Goal: Task Accomplishment & Management: Use online tool/utility

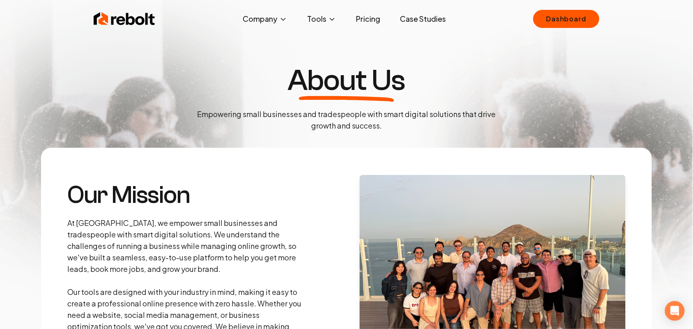
click at [562, 26] on link "Dashboard" at bounding box center [567, 19] width 66 height 18
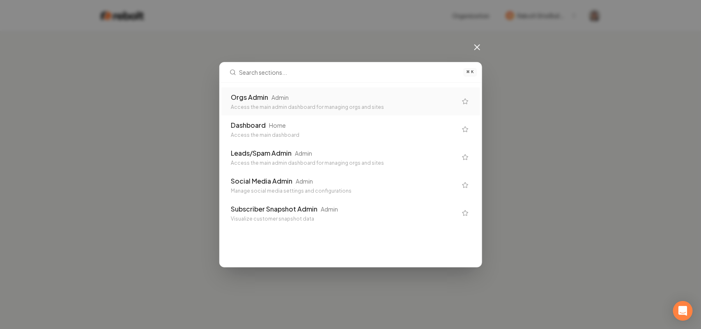
click at [291, 101] on div "Orgs Admin Admin" at bounding box center [344, 97] width 226 height 10
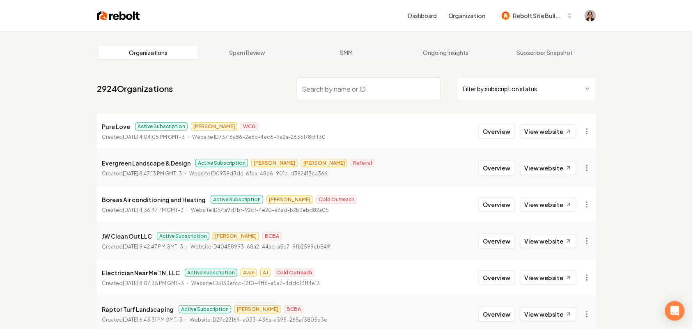
paste input "Topline Construction"
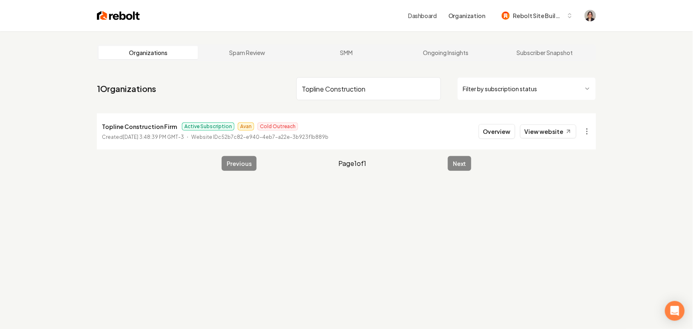
type input "Topline Construction"
click at [407, 128] on li "Topline Construction Firm Active Subscription Avan Cold Outreach Created July 1…" at bounding box center [347, 131] width 500 height 36
click at [486, 136] on button "Overview" at bounding box center [497, 131] width 37 height 15
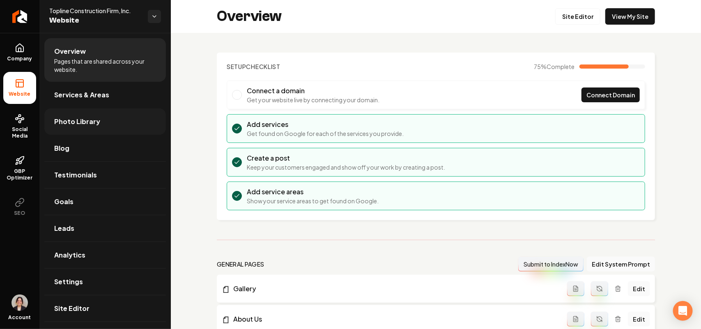
click at [108, 131] on link "Photo Library" at bounding box center [105, 121] width 122 height 26
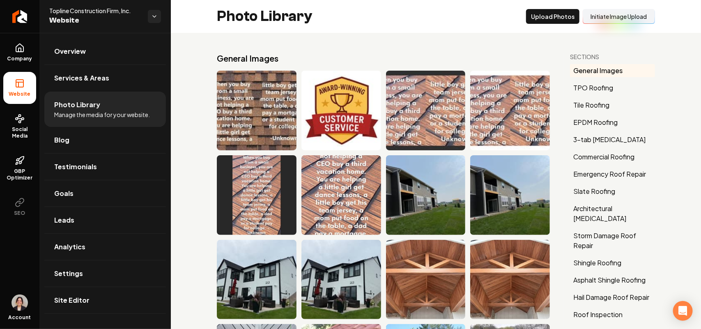
click at [83, 52] on span "Overview" at bounding box center [70, 51] width 32 height 10
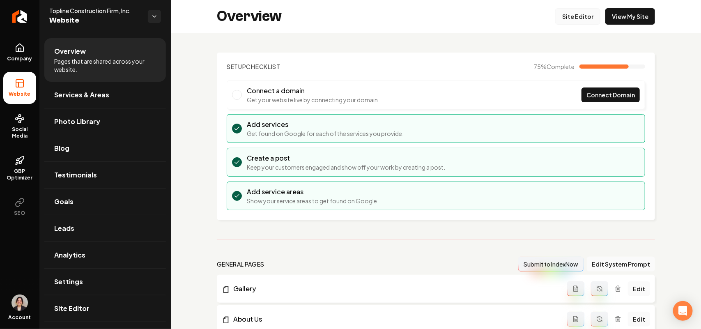
click at [576, 19] on link "Site Editor" at bounding box center [577, 16] width 45 height 16
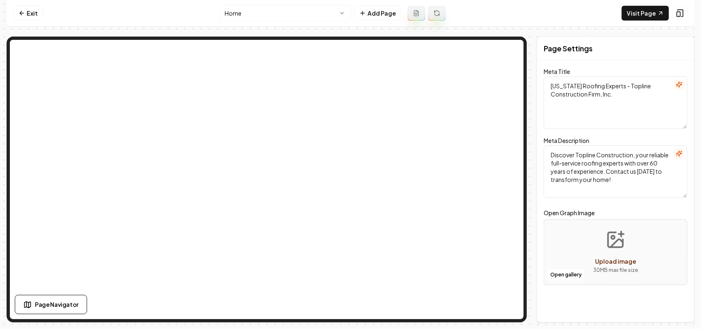
click at [268, 19] on html "Computer Required This feature is only available on a computer. Please switch t…" at bounding box center [350, 164] width 701 height 329
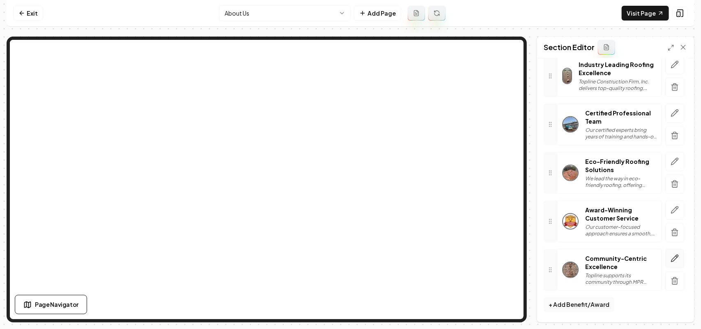
click at [670, 263] on button "button" at bounding box center [675, 258] width 19 height 19
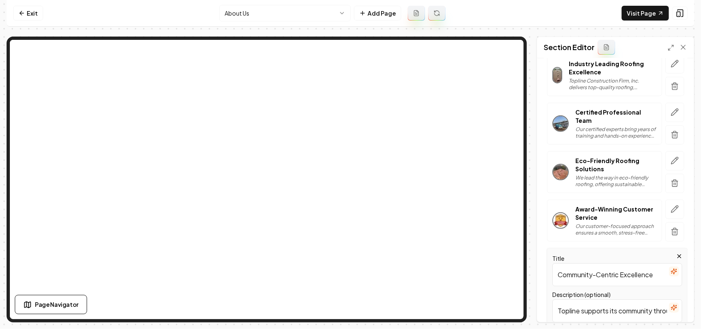
scroll to position [187, 0]
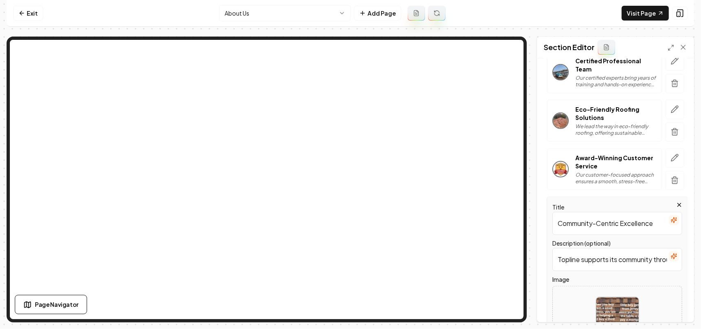
click at [651, 307] on div at bounding box center [617, 318] width 129 height 56
type input "**********"
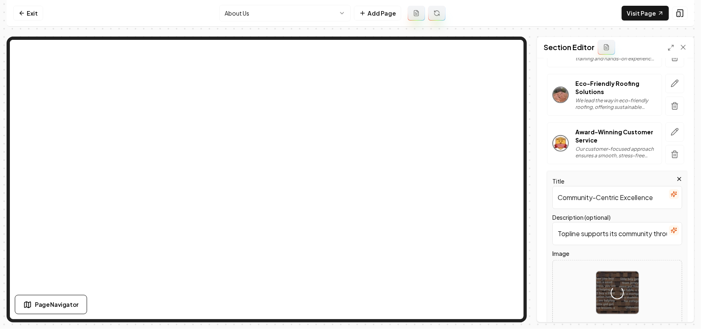
scroll to position [262, 0]
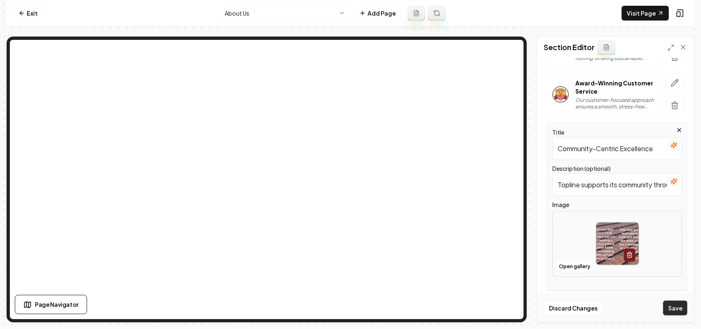
click at [679, 310] on button "Save" at bounding box center [675, 308] width 24 height 15
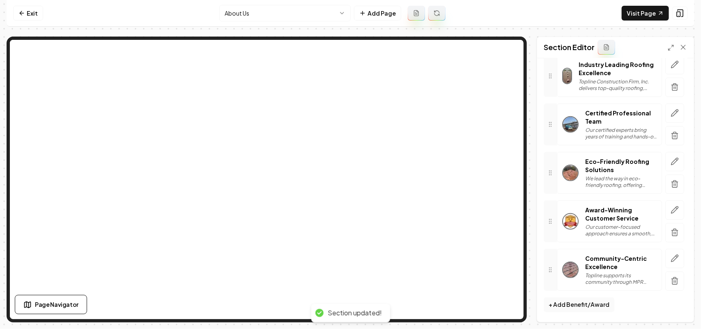
scroll to position [136, 0]
click at [652, 16] on link "Visit Page" at bounding box center [645, 13] width 47 height 15
click at [666, 255] on button "button" at bounding box center [675, 258] width 19 height 19
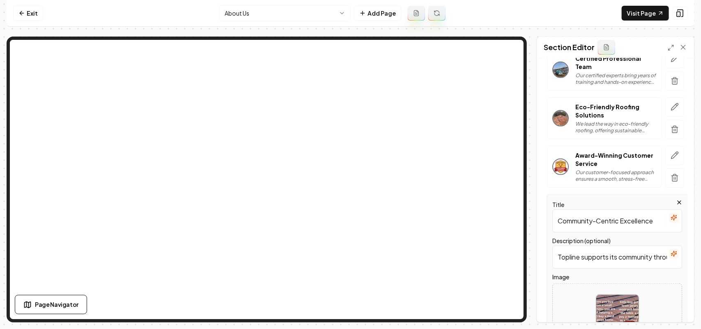
scroll to position [262, 0]
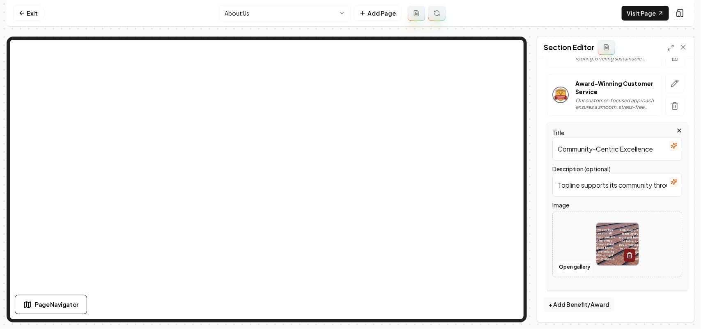
click at [658, 254] on div at bounding box center [617, 244] width 129 height 56
type input "**********"
click at [677, 306] on button "Save" at bounding box center [675, 308] width 24 height 15
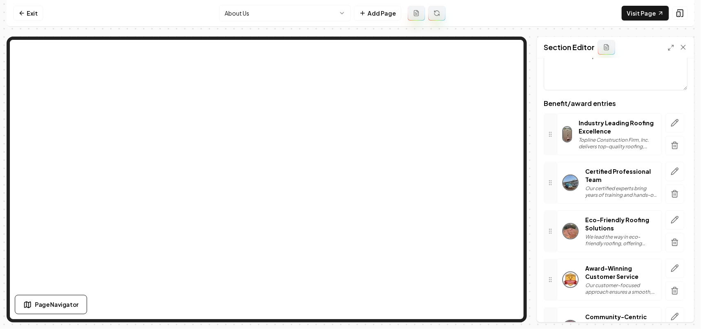
scroll to position [0, 0]
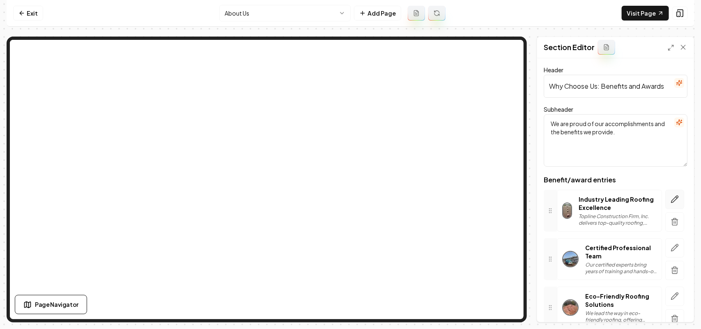
click at [672, 196] on icon "button" at bounding box center [675, 199] width 7 height 7
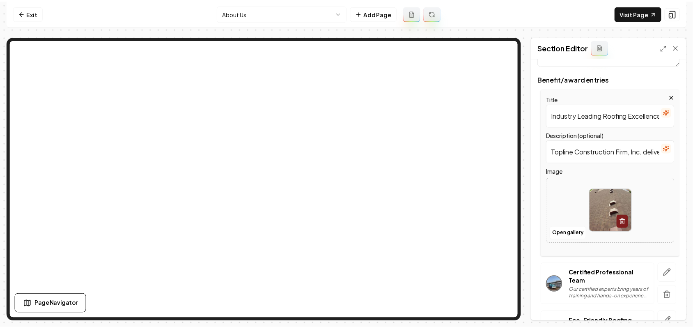
scroll to position [103, 0]
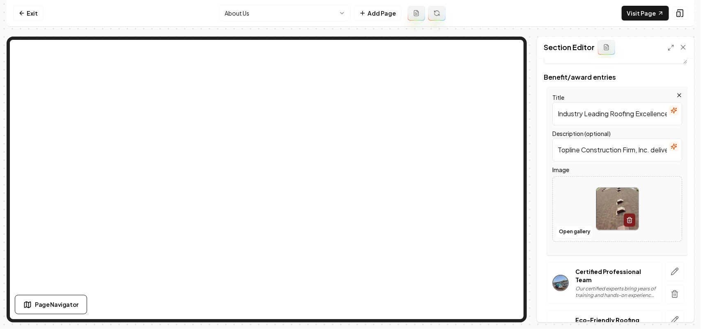
click at [652, 191] on div at bounding box center [617, 209] width 129 height 56
type input "**********"
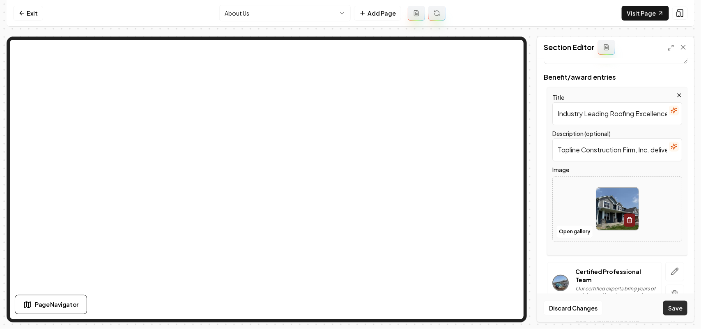
click at [680, 306] on button "Save" at bounding box center [675, 308] width 24 height 15
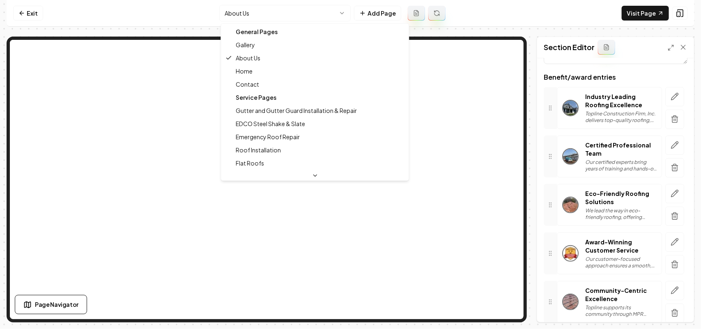
click at [267, 13] on html "Computer Required This feature is only available on a computer. Please switch t…" at bounding box center [350, 164] width 701 height 329
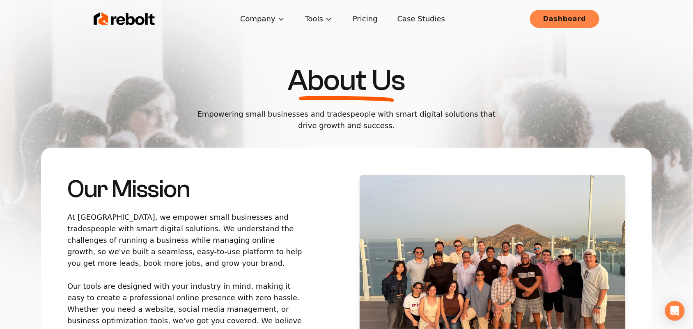
click at [578, 25] on link "Dashboard" at bounding box center [564, 19] width 69 height 18
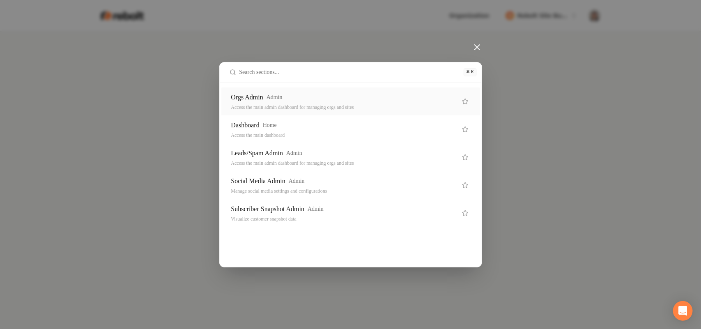
click at [348, 97] on div "Orgs Admin Admin" at bounding box center [344, 97] width 226 height 10
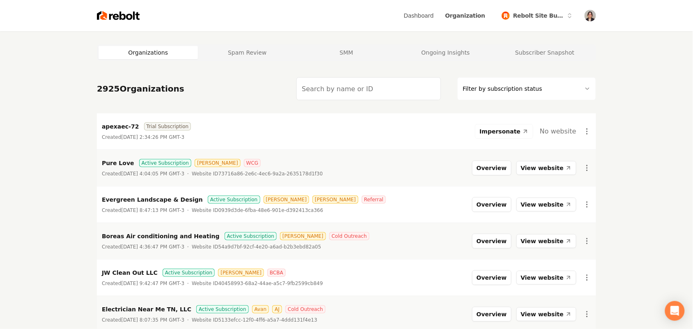
paste input "HouseFace Landscaping"
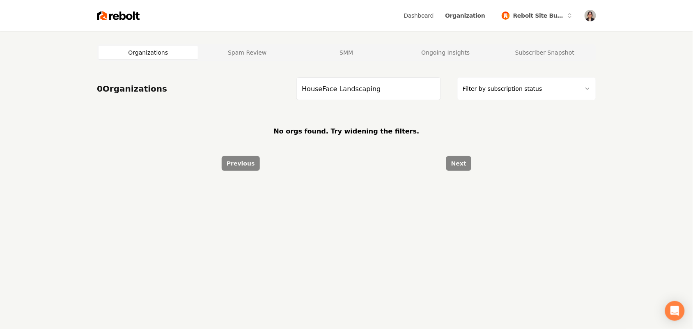
type input "HouseFace Landscaping"
click at [107, 13] on img at bounding box center [118, 16] width 43 height 12
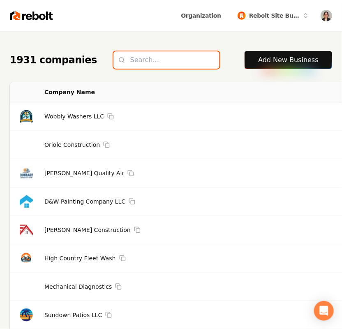
click at [142, 62] on input "search" at bounding box center [166, 59] width 106 height 17
click at [286, 60] on link "Add New Business" at bounding box center [288, 60] width 60 height 10
click at [283, 64] on link "Add New Business" at bounding box center [288, 60] width 60 height 10
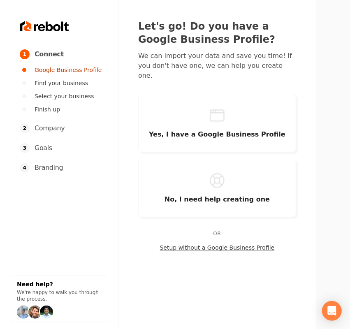
drag, startPoint x: 210, startPoint y: 184, endPoint x: 345, endPoint y: 154, distance: 138.8
click at [345, 154] on div "1 Connect Google Business Profile Find your business Select your business Finis…" at bounding box center [175, 164] width 350 height 329
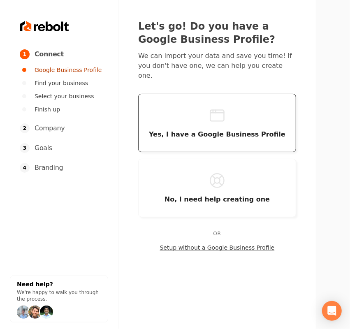
click at [256, 116] on button "Yes, I have a Google Business Profile" at bounding box center [217, 123] width 158 height 58
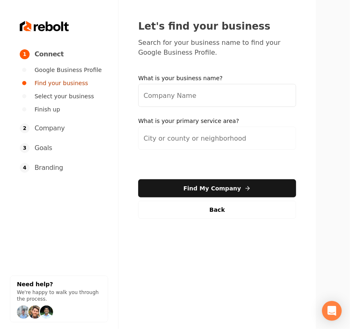
click at [180, 94] on input "What is your business name?" at bounding box center [217, 95] width 158 height 23
paste input "HouseFace Landscaping"
type input "HouseFace Landscaping"
click at [205, 132] on input "search" at bounding box center [217, 138] width 158 height 23
paste input "[GEOGRAPHIC_DATA]"
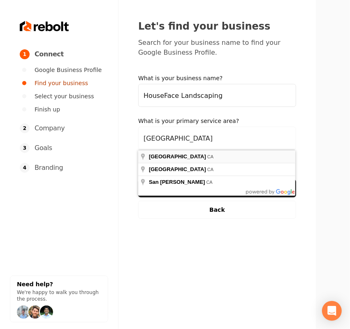
type input "[GEOGRAPHIC_DATA], [GEOGRAPHIC_DATA]"
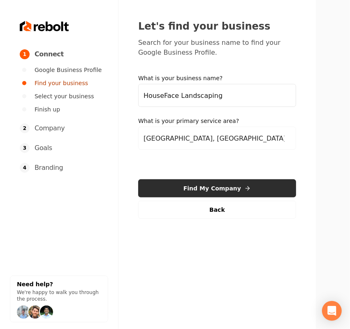
click at [214, 187] on button "Find My Company" at bounding box center [217, 188] width 158 height 18
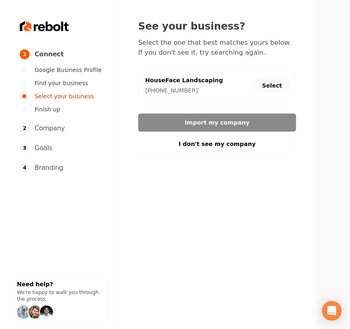
click at [274, 85] on button "Select" at bounding box center [272, 85] width 34 height 15
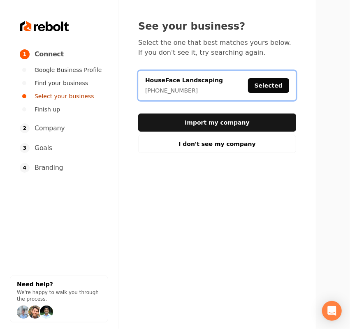
drag, startPoint x: 199, startPoint y: 118, endPoint x: 182, endPoint y: 101, distance: 24.7
click at [198, 118] on button "Import my company" at bounding box center [217, 122] width 158 height 18
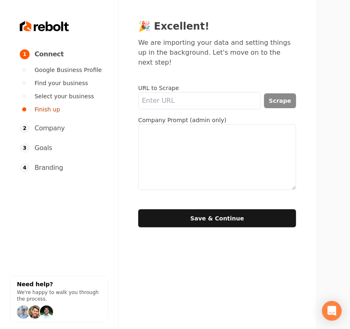
click at [184, 92] on input "URL to Scrape" at bounding box center [199, 100] width 122 height 17
paste input "[URL][DOMAIN_NAME]"
type input "[URL][DOMAIN_NAME]"
click at [287, 93] on button "Scrape" at bounding box center [280, 100] width 32 height 15
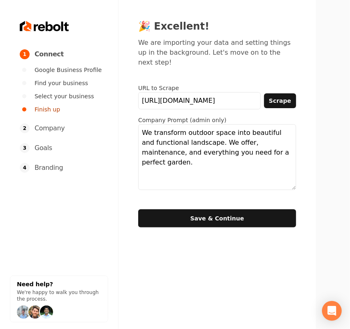
click at [247, 178] on textarea "We transform outdoor space into beautiful and functional landscape. We offer, m…" at bounding box center [217, 157] width 158 height 66
paste textarea "We specialize in the art of landscaping, offering comprehensive solutions to en…"
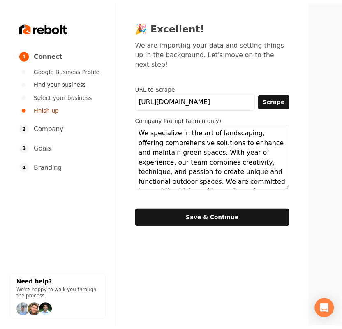
scroll to position [56, 0]
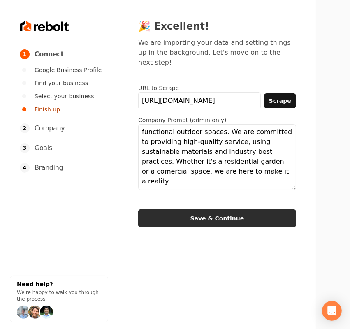
type textarea "We specialize in the art of landscaping, offering comprehensive solutions to en…"
click at [240, 209] on button "Save & Continue" at bounding box center [217, 218] width 158 height 18
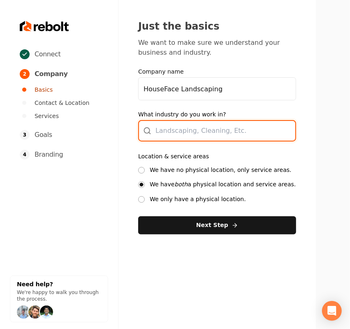
click at [207, 138] on div at bounding box center [217, 130] width 158 height 21
type input "Landscaping"
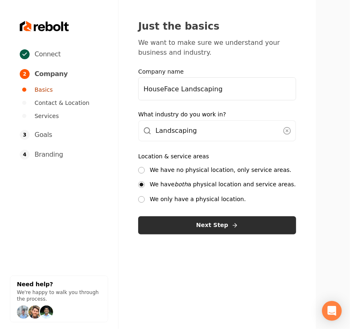
drag, startPoint x: 221, startPoint y: 168, endPoint x: 221, endPoint y: 216, distance: 48.5
click at [221, 168] on label "We have no physical location, only service areas." at bounding box center [221, 170] width 142 height 8
click at [145, 168] on button "We have no physical location, only service areas." at bounding box center [141, 170] width 7 height 7
click at [218, 223] on button "Next Step" at bounding box center [217, 225] width 158 height 18
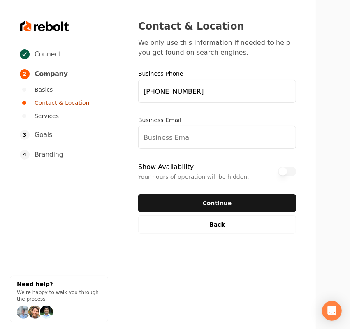
click at [220, 138] on input "Business Email" at bounding box center [217, 137] width 158 height 23
paste input "[EMAIL_ADDRESS][DOMAIN_NAME]"
type input "[EMAIL_ADDRESS][DOMAIN_NAME]"
click at [280, 173] on button "Show Availability" at bounding box center [287, 171] width 18 height 10
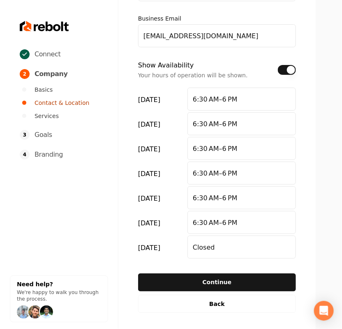
scroll to position [105, 0]
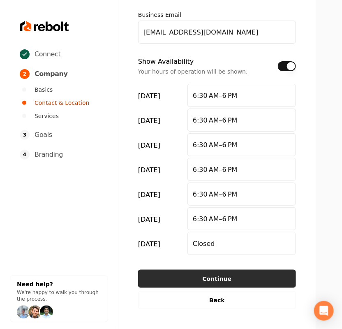
click at [214, 286] on button "Continue" at bounding box center [217, 278] width 158 height 18
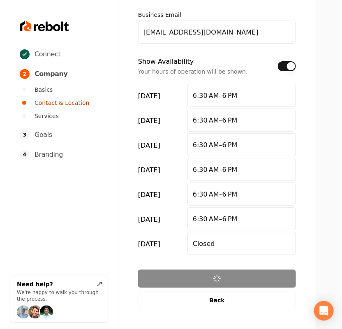
scroll to position [0, 0]
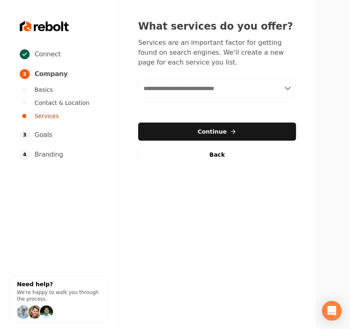
click at [166, 83] on input "text" at bounding box center [217, 88] width 158 height 19
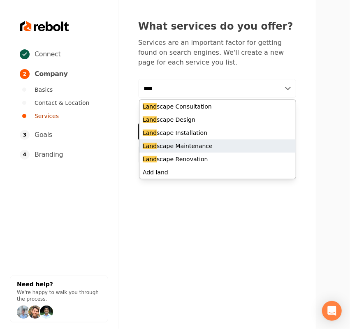
type input "****"
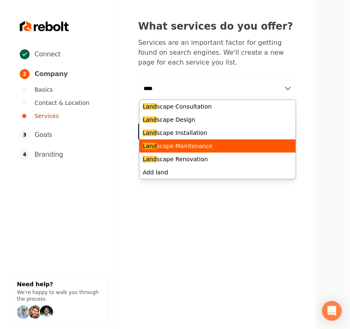
click at [173, 140] on div "Land scape Maintenance" at bounding box center [217, 145] width 156 height 13
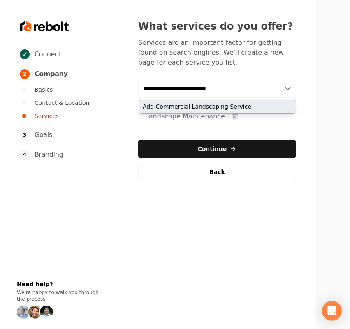
type input "**********"
click at [246, 109] on div "Add Commercial Landscaping Service" at bounding box center [217, 106] width 156 height 13
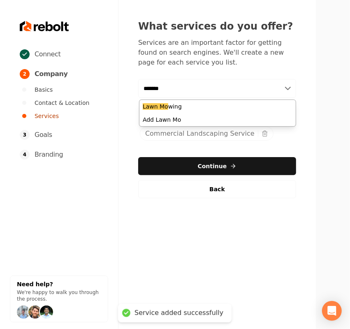
type input "*******"
click at [246, 109] on div "Lawn Mo wing" at bounding box center [217, 106] width 156 height 13
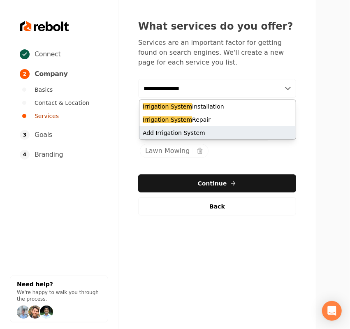
type input "**********"
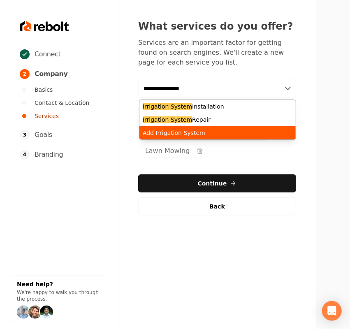
click at [182, 133] on div "Add Irrigation System" at bounding box center [217, 132] width 156 height 13
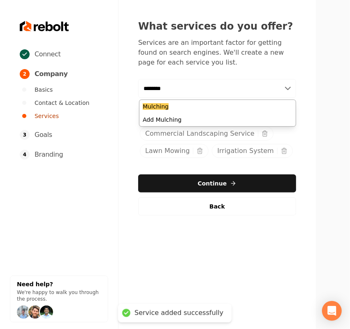
type input "********"
click at [172, 106] on div "Mulching" at bounding box center [217, 106] width 156 height 13
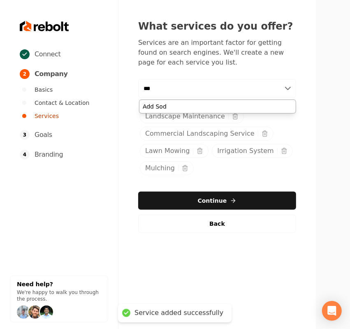
type input "***"
click at [169, 106] on div "Add Sod" at bounding box center [217, 106] width 156 height 13
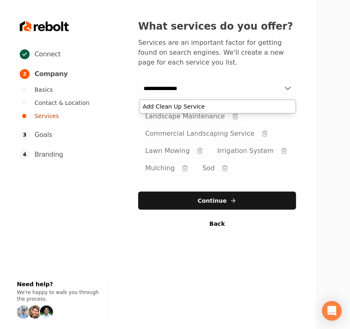
type input "**********"
click at [169, 106] on div "Add Clean Up Service" at bounding box center [217, 106] width 156 height 13
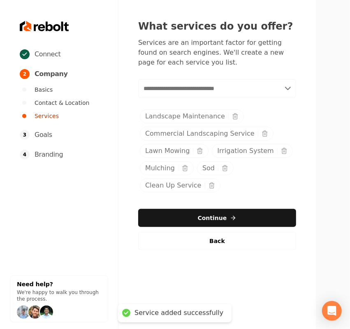
click at [225, 203] on div "Add new or select from suggestions Select a service Landscape Maintenance Comme…" at bounding box center [217, 164] width 158 height 171
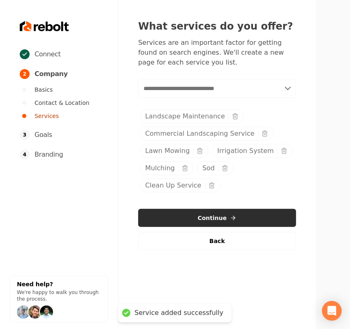
click at [231, 214] on button "Continue" at bounding box center [217, 218] width 158 height 18
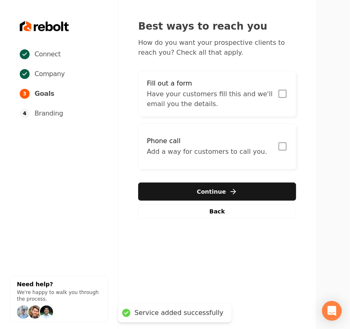
click at [209, 101] on p "Have your customers fill this and we'll email you the details." at bounding box center [210, 99] width 126 height 20
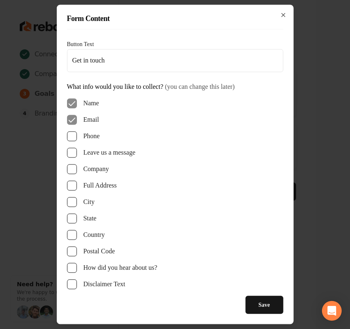
click at [85, 138] on label "Phone" at bounding box center [91, 136] width 16 height 10
click at [77, 138] on button "Phone" at bounding box center [72, 136] width 10 height 10
click at [85, 157] on label "Leave us a message" at bounding box center [109, 153] width 52 height 10
click at [77, 157] on button "Leave us a message" at bounding box center [72, 153] width 10 height 10
click at [250, 302] on button "Save" at bounding box center [264, 305] width 38 height 18
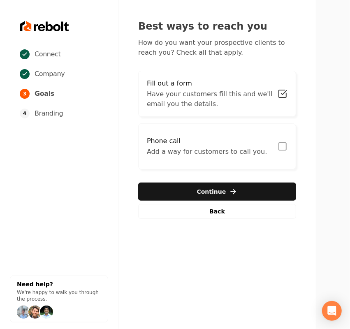
click at [222, 148] on p "Add a way for customers to call you." at bounding box center [207, 152] width 120 height 10
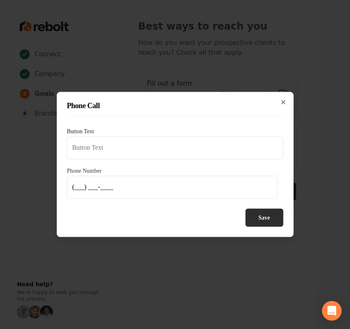
type input "Call us"
type input "[PHONE_NUMBER]"
click at [264, 219] on button "Save" at bounding box center [264, 218] width 38 height 18
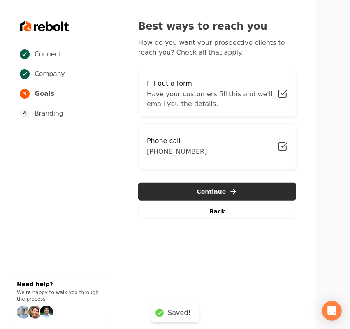
click at [230, 189] on icon "button" at bounding box center [233, 191] width 8 height 8
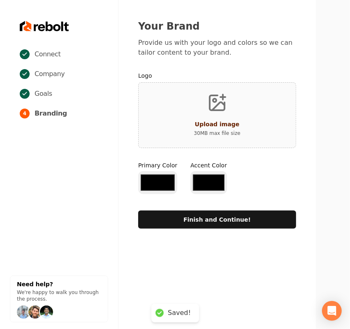
type input "#194d33"
type input "#70be00"
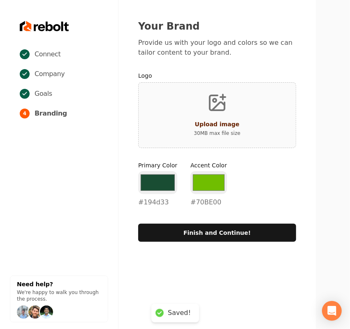
click at [208, 119] on div "Upload image" at bounding box center [217, 124] width 45 height 10
type input "**********"
click at [148, 183] on input "#194d33" at bounding box center [157, 182] width 39 height 23
click at [166, 180] on input "#194d33" at bounding box center [157, 182] width 39 height 23
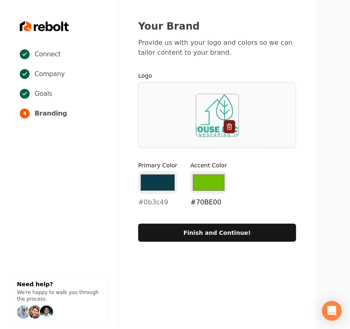
type input "#0b3c49"
click at [208, 178] on input "#70be00" at bounding box center [208, 182] width 37 height 23
type input "#31aa95"
click at [299, 179] on div "Your Brand Provide us with your logo and colors so we can tailor content to you…" at bounding box center [216, 130] width 197 height 261
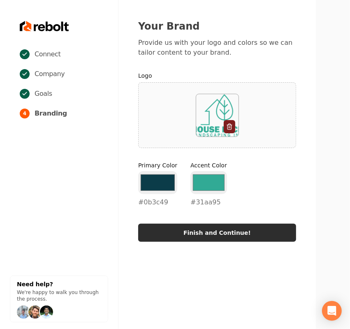
click at [227, 228] on button "Finish and Continue!" at bounding box center [217, 232] width 158 height 18
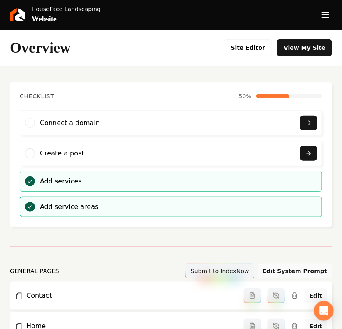
click at [327, 25] on div "HouseFace Landscaping Website" at bounding box center [171, 15] width 342 height 30
click at [321, 18] on icon "Open navigation menu" at bounding box center [325, 14] width 10 height 13
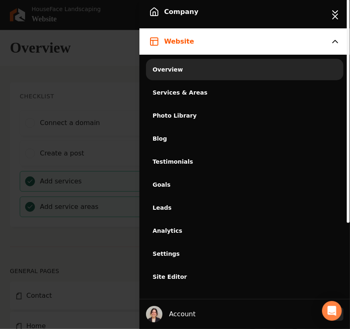
click at [185, 27] on div "Company Website Overview Services & Areas Photo Library Blog Testimonials Goals…" at bounding box center [244, 189] width 210 height 380
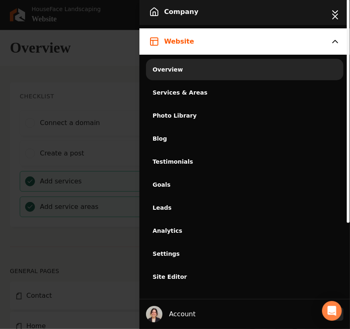
click at [175, 7] on span "Company" at bounding box center [181, 12] width 34 height 10
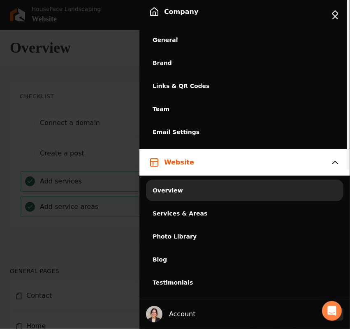
click at [155, 40] on span "General" at bounding box center [244, 40] width 184 height 8
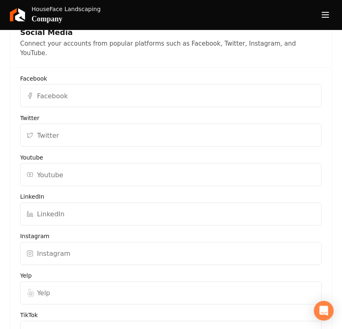
scroll to position [770, 0]
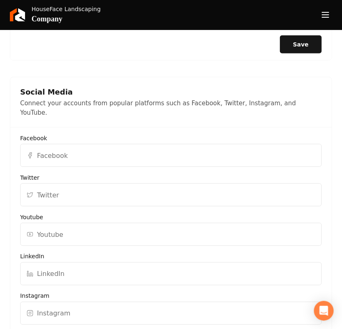
click at [74, 147] on input "Facebook" at bounding box center [171, 155] width 302 height 23
paste input "[URL][DOMAIN_NAME]"
type input "[URL][DOMAIN_NAME]"
click at [52, 309] on input "Instagram" at bounding box center [171, 313] width 302 height 23
paste input "[URL][DOMAIN_NAME]"
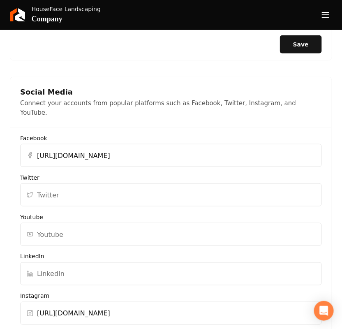
type input "[URL][DOMAIN_NAME]"
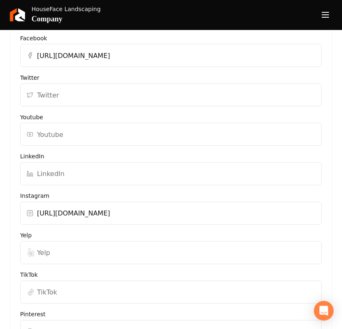
scroll to position [873, 0]
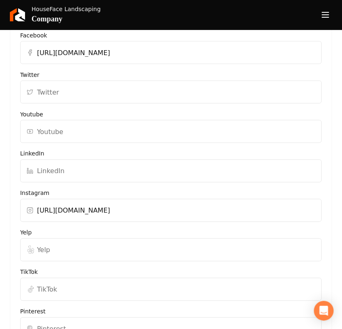
drag, startPoint x: 71, startPoint y: 249, endPoint x: 72, endPoint y: 241, distance: 8.3
click at [71, 249] on input "Yelp" at bounding box center [171, 249] width 302 height 23
paste input "[URL][DOMAIN_NAME][PERSON_NAME]"
type input "[URL][DOMAIN_NAME][PERSON_NAME]"
click at [66, 84] on input "Twitter" at bounding box center [171, 92] width 302 height 23
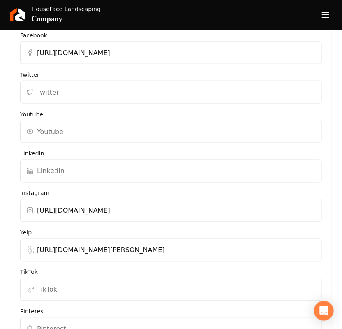
type input "v"
paste input "[URL][DOMAIN_NAME]"
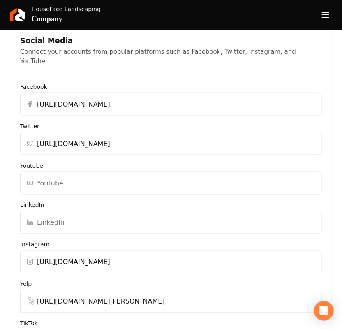
type input "[URL][DOMAIN_NAME]"
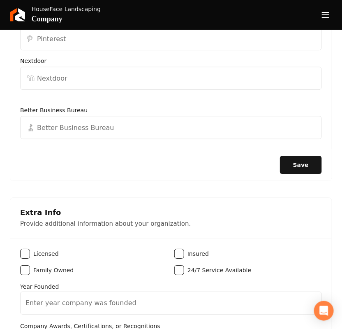
scroll to position [1181, 0]
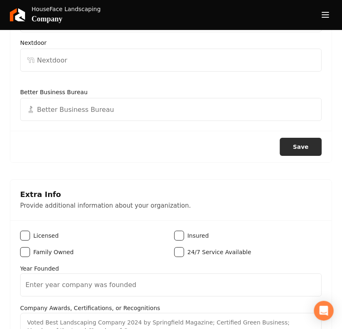
click at [297, 143] on button "Save" at bounding box center [301, 147] width 42 height 18
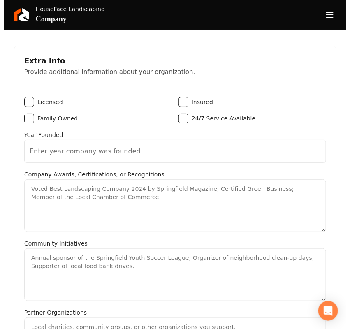
scroll to position [1232, 0]
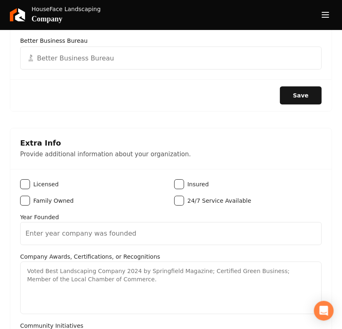
drag, startPoint x: 315, startPoint y: 25, endPoint x: 333, endPoint y: 16, distance: 20.6
click at [316, 25] on div "HouseFace Landscaping Company" at bounding box center [171, 15] width 342 height 30
click at [333, 16] on button "Open navigation menu" at bounding box center [326, 15] width 20 height 20
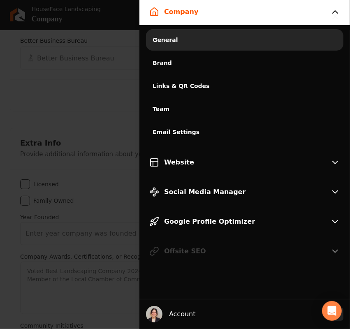
click at [169, 55] on link "Brand" at bounding box center [244, 62] width 197 height 21
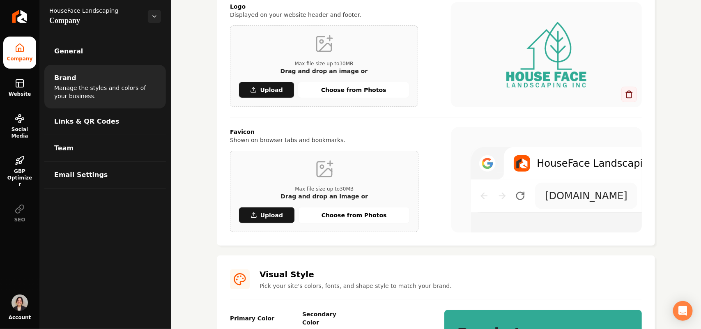
scroll to position [205, 0]
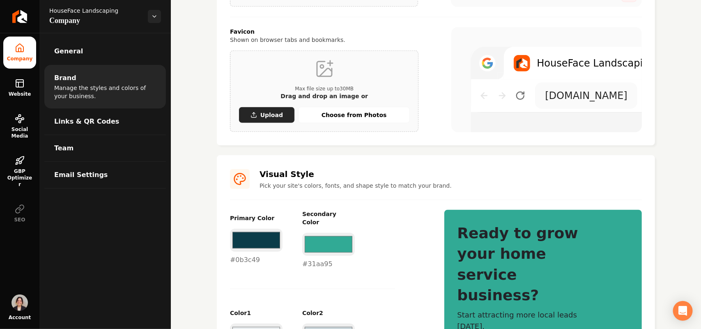
click at [284, 120] on button "Upload" at bounding box center [267, 115] width 56 height 16
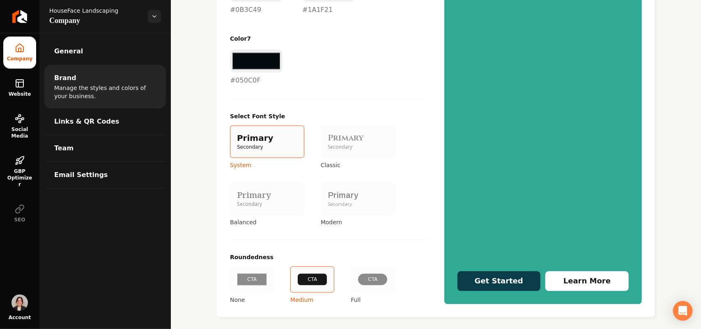
click at [332, 192] on div "Primary" at bounding box center [358, 196] width 60 height 12
click at [327, 196] on button "Primary Secondary Modern" at bounding box center [323, 199] width 7 height 7
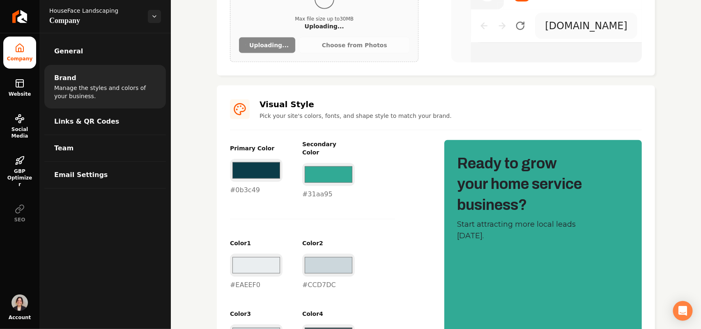
scroll to position [127, 0]
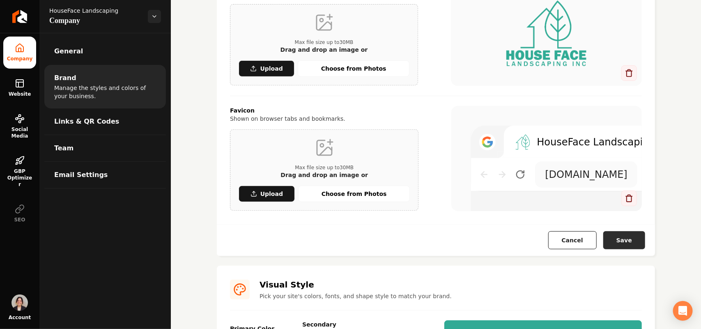
click at [617, 240] on button "Save" at bounding box center [624, 240] width 42 height 18
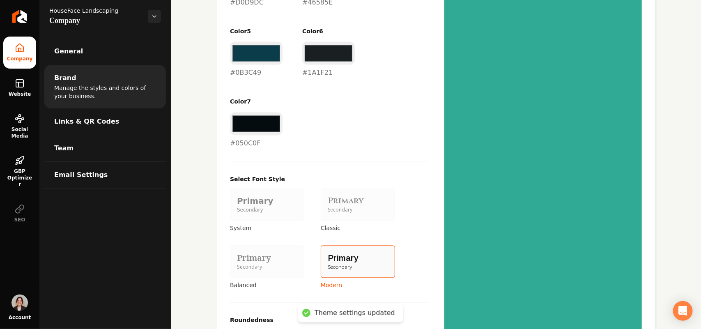
scroll to position [723, 0]
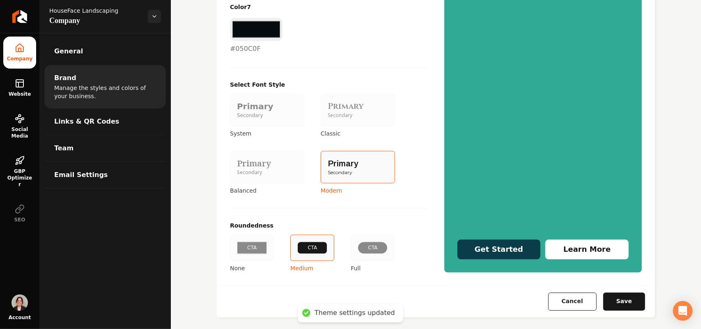
click at [339, 113] on div "Primary Secondary" at bounding box center [358, 110] width 74 height 32
click at [327, 113] on button "Primary Secondary Classic" at bounding box center [323, 109] width 7 height 7
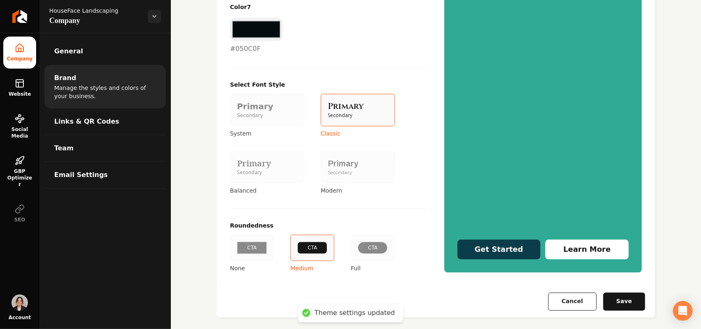
click at [360, 158] on div "Primary" at bounding box center [358, 164] width 60 height 12
click at [327, 164] on button "Primary Secondary Modern" at bounding box center [323, 167] width 7 height 7
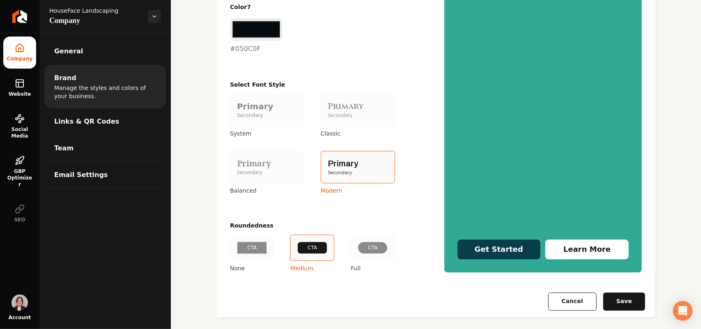
click at [378, 243] on div "CTA" at bounding box center [373, 248] width 30 height 12
click at [357, 244] on button "CTA Full" at bounding box center [353, 247] width 7 height 7
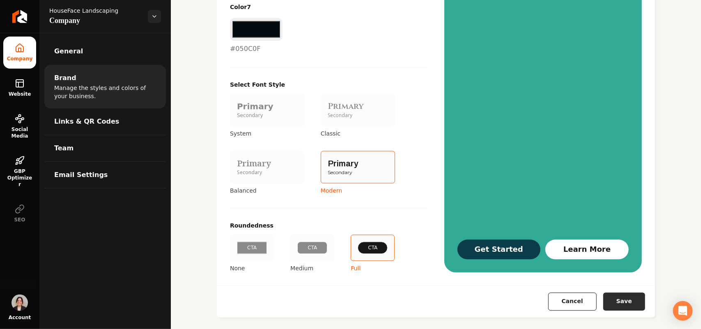
click at [616, 293] on button "Save" at bounding box center [624, 302] width 42 height 18
type input "#eaeef0"
type input "#ccd7dc"
type input "#d0d9dc"
type input "#46585e"
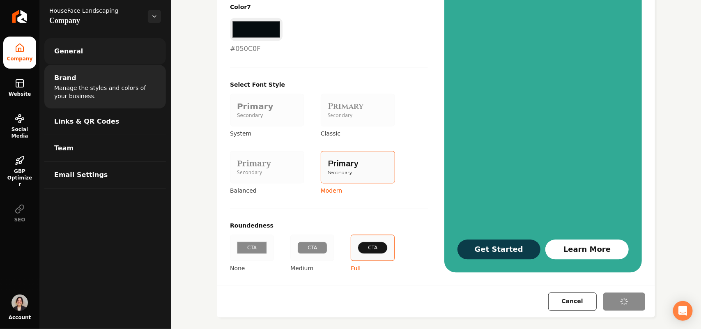
type input "#0b3c49"
type input "#1a1f21"
type input "#050c0f"
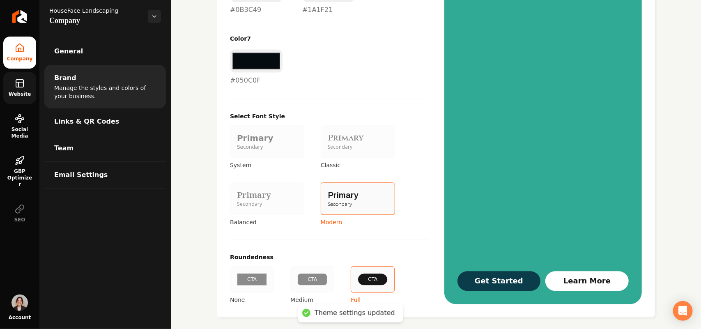
click at [21, 83] on icon at bounding box center [20, 83] width 10 height 10
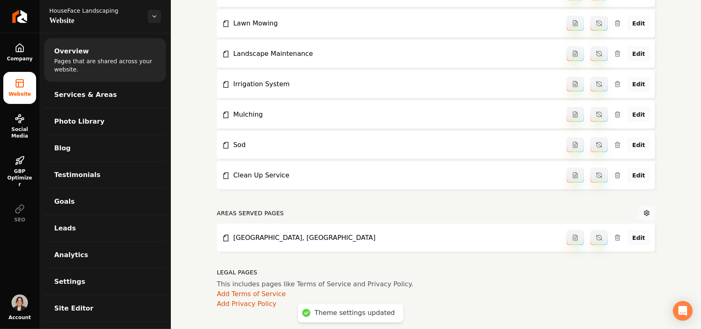
scroll to position [419, 0]
click at [98, 97] on span "Services & Areas" at bounding box center [85, 95] width 63 height 10
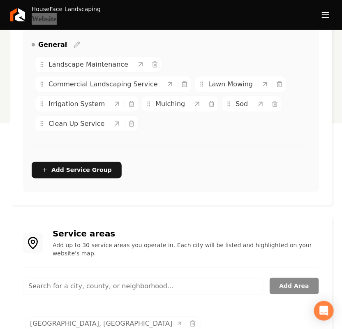
scroll to position [234, 0]
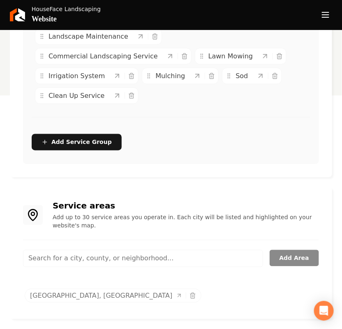
click at [66, 264] on input "Main content area" at bounding box center [143, 258] width 240 height 17
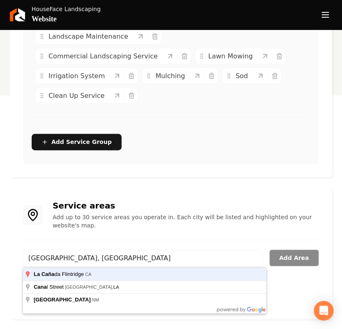
type input "[GEOGRAPHIC_DATA], [GEOGRAPHIC_DATA]"
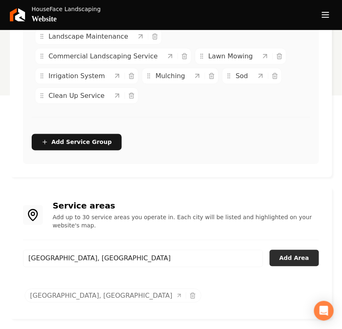
click at [304, 260] on button "Add Area" at bounding box center [293, 258] width 49 height 16
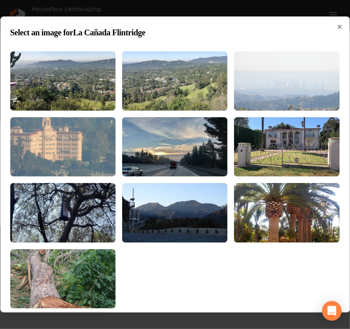
click at [289, 80] on img at bounding box center [286, 80] width 105 height 59
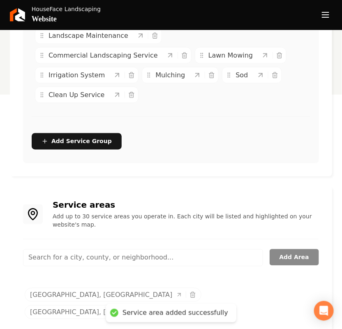
click at [124, 261] on input "Main content area" at bounding box center [143, 257] width 240 height 17
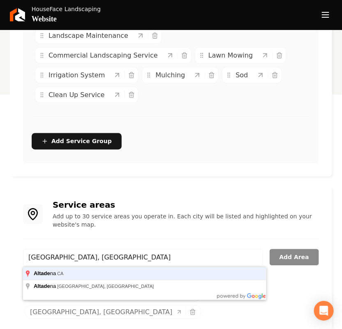
type input "[GEOGRAPHIC_DATA], [GEOGRAPHIC_DATA]"
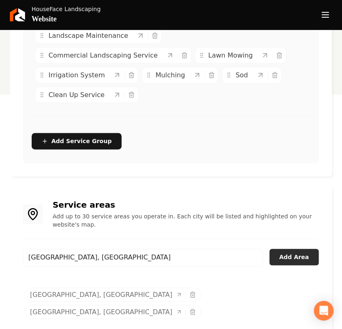
click at [308, 263] on button "Add Area" at bounding box center [293, 257] width 49 height 16
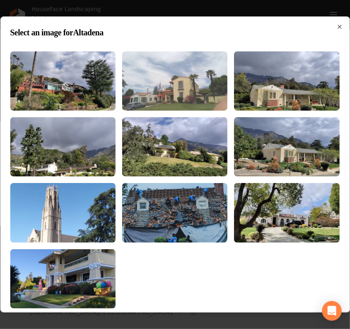
click at [177, 66] on img at bounding box center [174, 80] width 105 height 59
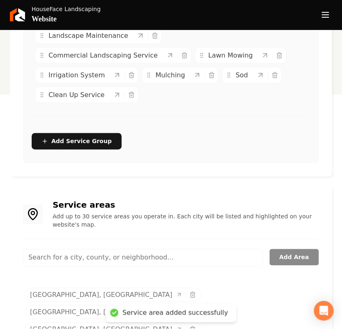
click at [110, 257] on input "Main content area" at bounding box center [143, 257] width 240 height 17
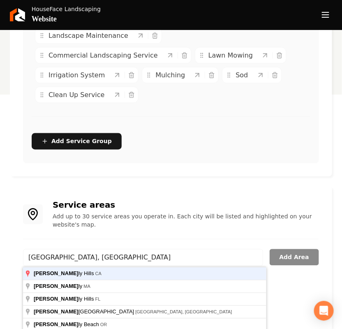
type input "[GEOGRAPHIC_DATA], [GEOGRAPHIC_DATA]"
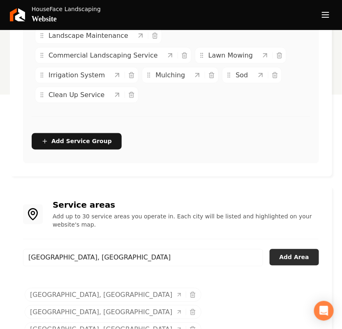
click at [299, 259] on button "Add Area" at bounding box center [293, 257] width 49 height 16
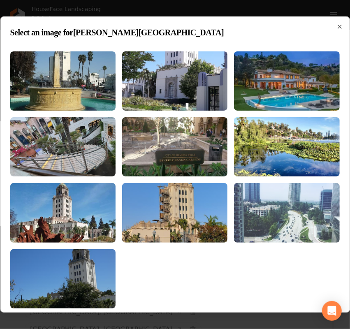
click at [303, 237] on img at bounding box center [286, 212] width 105 height 59
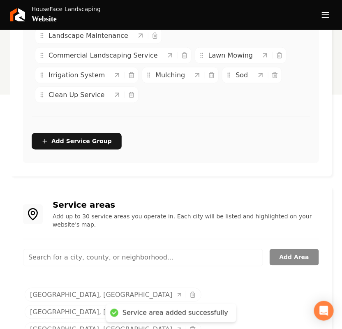
click at [113, 258] on input "Main content area" at bounding box center [143, 257] width 240 height 17
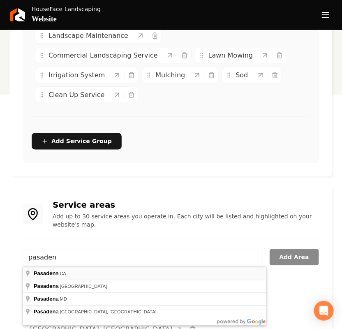
type input "[GEOGRAPHIC_DATA], [GEOGRAPHIC_DATA]"
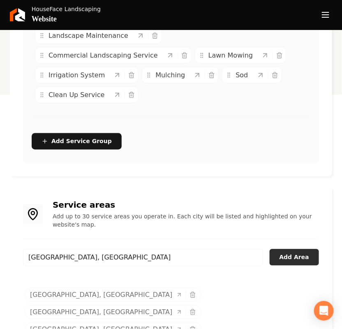
click at [300, 254] on button "Add Area" at bounding box center [293, 257] width 49 height 16
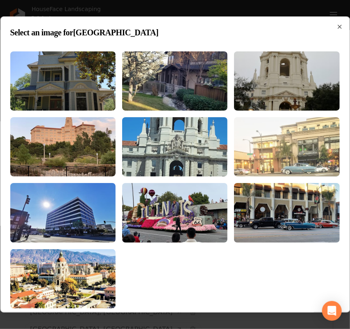
click at [305, 161] on img at bounding box center [286, 146] width 105 height 59
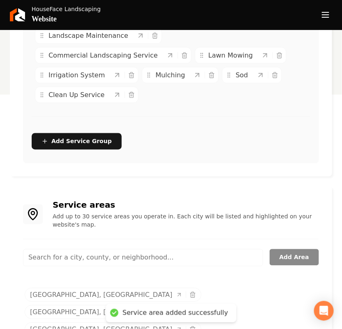
click at [152, 259] on input "Main content area" at bounding box center [143, 257] width 240 height 17
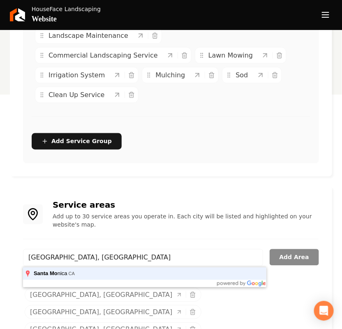
type input "[GEOGRAPHIC_DATA], [GEOGRAPHIC_DATA]"
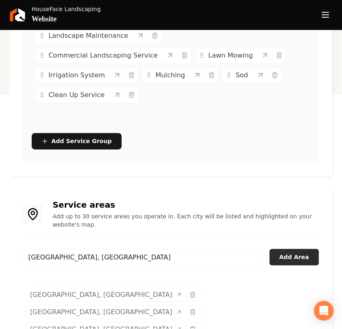
click at [292, 253] on button "Add Area" at bounding box center [293, 257] width 49 height 16
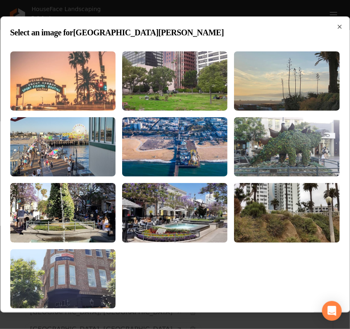
click at [72, 75] on img at bounding box center [62, 80] width 105 height 59
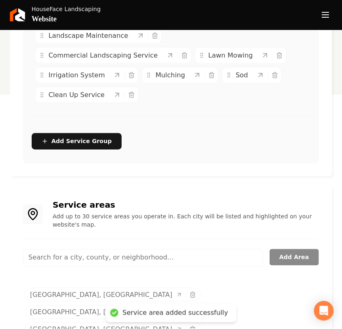
click at [99, 257] on input "Main content area" at bounding box center [143, 257] width 240 height 17
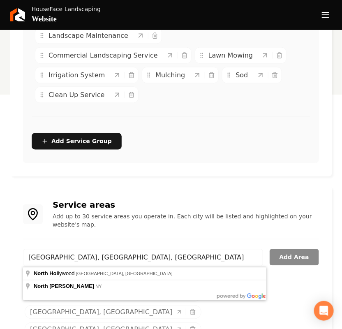
type input "[GEOGRAPHIC_DATA], [GEOGRAPHIC_DATA], [GEOGRAPHIC_DATA]"
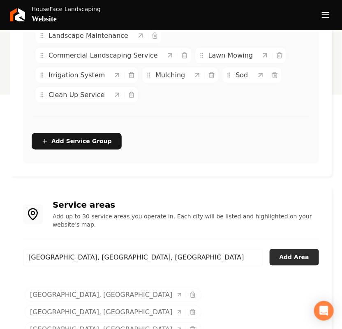
click at [292, 251] on button "Add Area" at bounding box center [293, 257] width 49 height 16
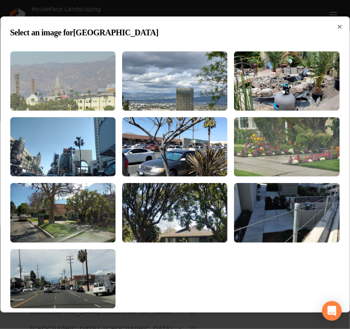
click at [34, 68] on img at bounding box center [62, 80] width 105 height 59
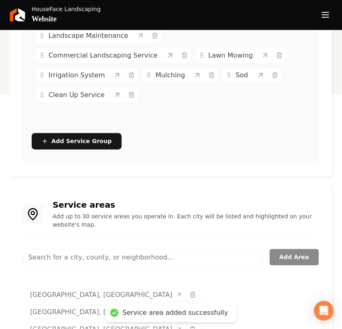
click at [152, 255] on input "Main content area" at bounding box center [143, 257] width 240 height 17
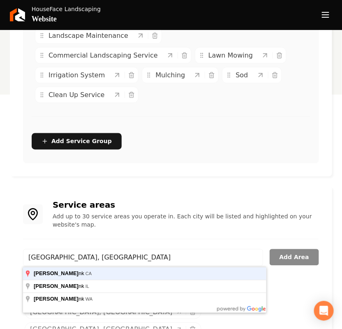
type input "[GEOGRAPHIC_DATA], [GEOGRAPHIC_DATA]"
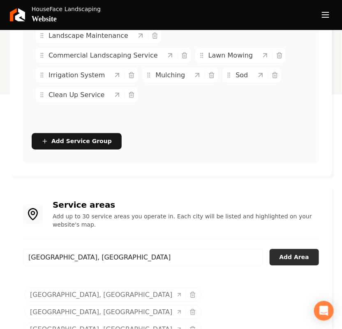
click at [306, 253] on button "Add Area" at bounding box center [293, 257] width 49 height 16
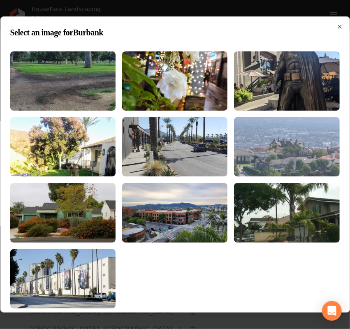
click at [288, 142] on img at bounding box center [286, 146] width 105 height 59
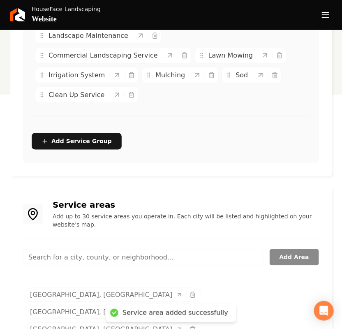
click at [80, 255] on input "Main content area" at bounding box center [143, 257] width 240 height 17
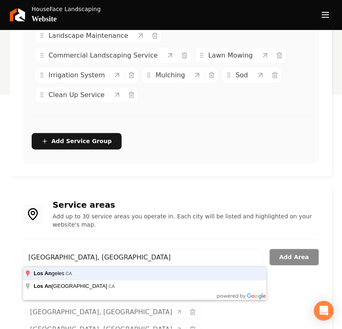
type input "[GEOGRAPHIC_DATA], [GEOGRAPHIC_DATA]"
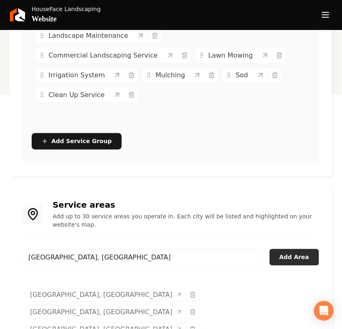
click at [307, 260] on button "Add Area" at bounding box center [293, 257] width 49 height 16
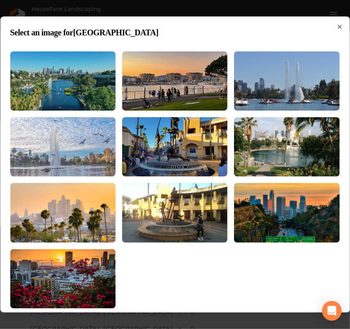
click at [68, 129] on img at bounding box center [62, 146] width 105 height 59
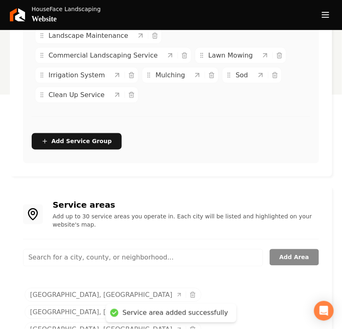
click at [91, 258] on input "Main content area" at bounding box center [143, 257] width 240 height 17
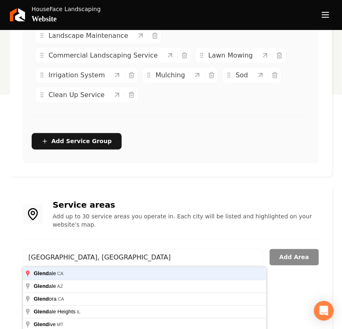
type input "[GEOGRAPHIC_DATA], [GEOGRAPHIC_DATA]"
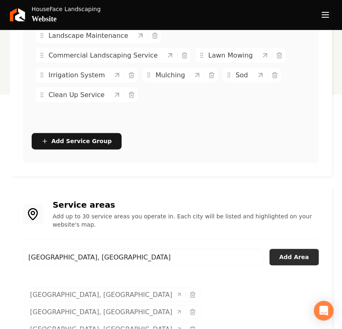
click at [300, 251] on button "Add Area" at bounding box center [293, 257] width 49 height 16
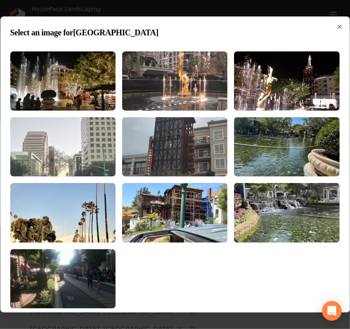
click at [88, 152] on img at bounding box center [62, 146] width 105 height 59
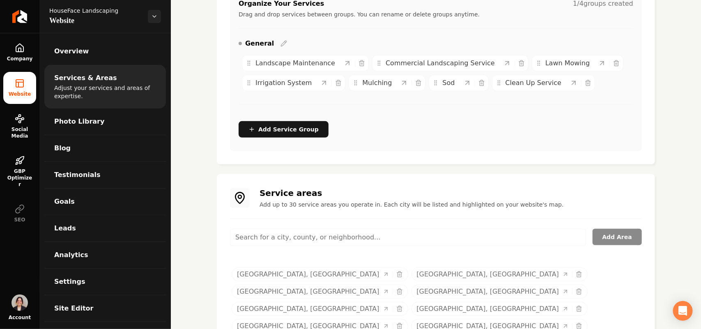
scroll to position [199, 0]
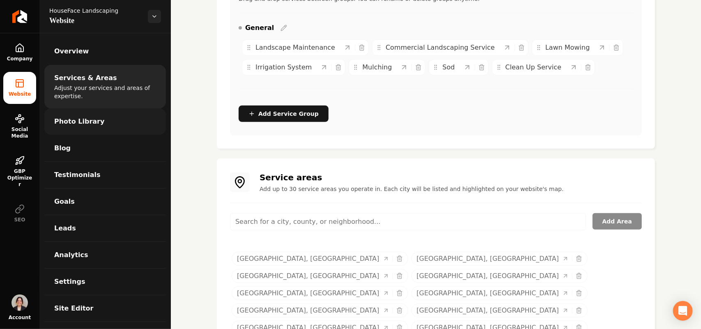
click at [101, 115] on link "Photo Library" at bounding box center [105, 121] width 122 height 26
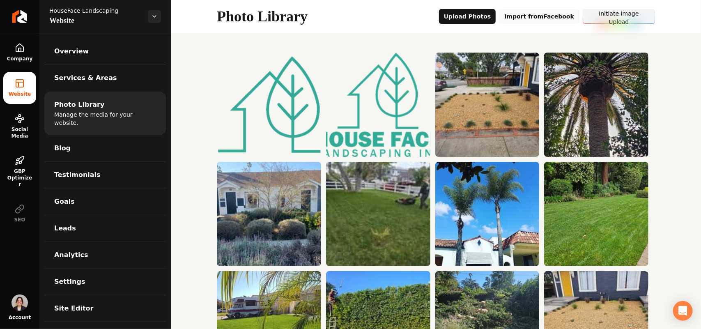
click at [548, 19] on button "Import from Facebook" at bounding box center [539, 16] width 81 height 15
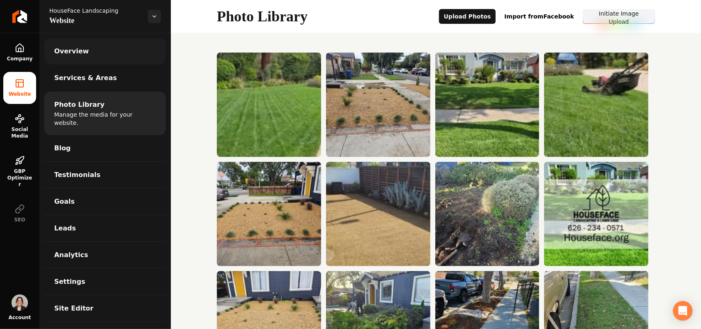
click at [77, 52] on span "Overview" at bounding box center [71, 51] width 35 height 10
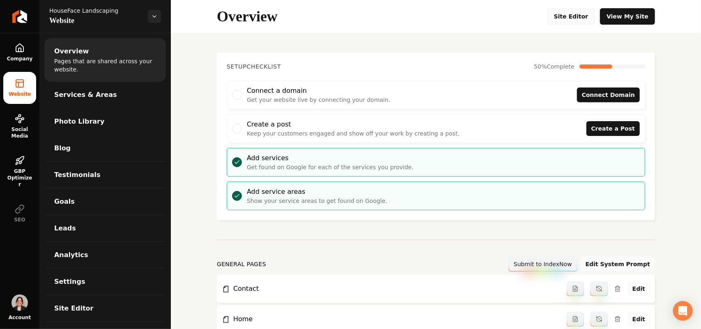
click at [568, 15] on link "Site Editor" at bounding box center [571, 16] width 48 height 16
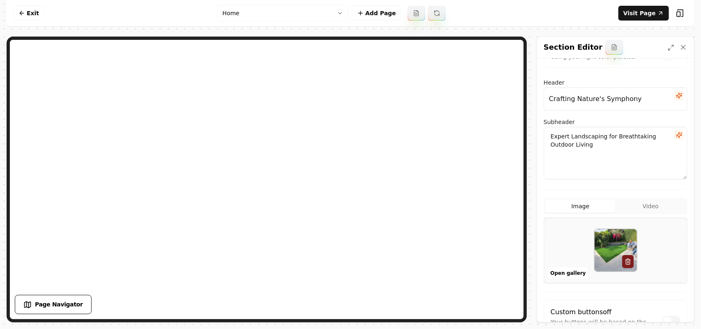
scroll to position [51, 0]
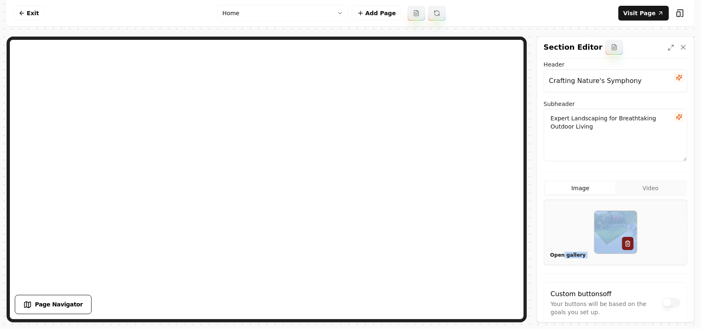
drag, startPoint x: 573, startPoint y: 230, endPoint x: 564, endPoint y: 254, distance: 25.5
click at [564, 254] on div "Open gallery" at bounding box center [616, 233] width 144 height 66
click at [573, 255] on button "Open gallery" at bounding box center [568, 255] width 41 height 13
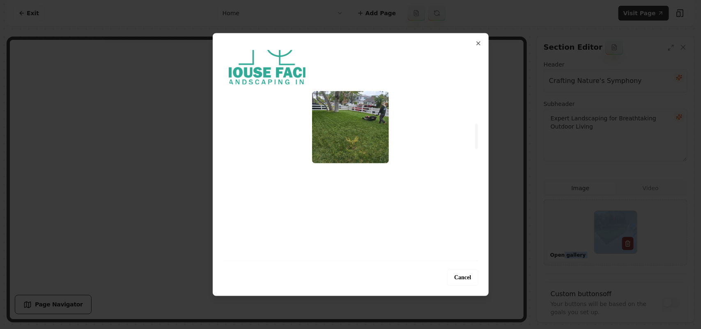
scroll to position [719, 0]
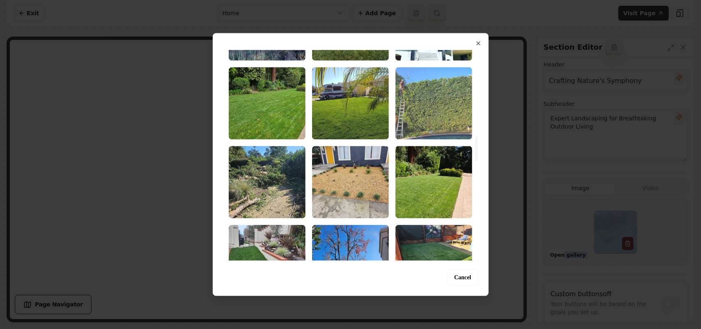
click at [417, 104] on img "Select image image_689a2b435c7cd75eb8daea2a.jpeg" at bounding box center [434, 103] width 77 height 72
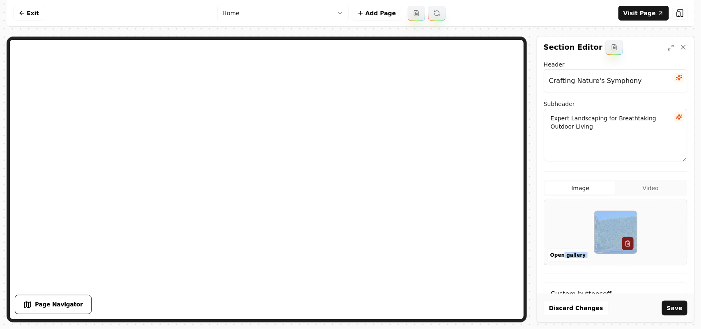
drag, startPoint x: 675, startPoint y: 308, endPoint x: 619, endPoint y: 297, distance: 57.0
click at [675, 309] on button "Save" at bounding box center [674, 308] width 25 height 15
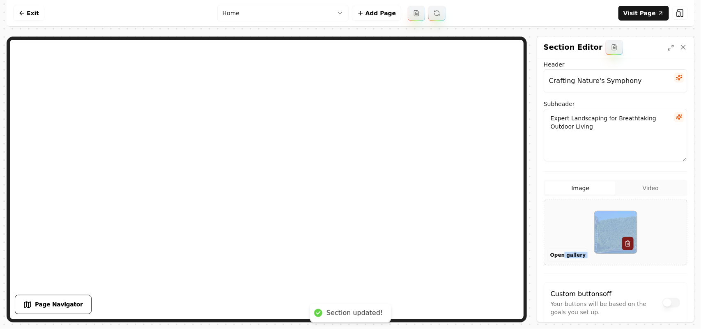
click at [556, 255] on button "Open gallery" at bounding box center [568, 255] width 41 height 13
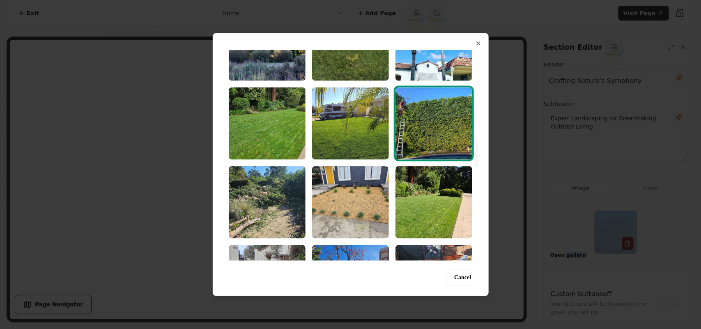
scroll to position [770, 0]
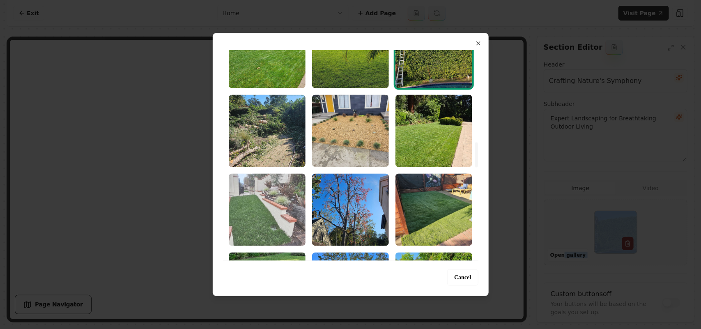
click at [268, 207] on img "Select image image_689a2b435c7cd75eb8dae991.jpeg" at bounding box center [267, 209] width 77 height 72
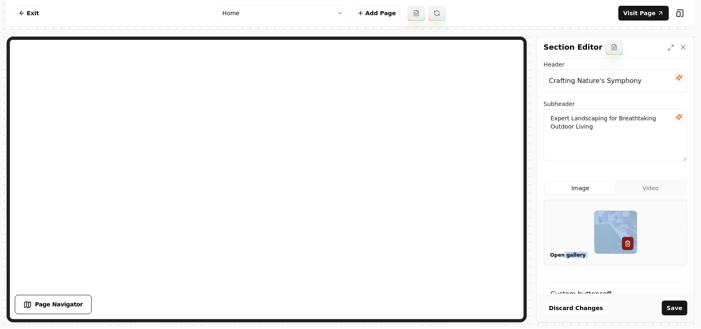
click at [670, 309] on button "Save" at bounding box center [674, 308] width 25 height 15
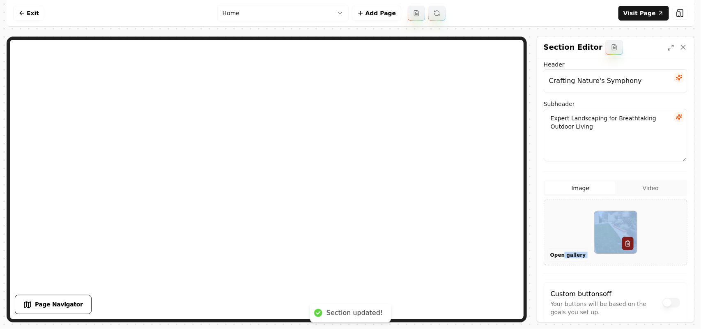
click at [571, 259] on button "Open gallery" at bounding box center [568, 255] width 41 height 13
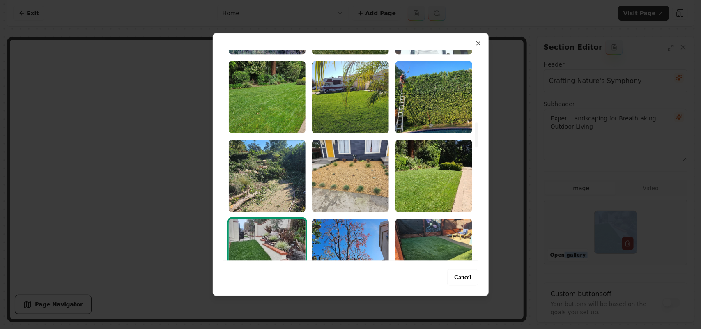
scroll to position [565, 0]
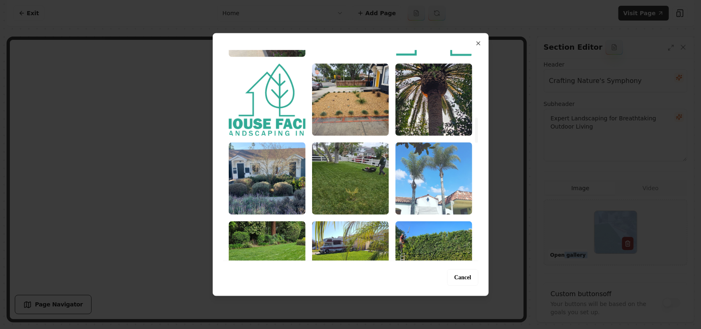
click at [450, 167] on img "Select image image_689a2b445c7cd75eb8daee01.jpeg" at bounding box center [434, 178] width 77 height 72
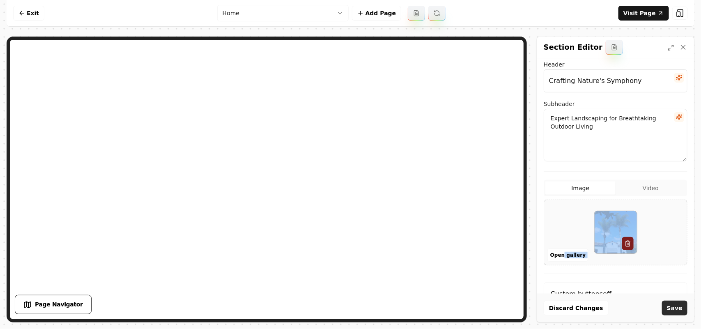
click at [678, 313] on button "Save" at bounding box center [674, 308] width 25 height 15
click at [574, 256] on button "Open gallery" at bounding box center [568, 255] width 41 height 13
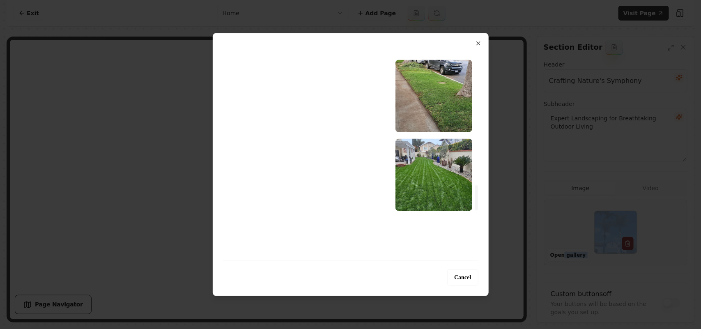
scroll to position [1130, 0]
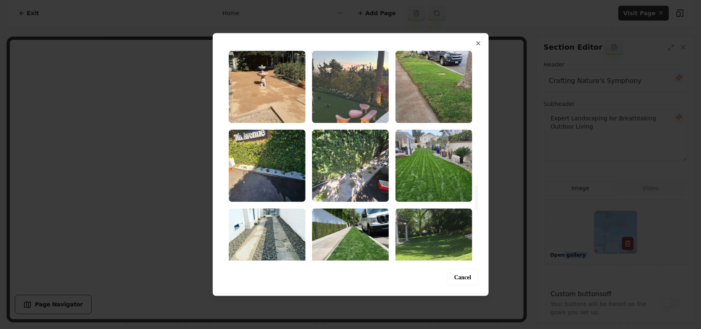
click at [360, 85] on img "Select image image_689a2b425c7cd75eb8dae6ad.jpeg" at bounding box center [350, 87] width 77 height 72
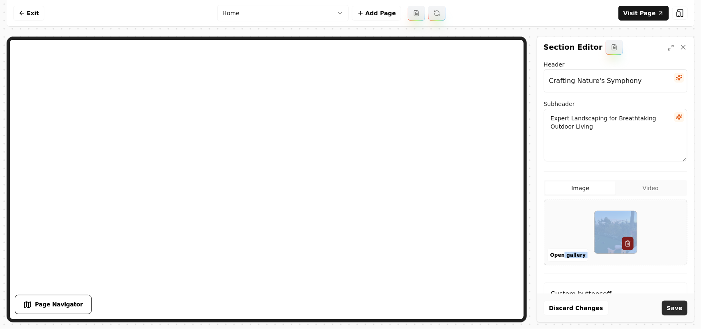
click at [682, 311] on button "Save" at bounding box center [674, 308] width 25 height 15
click at [567, 253] on button "Open gallery" at bounding box center [568, 255] width 41 height 13
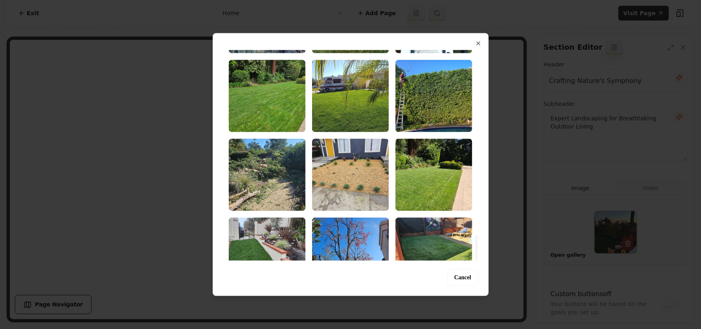
scroll to position [1547, 0]
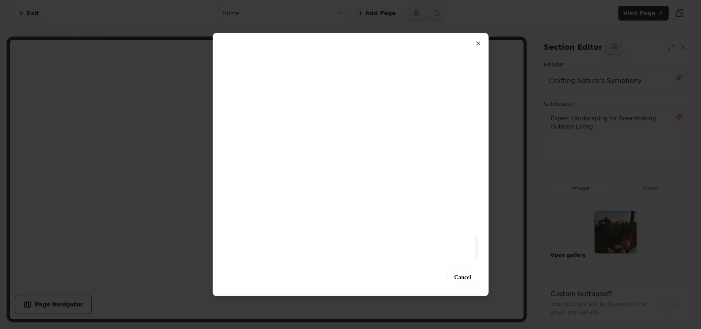
drag, startPoint x: 476, startPoint y: 58, endPoint x: 483, endPoint y: 286, distance: 227.7
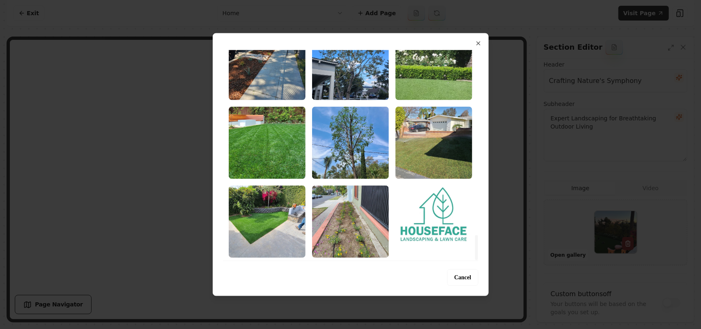
click at [478, 260] on div at bounding box center [476, 247] width 3 height 25
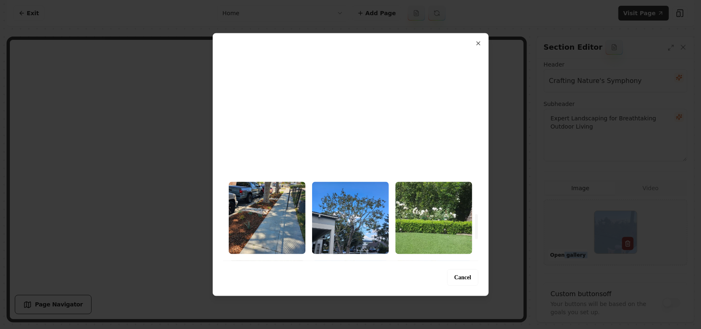
scroll to position [1342, 0]
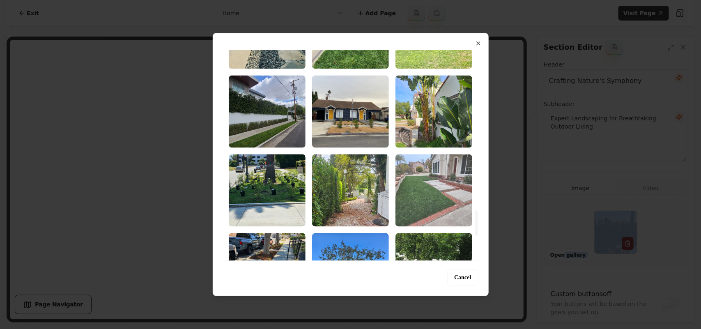
click at [432, 191] on img "Select image image_689a2b425c7cd75eb8dae4a4.jpeg" at bounding box center [434, 190] width 77 height 72
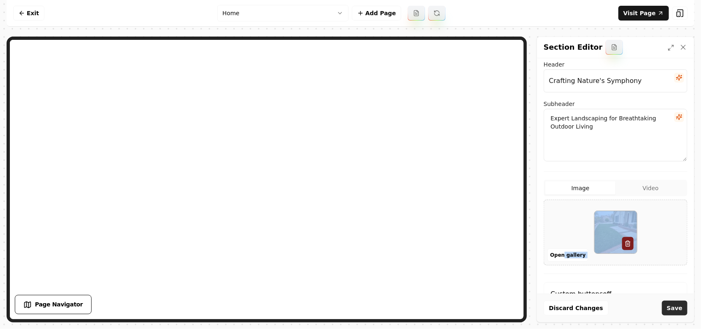
click at [683, 311] on button "Save" at bounding box center [674, 308] width 25 height 15
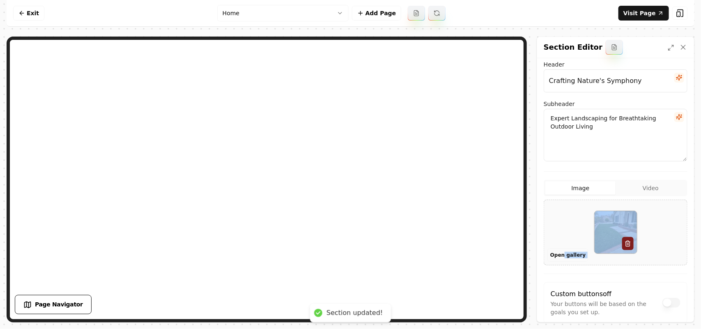
click at [576, 255] on button "Open gallery" at bounding box center [568, 255] width 41 height 13
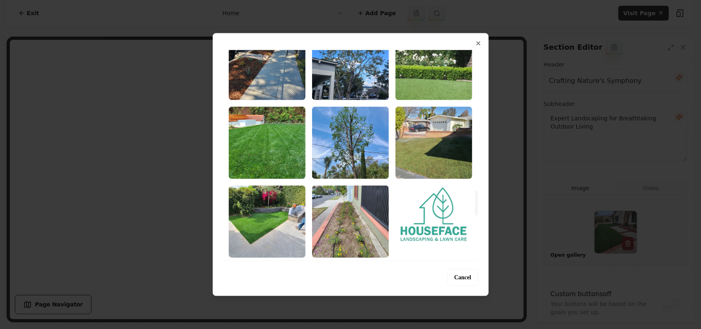
drag, startPoint x: 477, startPoint y: 60, endPoint x: 491, endPoint y: 274, distance: 214.9
click at [478, 215] on div at bounding box center [476, 202] width 3 height 25
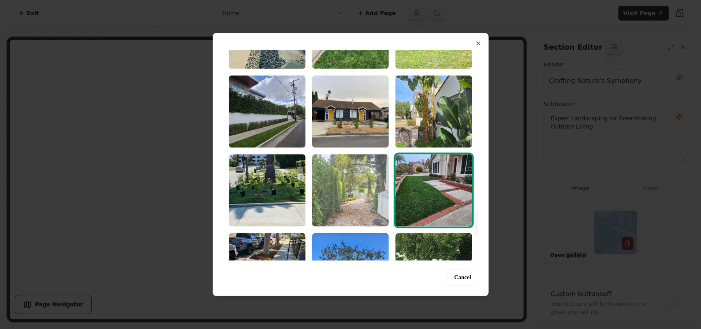
click at [342, 182] on img "Select image image_689a2b425c7cd75eb8dae4c6.jpeg" at bounding box center [350, 190] width 77 height 72
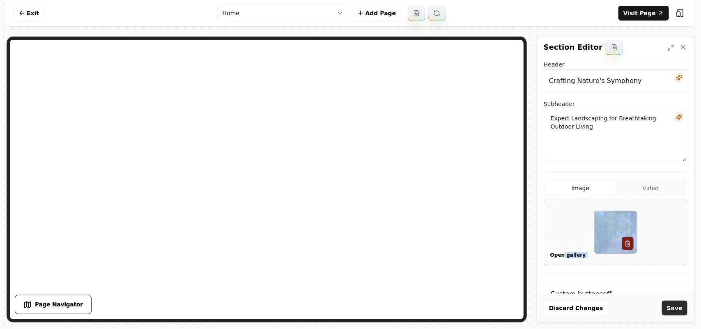
click at [680, 304] on button "Save" at bounding box center [674, 308] width 25 height 15
click at [559, 257] on button "Open gallery" at bounding box center [568, 255] width 41 height 13
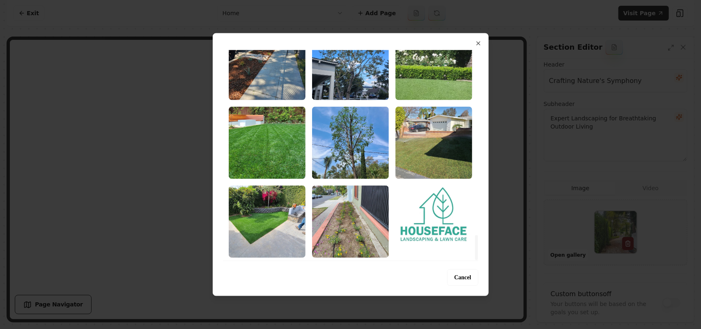
drag, startPoint x: 477, startPoint y: 58, endPoint x: 498, endPoint y: 303, distance: 246.2
click at [478, 260] on div at bounding box center [476, 247] width 3 height 25
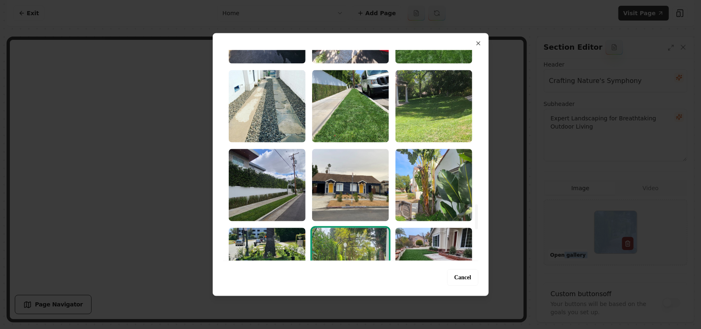
scroll to position [1239, 0]
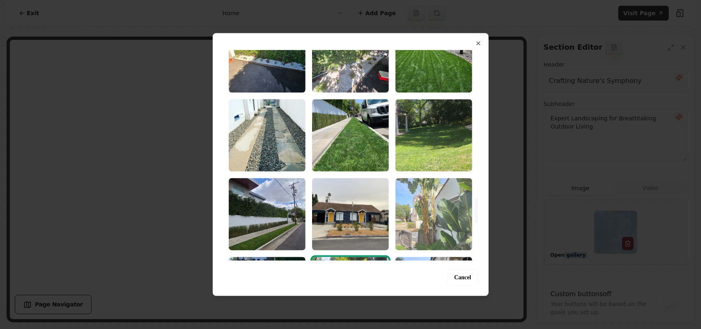
click at [452, 226] on img "Select image image_689a2b425c7cd75eb8dae529.jpeg" at bounding box center [434, 214] width 77 height 72
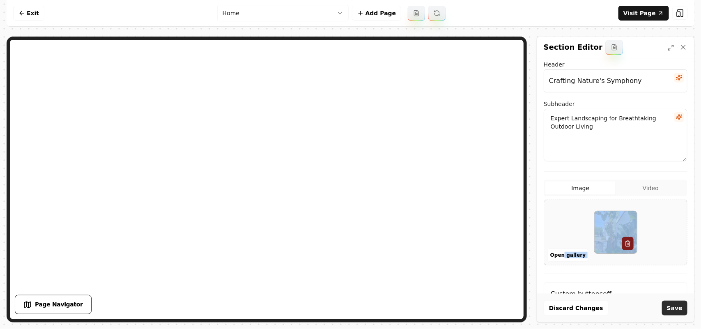
click at [681, 313] on button "Save" at bounding box center [674, 308] width 25 height 15
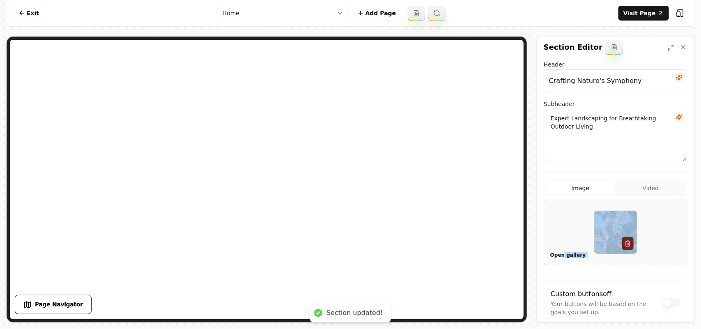
click at [562, 253] on button "Open gallery" at bounding box center [568, 255] width 41 height 13
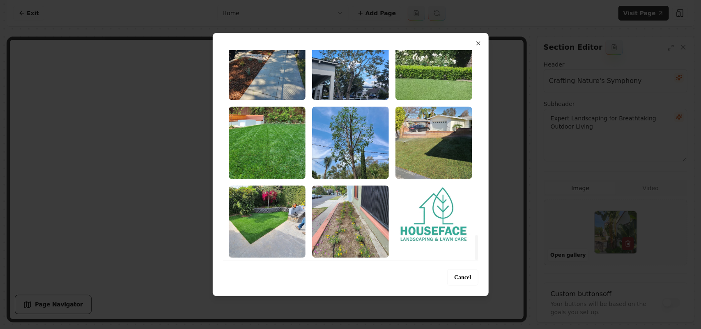
drag, startPoint x: 477, startPoint y: 60, endPoint x: 475, endPoint y: 309, distance: 249.0
click at [475, 260] on div at bounding box center [476, 247] width 3 height 25
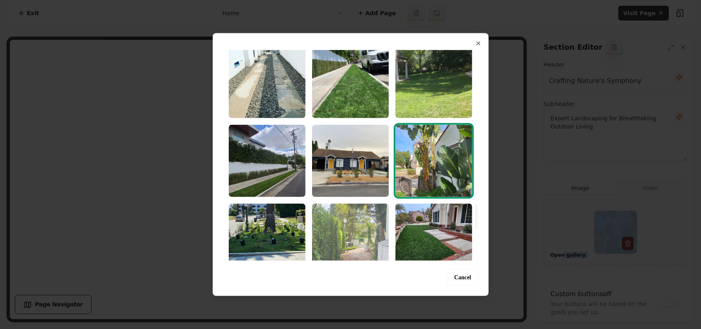
scroll to position [1290, 0]
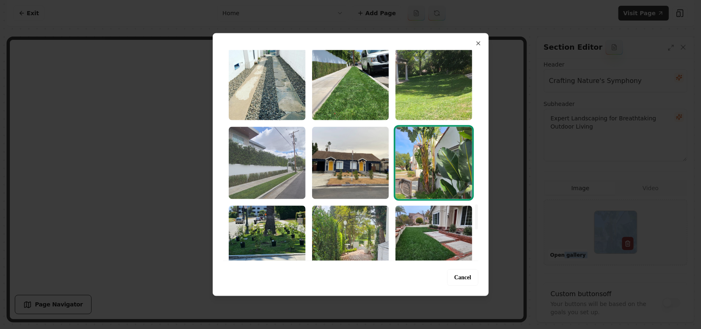
click at [282, 191] on img "Select image image_689a2b425c7cd75eb8dae555.jpeg" at bounding box center [267, 163] width 77 height 72
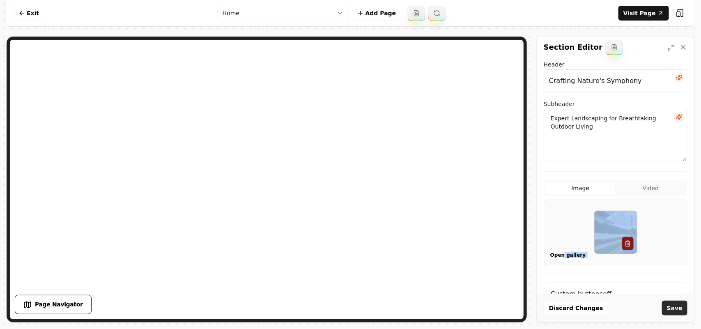
click at [676, 305] on button "Save" at bounding box center [674, 308] width 25 height 15
click at [576, 254] on button "Open gallery" at bounding box center [568, 255] width 41 height 13
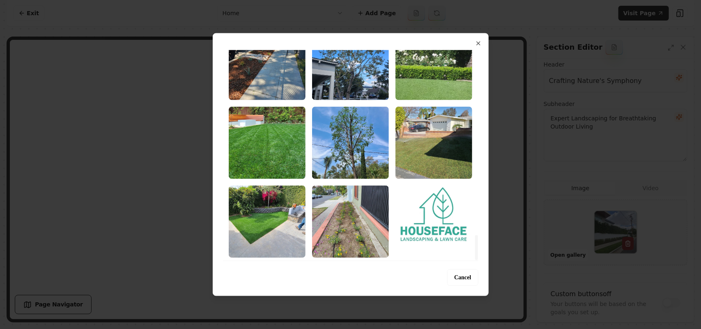
drag, startPoint x: 477, startPoint y: 55, endPoint x: 462, endPoint y: 284, distance: 228.9
click at [475, 260] on div at bounding box center [476, 247] width 3 height 25
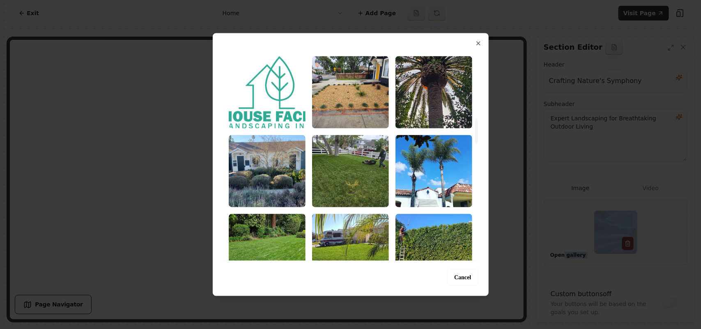
scroll to position [571, 0]
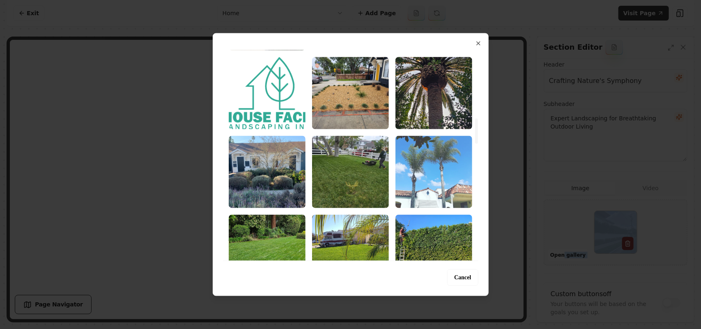
click at [401, 184] on img "Select image image_689a2b445c7cd75eb8daee01.jpeg" at bounding box center [434, 172] width 77 height 72
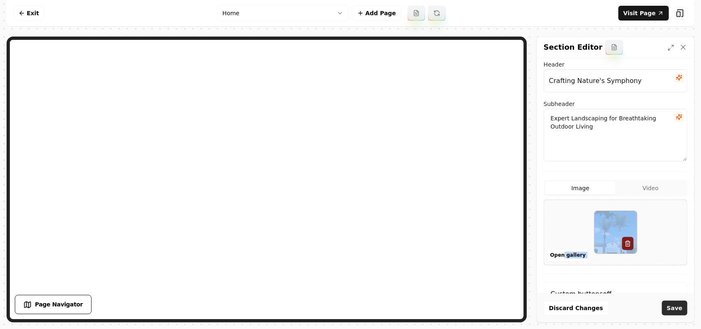
click at [680, 307] on button "Save" at bounding box center [674, 308] width 25 height 15
click at [566, 254] on button "Open gallery" at bounding box center [568, 255] width 41 height 13
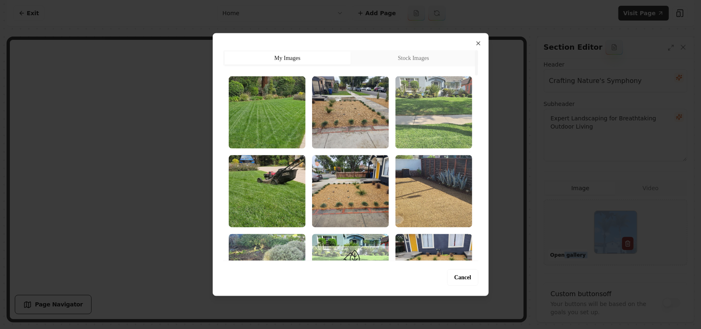
click at [434, 117] on img "Select image image_689a2d025c7cd75eb8e4dc53.jpeg" at bounding box center [434, 112] width 77 height 72
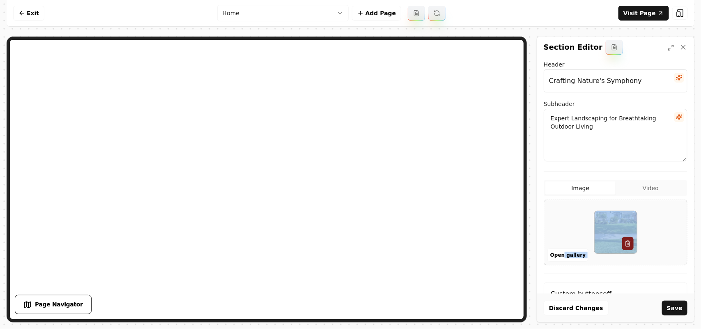
click at [683, 305] on button "Save" at bounding box center [674, 308] width 25 height 15
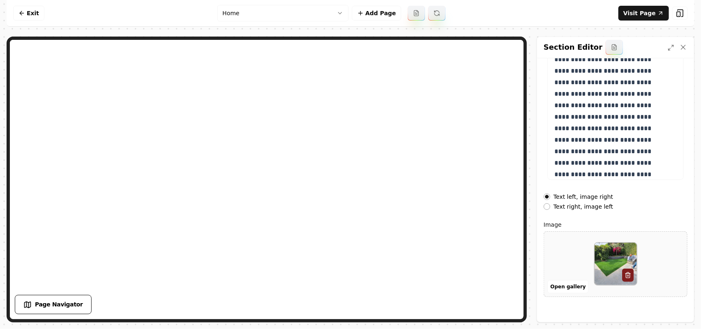
scroll to position [115, 0]
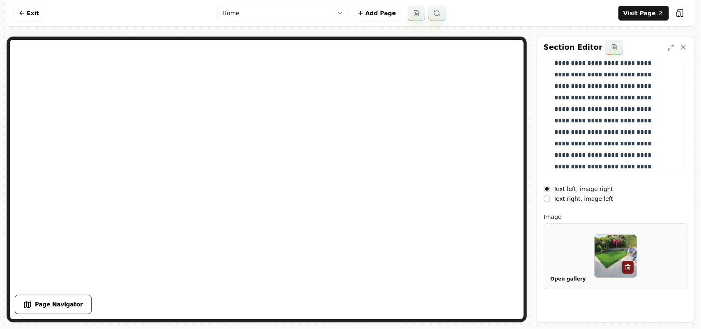
click at [568, 276] on button "Open gallery" at bounding box center [568, 278] width 41 height 13
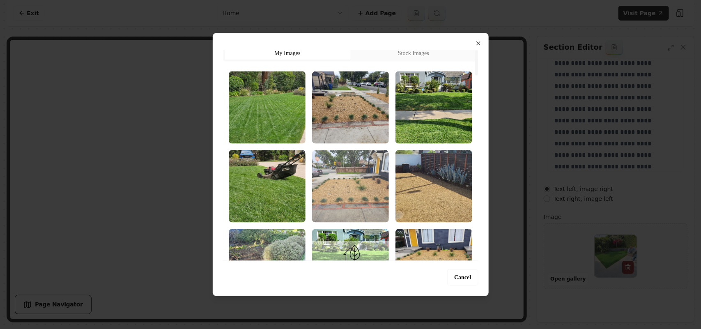
scroll to position [0, 0]
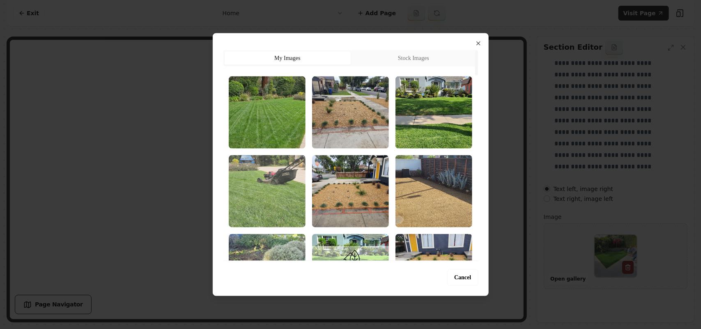
click at [244, 184] on img "Select image image_689a2d025c7cd75eb8e4dbe2.jpeg" at bounding box center [267, 191] width 77 height 72
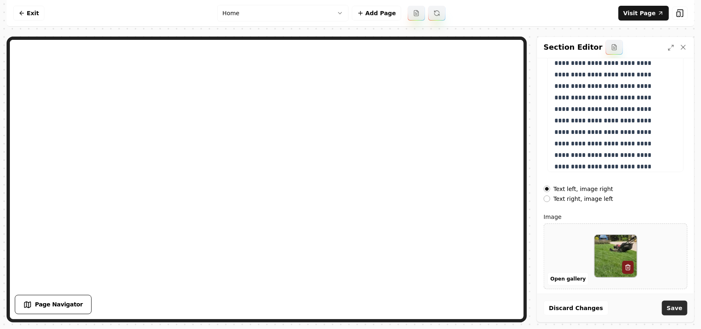
click at [676, 307] on button "Save" at bounding box center [674, 308] width 25 height 15
click at [29, 14] on link "Exit" at bounding box center [28, 13] width 31 height 15
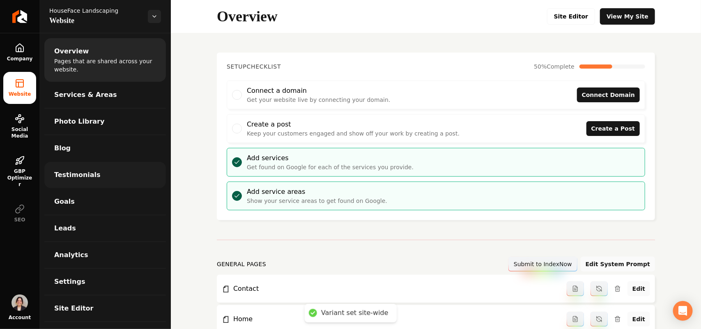
click at [96, 181] on link "Testimonials" at bounding box center [105, 175] width 122 height 26
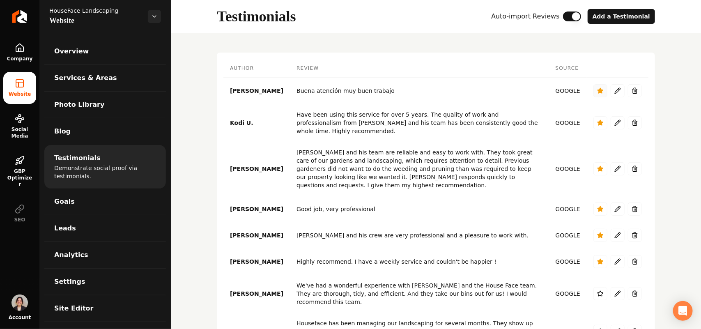
click at [595, 94] on button "Main content area" at bounding box center [601, 90] width 14 height 13
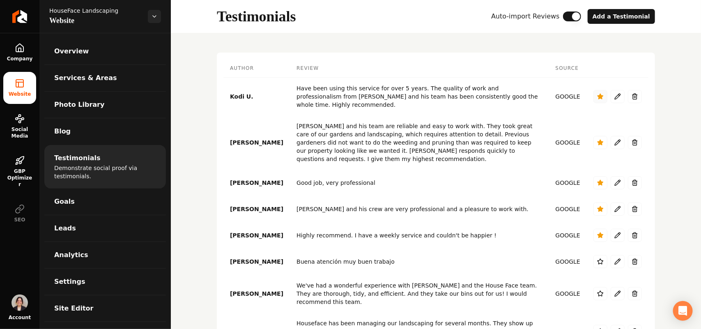
click at [597, 94] on icon "Main content area" at bounding box center [600, 96] width 7 height 7
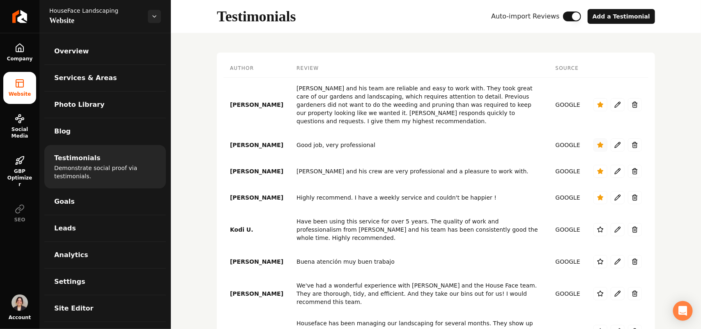
click at [598, 142] on icon "Main content area" at bounding box center [600, 144] width 5 height 5
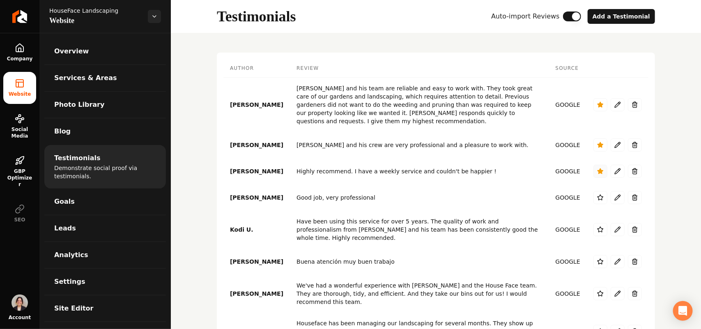
click at [598, 168] on icon "Main content area" at bounding box center [600, 170] width 5 height 5
click at [598, 142] on icon "Main content area" at bounding box center [600, 144] width 5 height 5
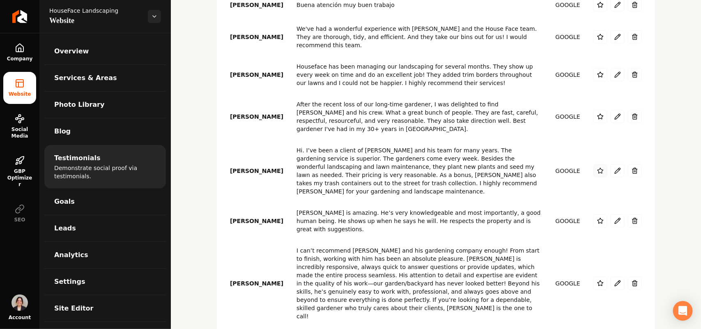
click at [597, 168] on icon "Main content area" at bounding box center [600, 171] width 7 height 7
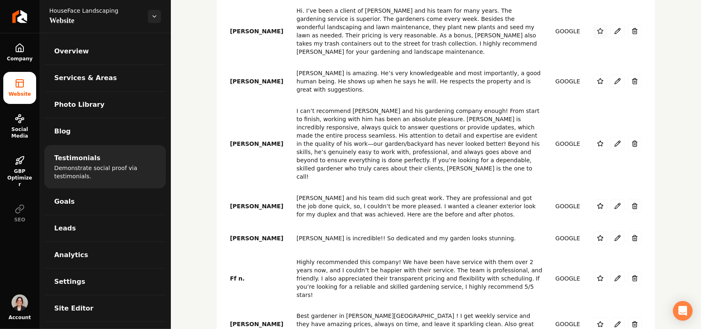
scroll to position [407, 0]
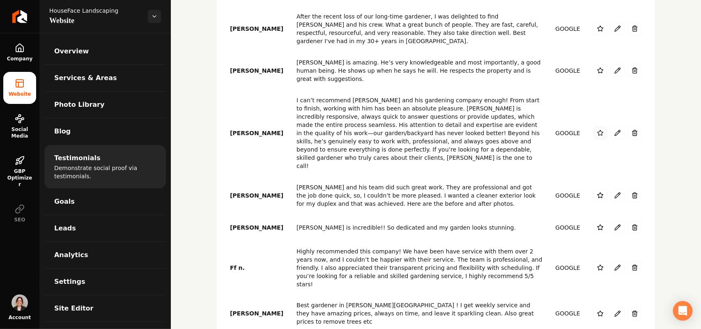
click at [597, 130] on icon "Main content area" at bounding box center [600, 133] width 7 height 7
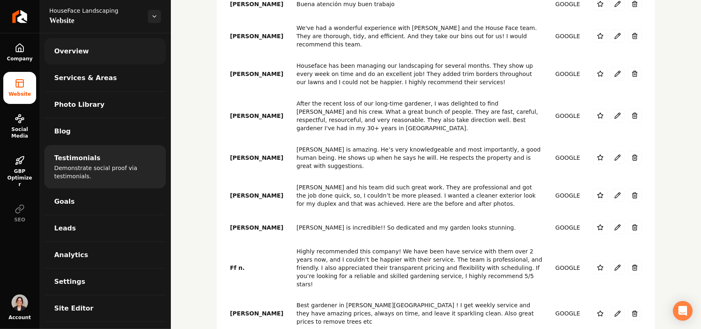
click at [82, 46] on link "Overview" at bounding box center [105, 51] width 122 height 26
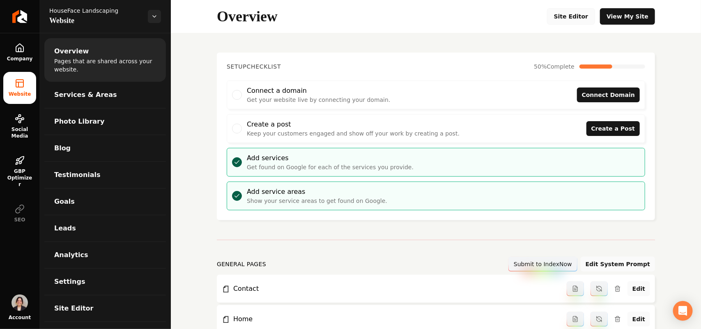
click at [580, 16] on link "Site Editor" at bounding box center [571, 16] width 48 height 16
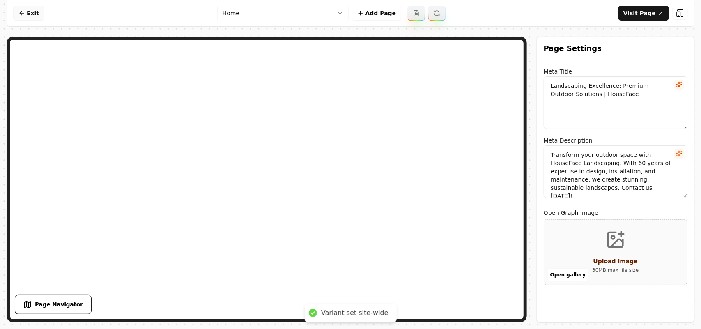
click at [30, 19] on link "Exit" at bounding box center [28, 13] width 31 height 15
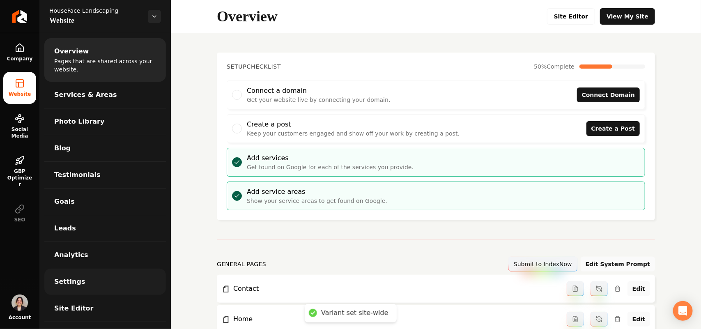
click at [71, 275] on link "Settings" at bounding box center [105, 282] width 122 height 26
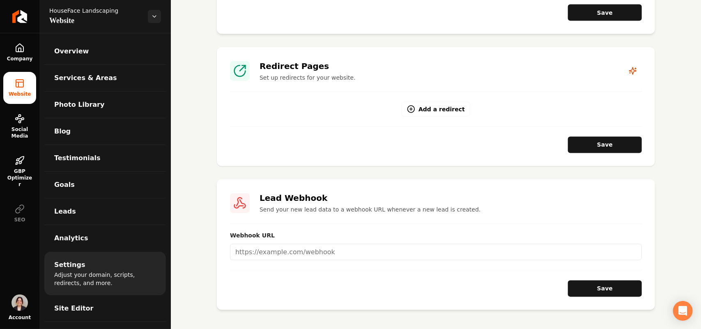
scroll to position [572, 0]
click at [83, 103] on span "Photo Library" at bounding box center [79, 105] width 50 height 10
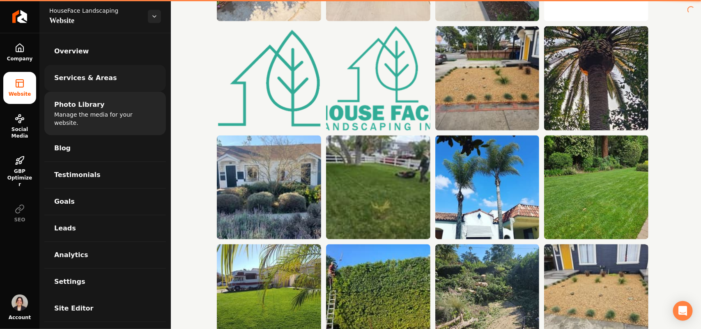
click at [85, 83] on span "Services & Areas" at bounding box center [85, 78] width 63 height 10
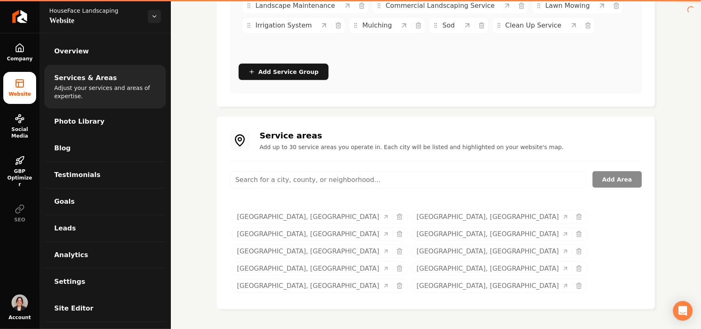
scroll to position [199, 0]
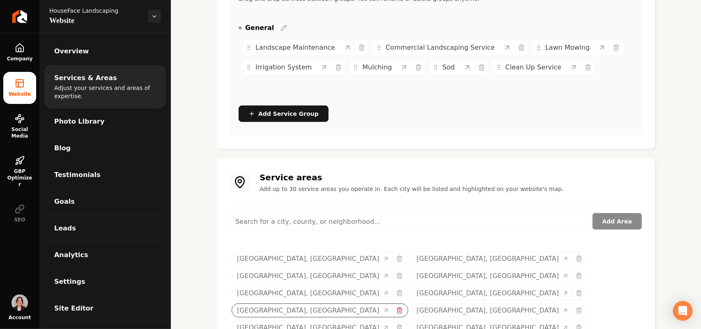
click at [403, 307] on icon "Selected tags" at bounding box center [399, 310] width 7 height 7
click at [71, 53] on span "Overview" at bounding box center [71, 51] width 35 height 10
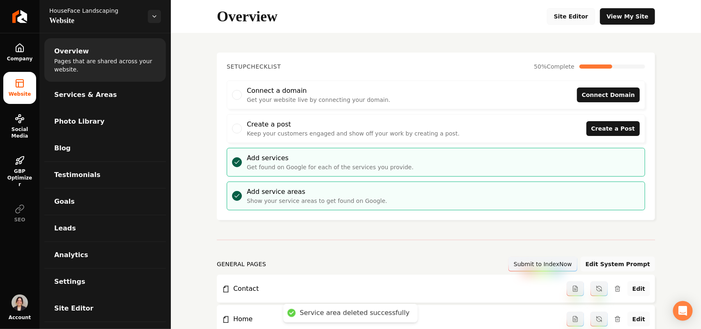
click at [572, 19] on link "Site Editor" at bounding box center [571, 16] width 48 height 16
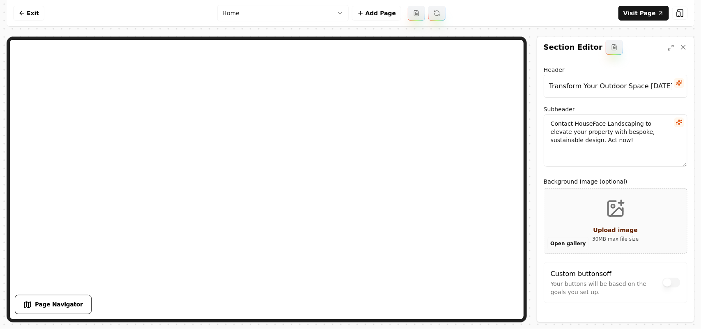
click at [555, 241] on button "Open gallery" at bounding box center [568, 243] width 41 height 13
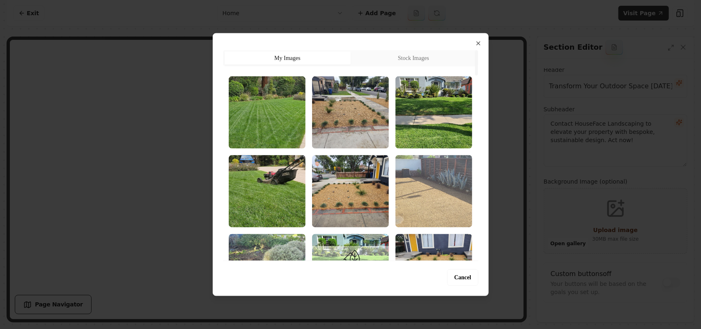
click at [460, 199] on img "Select image image_689a2d025c7cd75eb8e4d991.jpeg" at bounding box center [434, 191] width 77 height 72
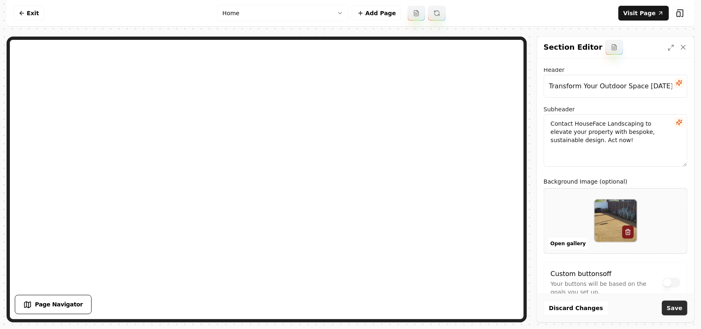
click at [670, 311] on button "Save" at bounding box center [674, 308] width 25 height 15
click at [247, 9] on html "Computer Required This feature is only available on a computer. Please switch t…" at bounding box center [350, 164] width 701 height 329
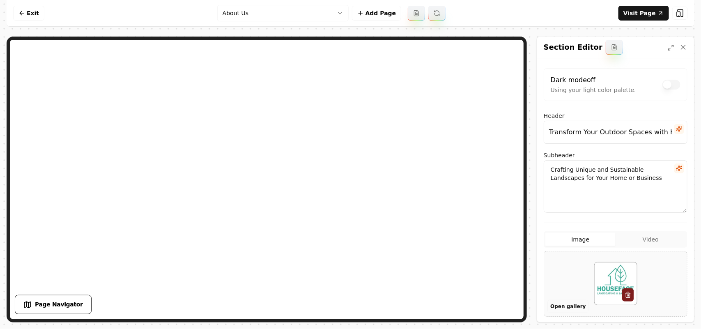
click at [559, 304] on button "Open gallery" at bounding box center [568, 306] width 41 height 13
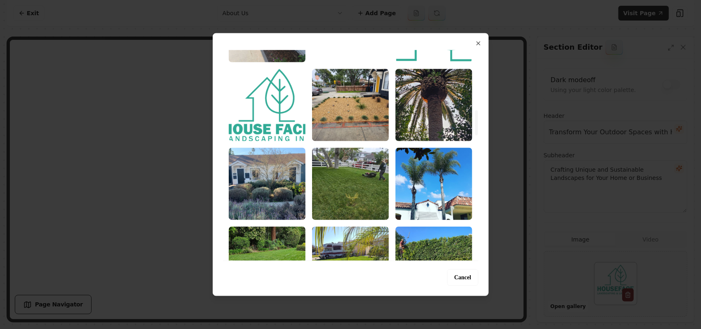
scroll to position [565, 0]
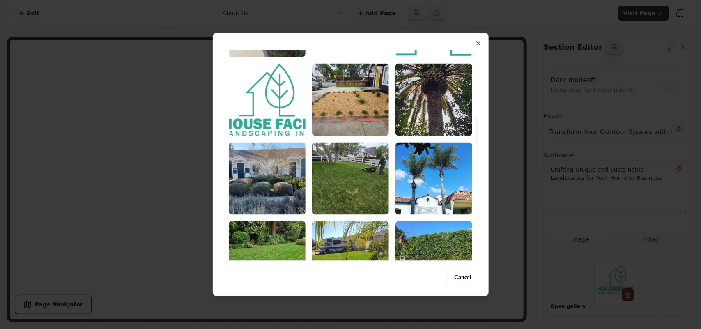
click at [418, 95] on img "Select image image_689a2b445c7cd75eb8daf07b.jpeg" at bounding box center [434, 99] width 77 height 72
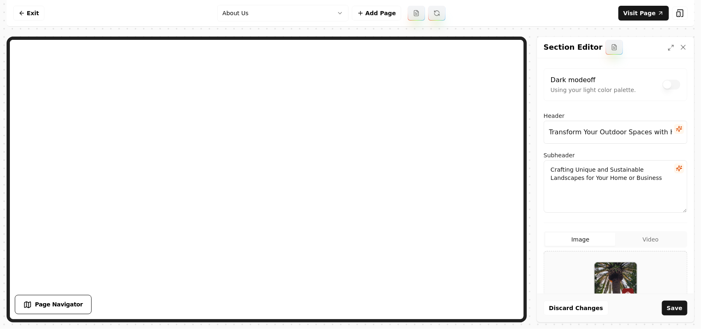
click at [678, 304] on button "Save" at bounding box center [674, 308] width 25 height 15
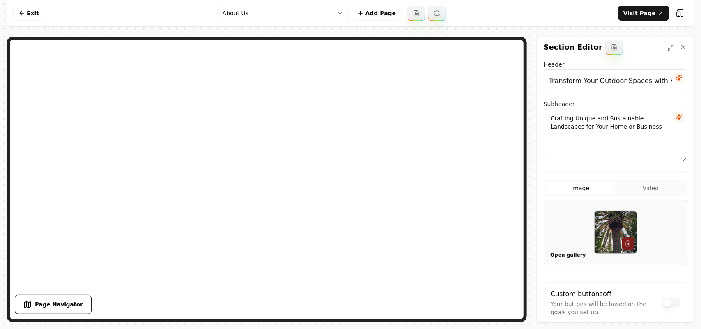
click at [562, 255] on button "Open gallery" at bounding box center [568, 255] width 41 height 13
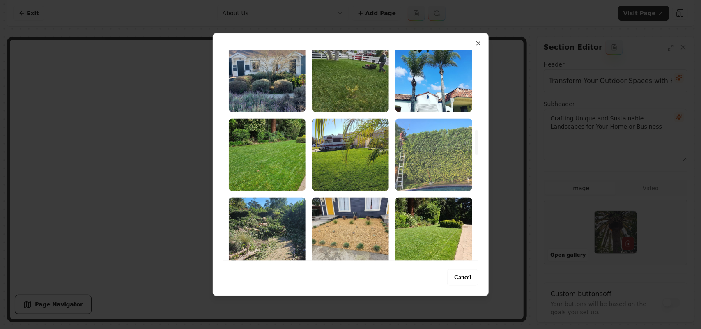
scroll to position [616, 0]
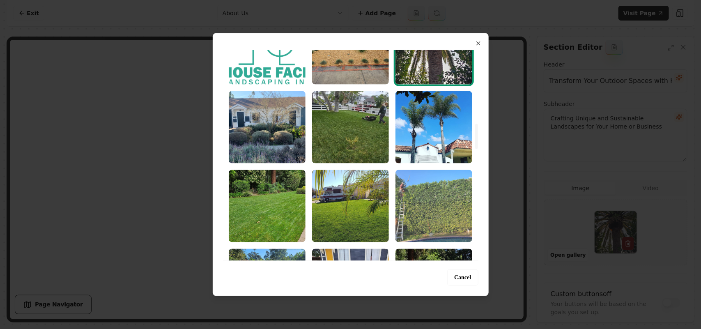
click at [428, 203] on img "Select image image_689a2b435c7cd75eb8daea2a.jpeg" at bounding box center [434, 206] width 77 height 72
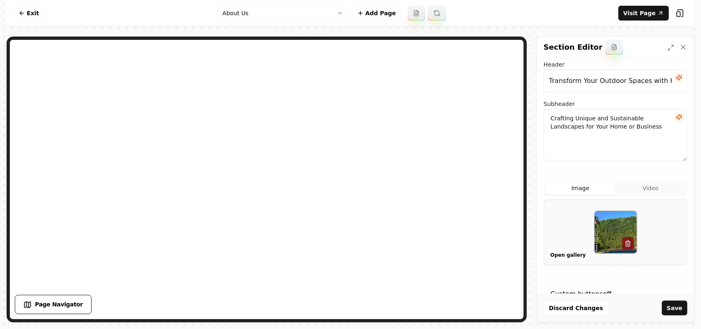
click at [670, 309] on button "Save" at bounding box center [674, 308] width 25 height 15
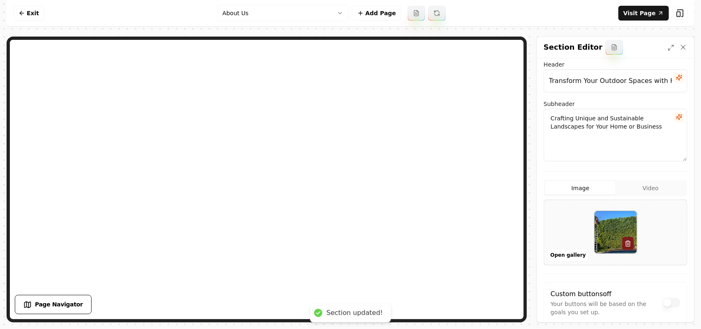
click at [294, 17] on html "Computer Required This feature is only available on a computer. Please switch t…" at bounding box center [350, 164] width 701 height 329
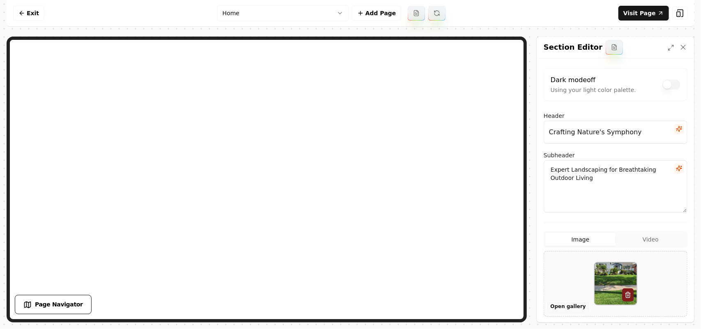
click at [563, 309] on button "Open gallery" at bounding box center [568, 306] width 41 height 13
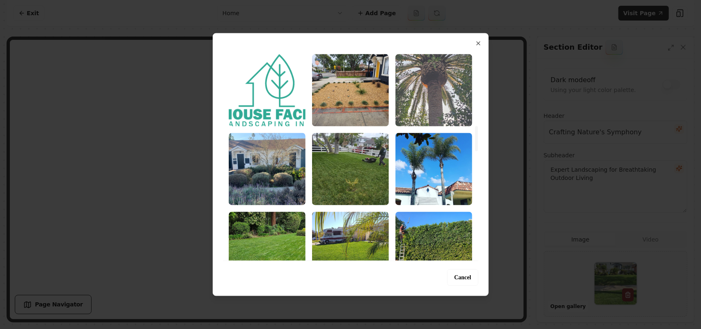
scroll to position [514, 0]
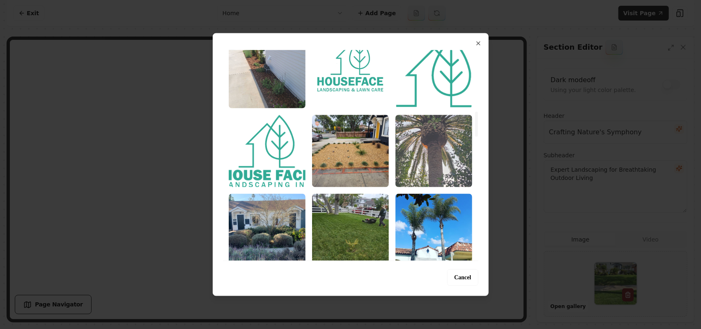
click at [435, 127] on img "Select image image_689a2b445c7cd75eb8daf07b.jpeg" at bounding box center [434, 151] width 77 height 72
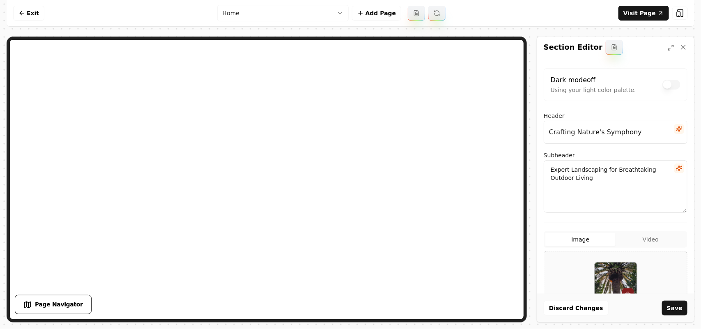
click at [679, 306] on button "Save" at bounding box center [674, 308] width 25 height 15
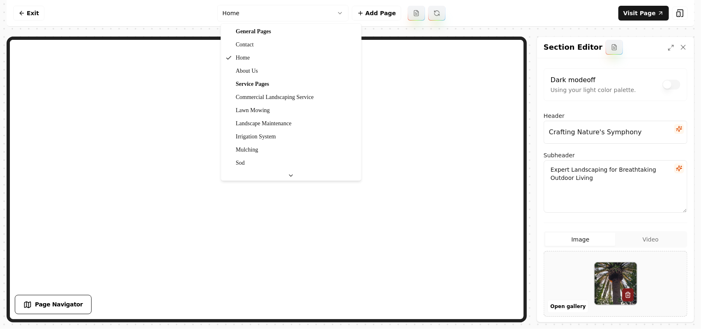
click at [317, 9] on html "Computer Required This feature is only available on a computer. Please switch t…" at bounding box center [350, 164] width 701 height 329
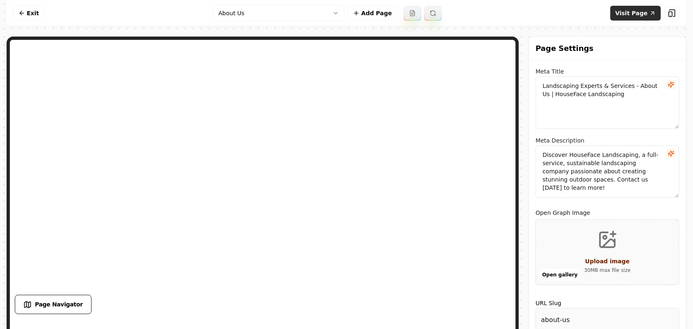
click at [639, 17] on link "Visit Page" at bounding box center [636, 13] width 51 height 15
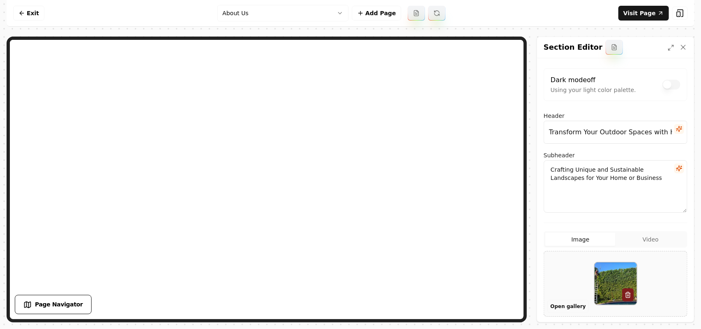
click at [557, 309] on button "Open gallery" at bounding box center [568, 306] width 41 height 13
click at [582, 276] on div at bounding box center [615, 284] width 143 height 56
type input "**********"
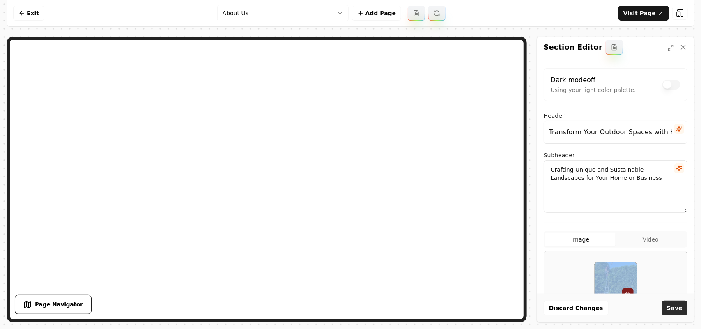
click at [679, 315] on button "Save" at bounding box center [674, 308] width 25 height 15
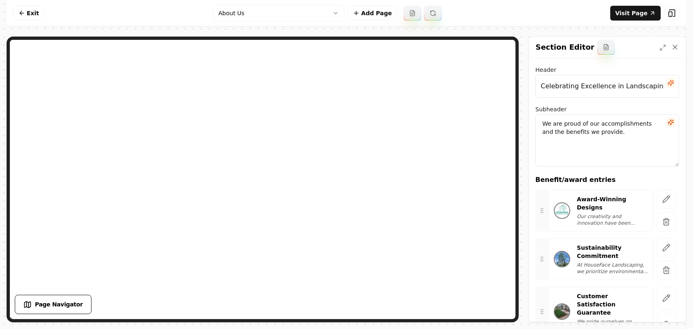
click at [661, 193] on button "button" at bounding box center [667, 199] width 19 height 19
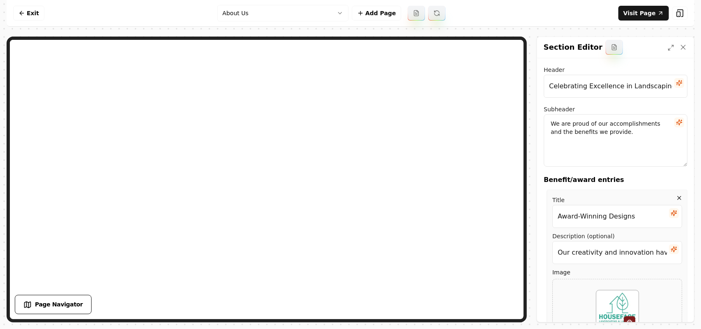
scroll to position [154, 0]
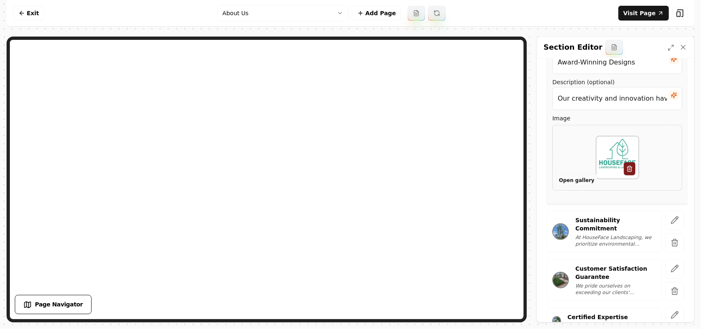
click at [570, 182] on button "Open gallery" at bounding box center [576, 180] width 41 height 13
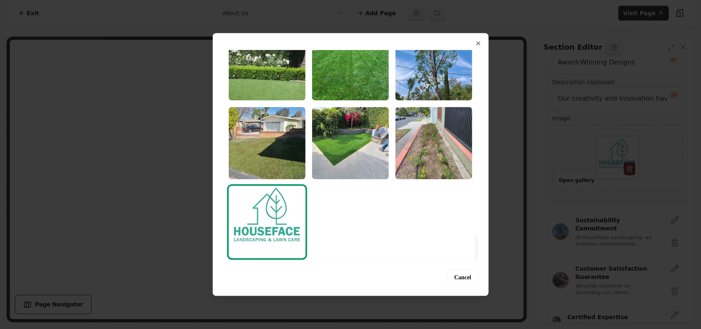
drag, startPoint x: 477, startPoint y: 55, endPoint x: 459, endPoint y: 242, distance: 187.8
click at [475, 246] on div at bounding box center [476, 248] width 3 height 24
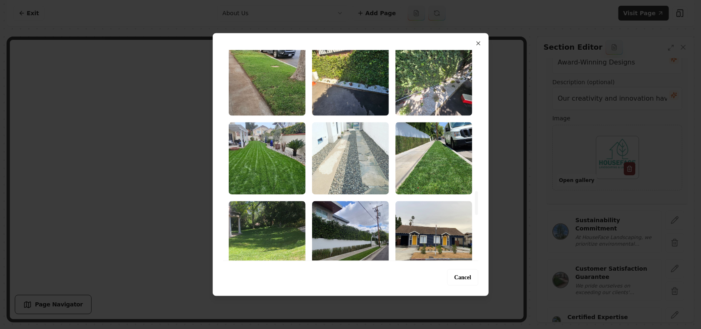
scroll to position [1215, 0]
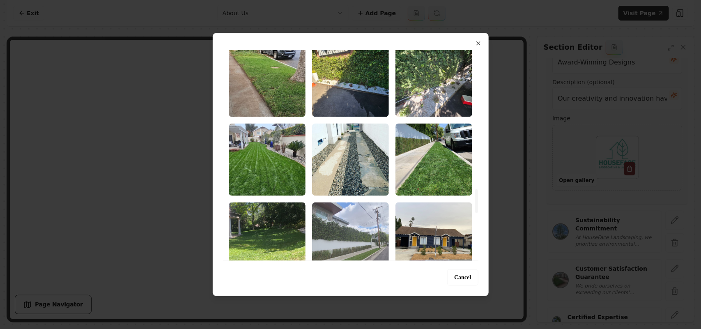
click at [369, 227] on img "Select image image_689a2b425c7cd75eb8dae555.jpeg" at bounding box center [350, 238] width 77 height 72
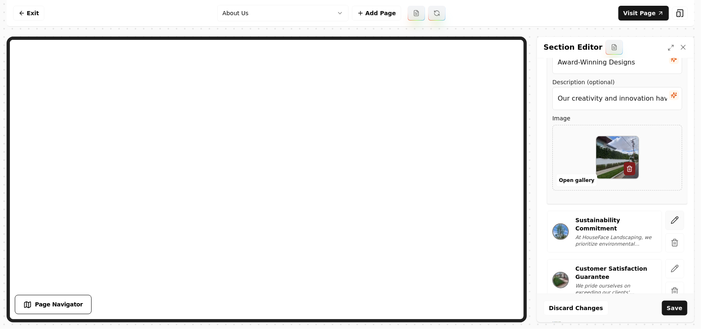
click at [671, 222] on icon "button" at bounding box center [675, 220] width 8 height 8
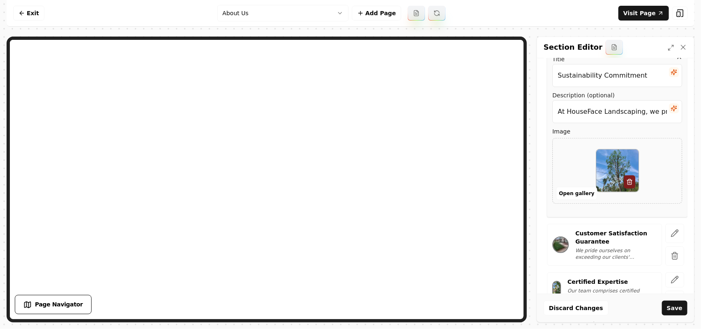
scroll to position [205, 0]
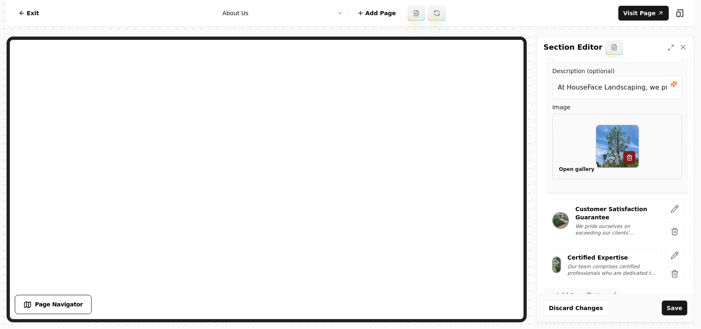
click at [571, 172] on button "Open gallery" at bounding box center [576, 169] width 41 height 13
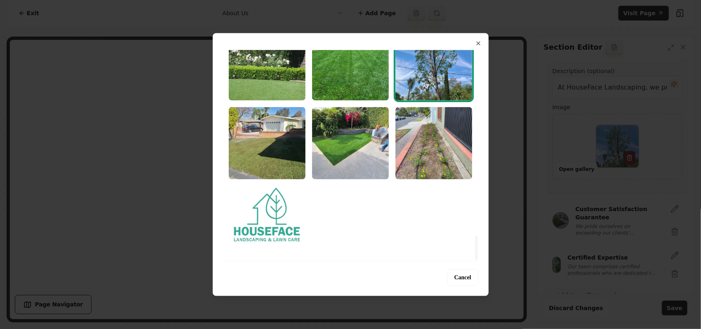
drag, startPoint x: 477, startPoint y: 58, endPoint x: 479, endPoint y: 280, distance: 221.4
click at [478, 260] on div at bounding box center [476, 248] width 3 height 24
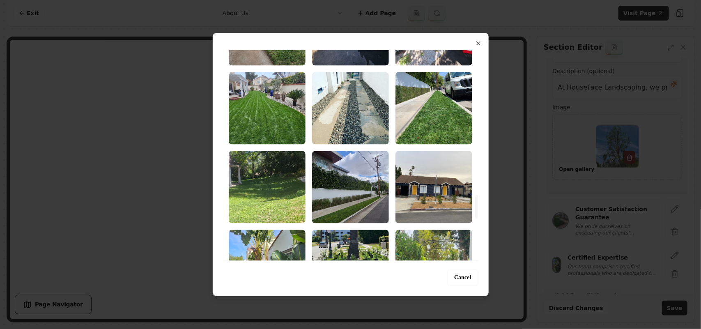
scroll to position [1215, 0]
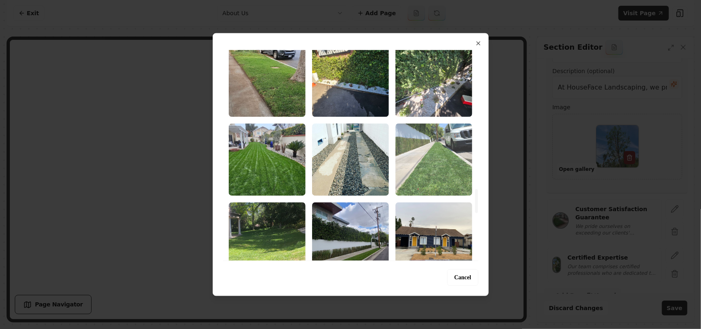
click at [434, 175] on img "Select image image_689a2b425c7cd75eb8dae37c.jpeg" at bounding box center [434, 159] width 77 height 72
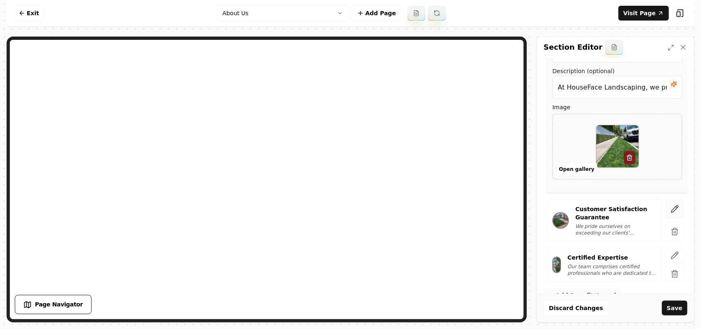
click at [671, 205] on icon "button" at bounding box center [675, 209] width 8 height 8
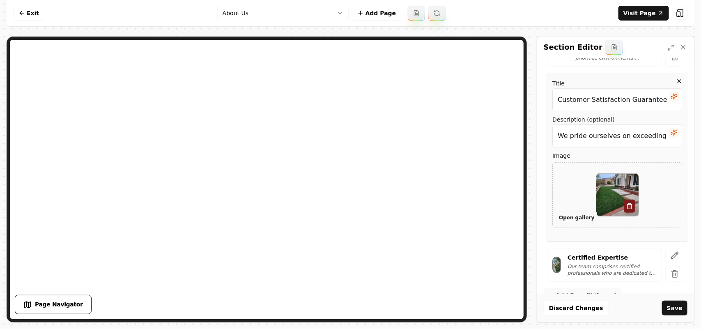
click at [567, 216] on button "Open gallery" at bounding box center [576, 217] width 41 height 13
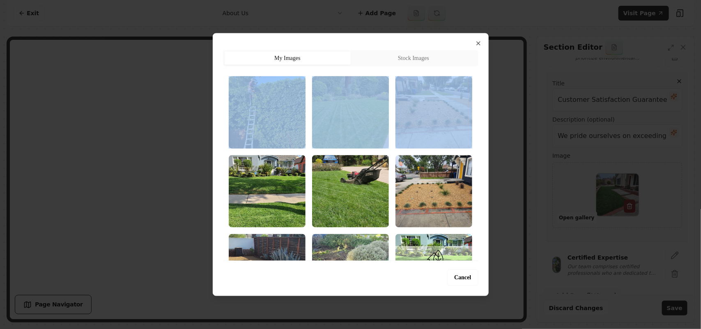
drag, startPoint x: 479, startPoint y: 57, endPoint x: 481, endPoint y: 86, distance: 29.7
click at [486, 107] on div "Upload My Images Stock Images Cancel Close" at bounding box center [351, 164] width 276 height 263
click at [481, 83] on div "Upload My Images Stock Images Cancel Close" at bounding box center [351, 164] width 276 height 263
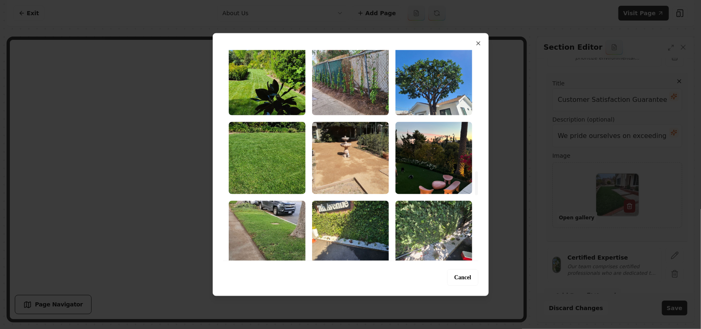
scroll to position [1046, 0]
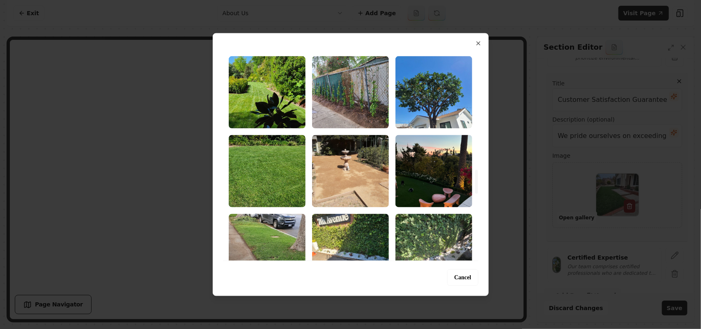
drag, startPoint x: 477, startPoint y: 132, endPoint x: 486, endPoint y: 182, distance: 50.6
click at [479, 182] on div at bounding box center [476, 155] width 4 height 211
click at [448, 175] on img "Select image image_689a2b425c7cd75eb8dae6ad.jpeg" at bounding box center [434, 171] width 77 height 72
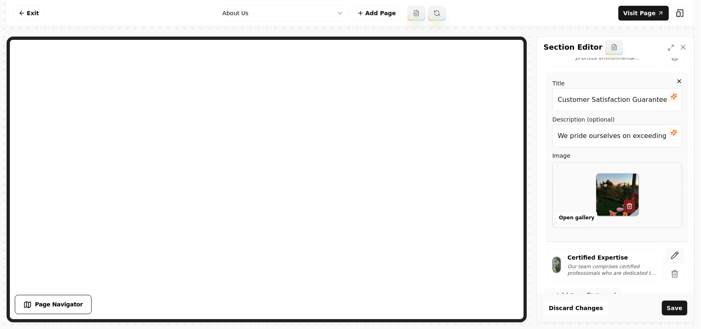
click at [666, 251] on button "button" at bounding box center [675, 255] width 19 height 15
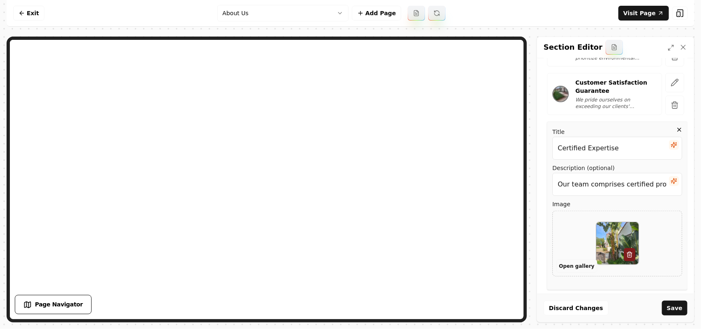
click at [583, 263] on button "Open gallery" at bounding box center [576, 266] width 41 height 13
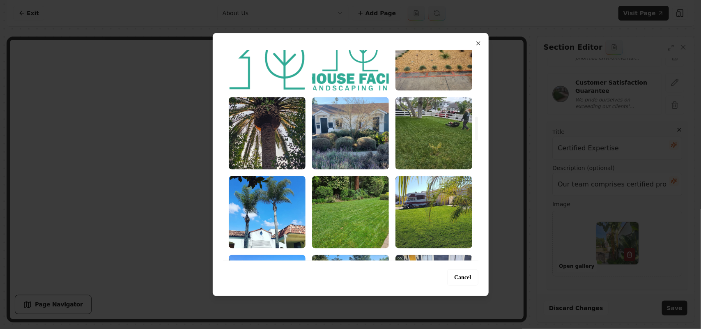
scroll to position [616, 0]
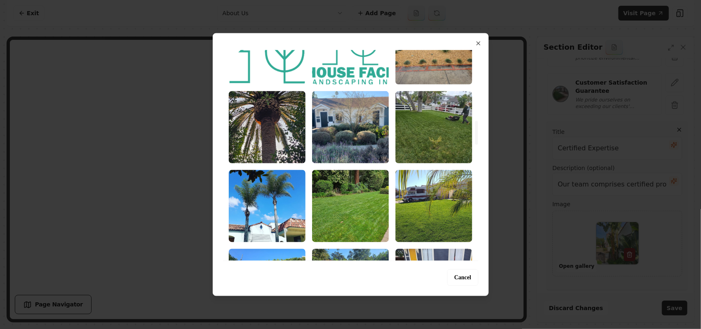
click at [420, 117] on img "Select image image_689a2b445c7cd75eb8daef61.jpeg" at bounding box center [434, 127] width 77 height 72
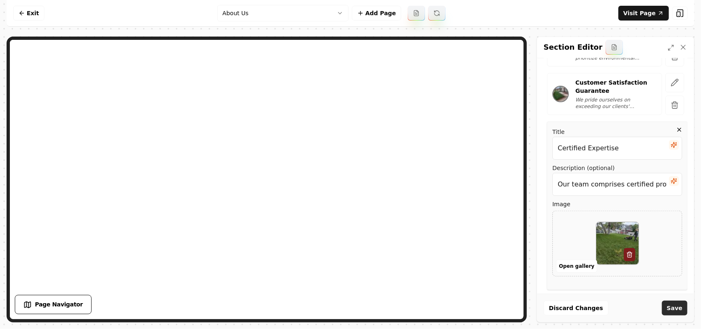
click at [673, 313] on button "Save" at bounding box center [674, 308] width 25 height 15
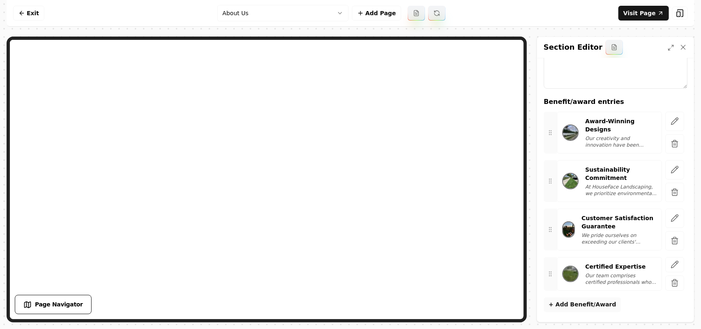
click at [291, 12] on html "Computer Required This feature is only available on a computer. Please switch t…" at bounding box center [350, 164] width 701 height 329
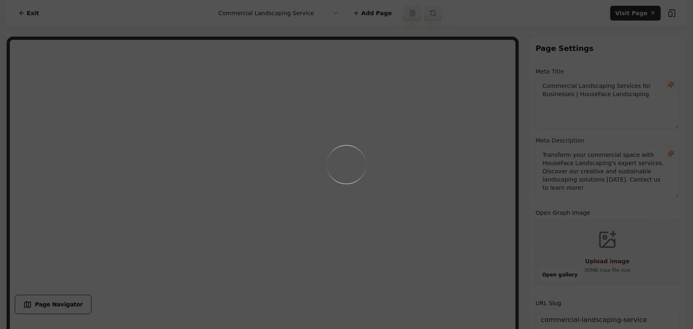
click at [379, 179] on div "Loading..." at bounding box center [346, 164] width 693 height 329
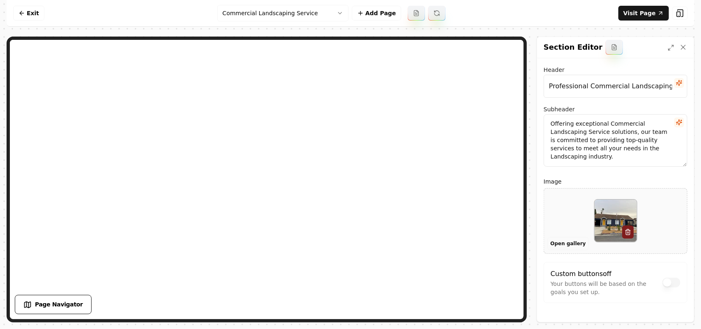
click at [561, 241] on button "Open gallery" at bounding box center [568, 243] width 41 height 13
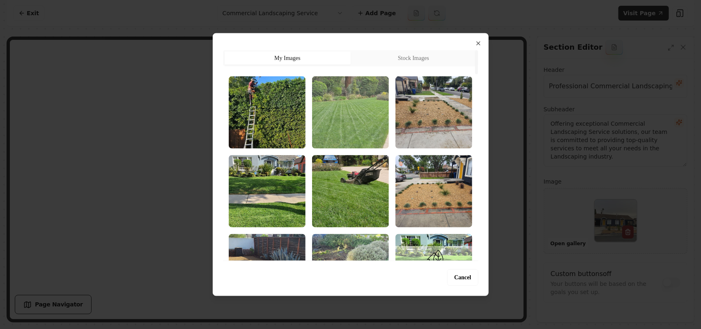
click at [372, 109] on img "Select image image_689a2d055c7cd75eb8e4ef09.jpeg" at bounding box center [350, 112] width 77 height 72
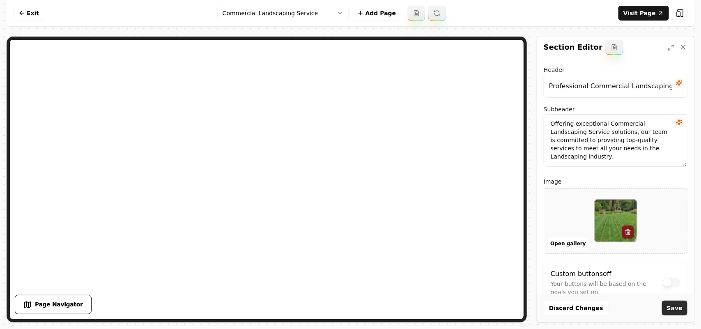
click at [682, 305] on button "Save" at bounding box center [674, 308] width 25 height 15
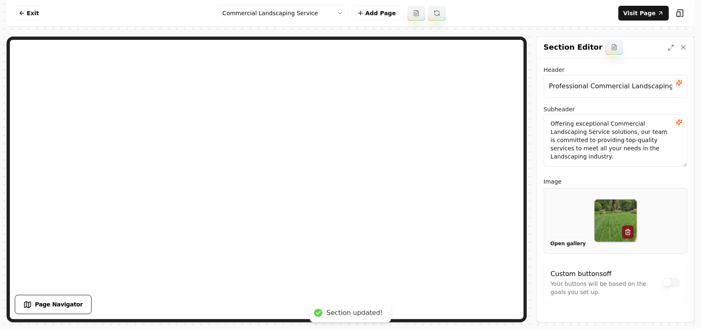
click at [557, 243] on button "Open gallery" at bounding box center [568, 243] width 41 height 13
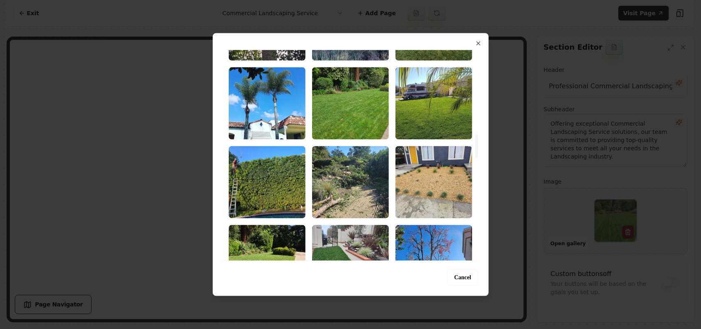
scroll to position [822, 0]
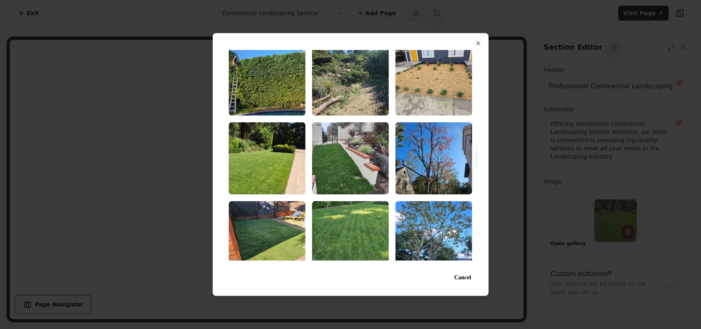
click at [366, 161] on img "Select image image_689a2b435c7cd75eb8dae991.jpeg" at bounding box center [350, 158] width 77 height 72
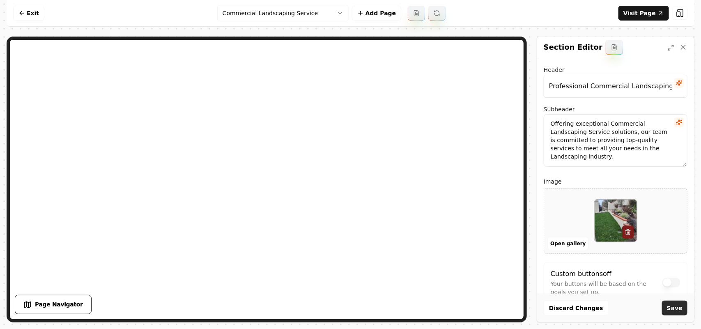
click at [682, 310] on button "Save" at bounding box center [674, 308] width 25 height 15
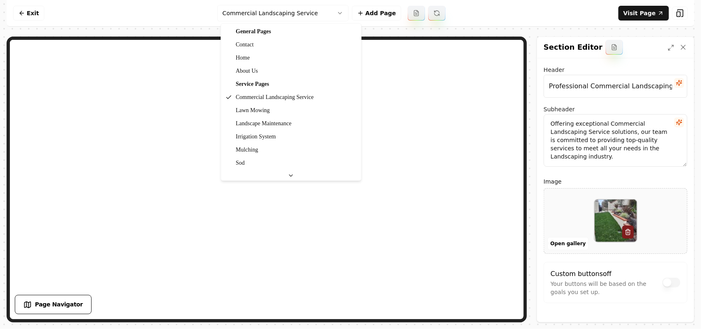
click at [260, 15] on html "Computer Required This feature is only available on a computer. Please switch t…" at bounding box center [350, 164] width 701 height 329
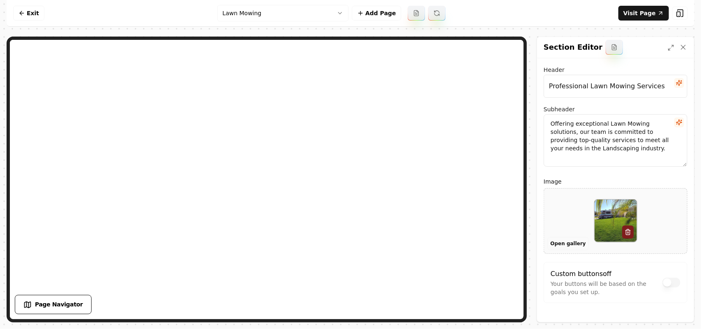
click at [567, 245] on button "Open gallery" at bounding box center [568, 243] width 41 height 13
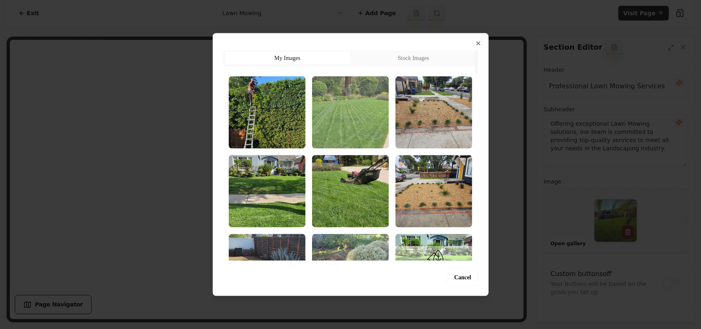
click at [357, 133] on img "Select image image_689a2d055c7cd75eb8e4ef09.jpeg" at bounding box center [350, 112] width 77 height 72
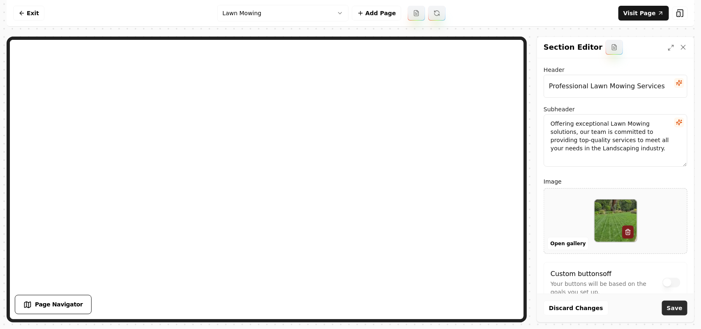
click at [674, 310] on button "Save" at bounding box center [674, 308] width 25 height 15
click at [296, 16] on html "Computer Required This feature is only available on a computer. Please switch t…" at bounding box center [350, 164] width 701 height 329
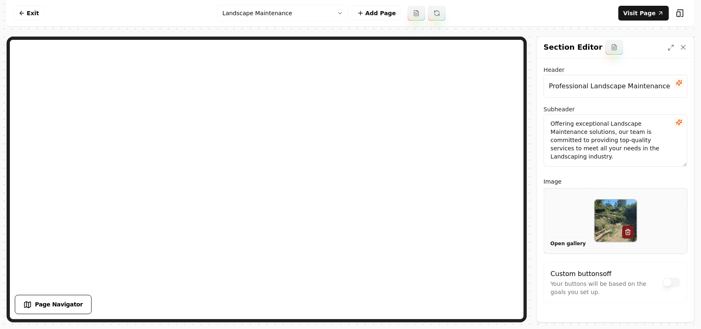
click at [565, 241] on button "Open gallery" at bounding box center [568, 243] width 41 height 13
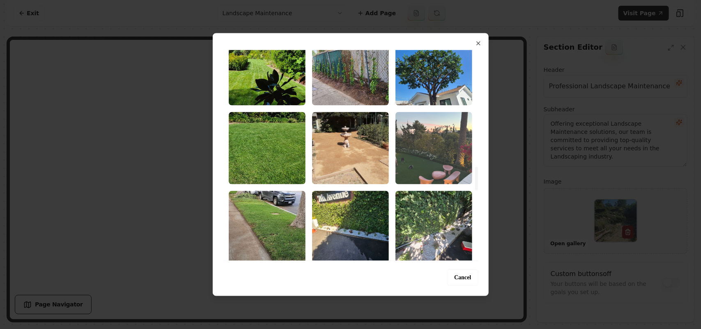
scroll to position [1078, 0]
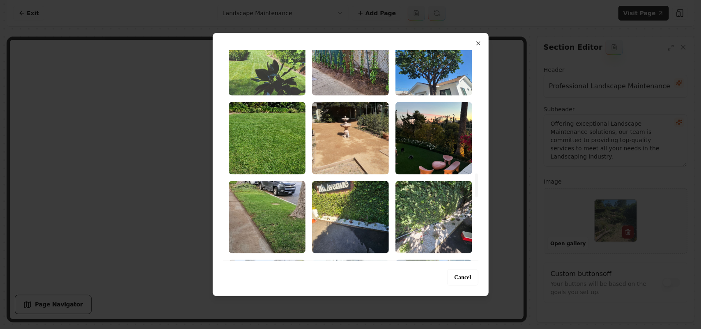
click at [272, 77] on img "Select image image_689a2b435c7cd75eb8dae80c.jpeg" at bounding box center [267, 59] width 77 height 72
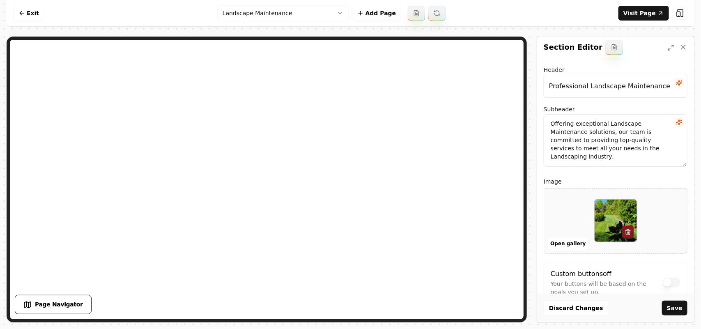
click at [676, 307] on button "Save" at bounding box center [674, 308] width 25 height 15
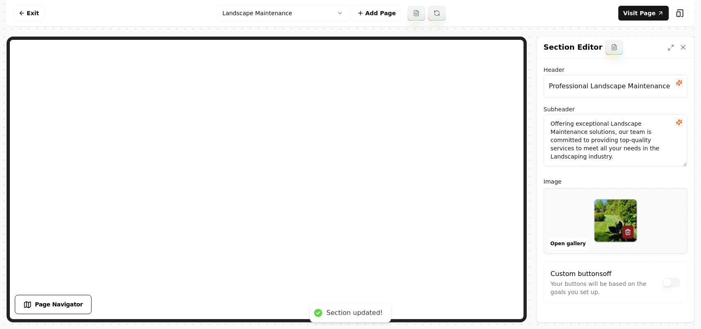
click at [263, 12] on html "Computer Required This feature is only available on a computer. Please switch t…" at bounding box center [350, 164] width 701 height 329
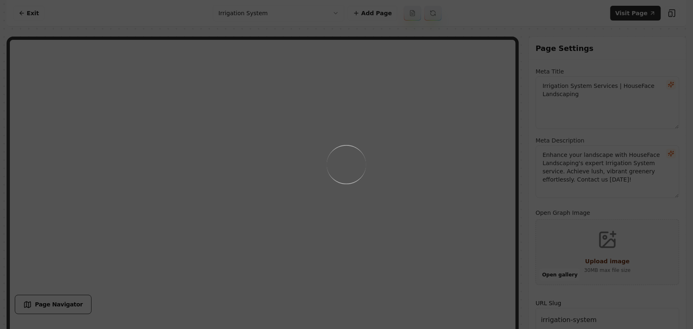
click at [451, 206] on div "Loading..." at bounding box center [346, 164] width 693 height 329
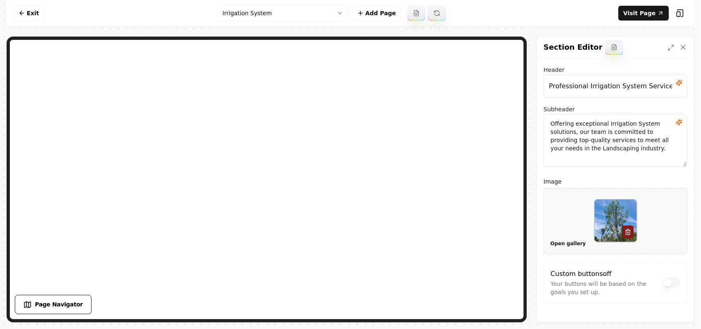
click at [574, 242] on button "Open gallery" at bounding box center [568, 243] width 41 height 13
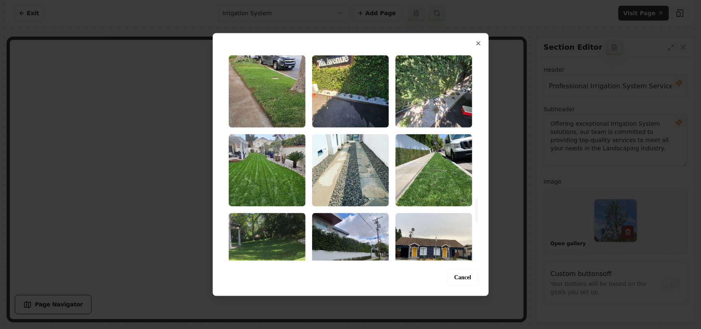
scroll to position [1335, 0]
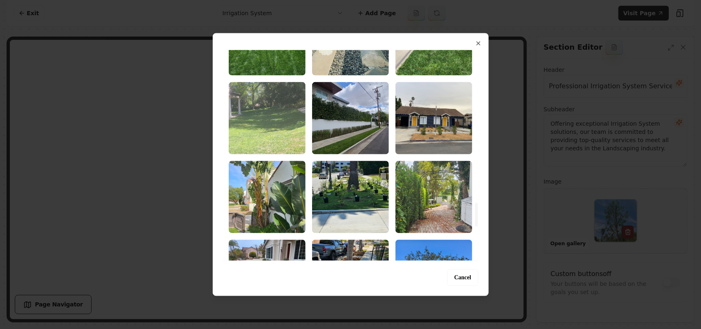
click at [292, 136] on img "Select image image_689a2b425c7cd75eb8dae561.jpeg" at bounding box center [267, 118] width 77 height 72
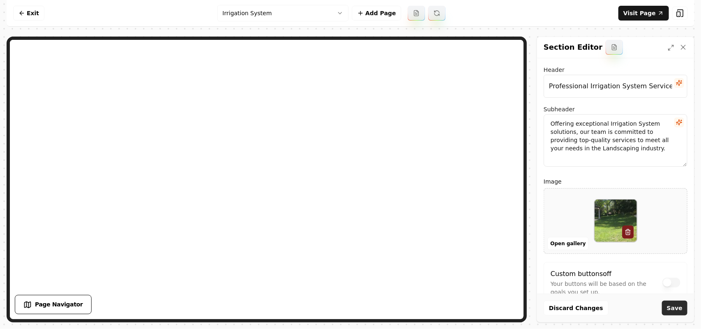
click at [668, 305] on button "Save" at bounding box center [674, 308] width 25 height 15
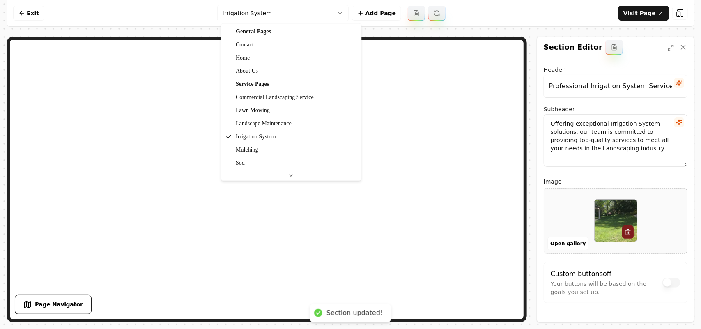
click at [302, 11] on html "Computer Required This feature is only available on a computer. Please switch t…" at bounding box center [350, 164] width 701 height 329
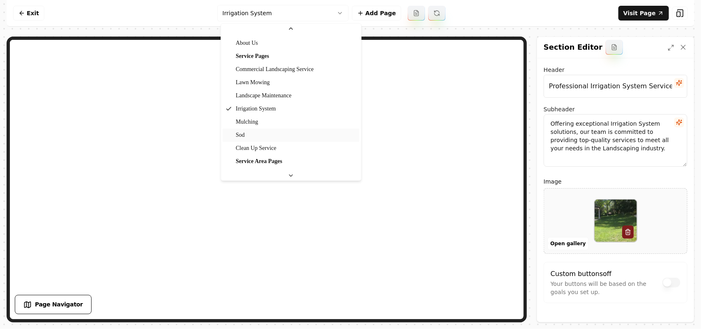
scroll to position [51, 0]
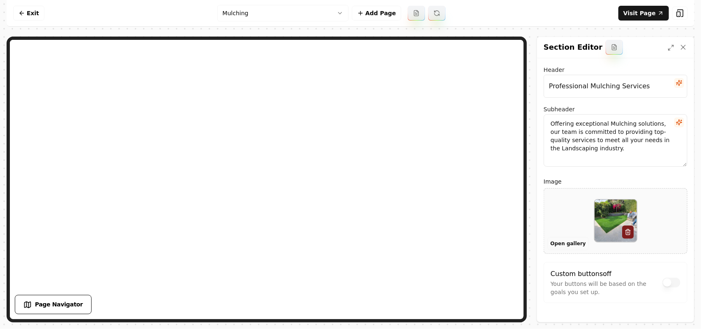
click at [558, 243] on button "Open gallery" at bounding box center [568, 243] width 41 height 13
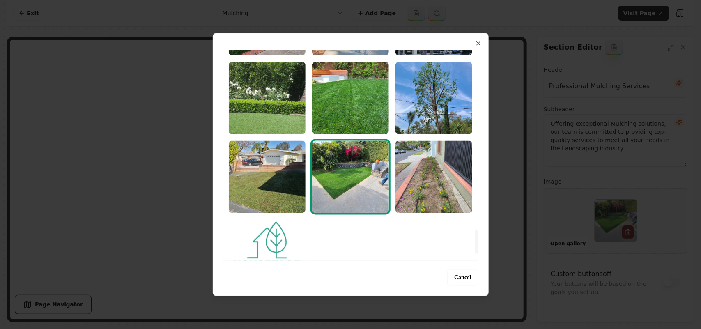
scroll to position [1489, 0]
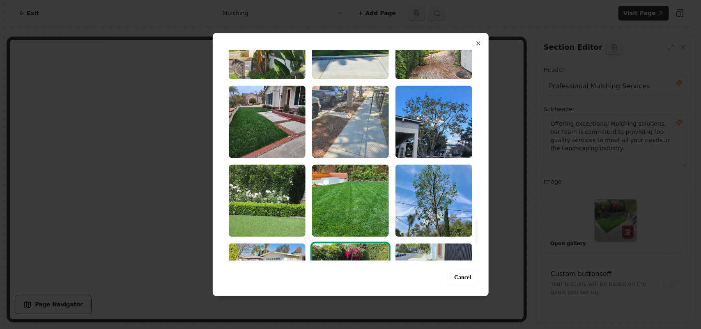
click at [348, 124] on img "Select image image_689a2b425c7cd75eb8dae517.jpeg" at bounding box center [350, 121] width 77 height 72
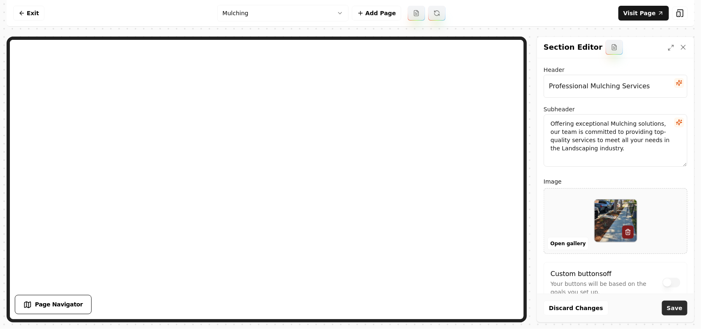
click at [680, 305] on button "Save" at bounding box center [674, 308] width 25 height 15
click at [269, 7] on html "Computer Required This feature is only available on a computer. Please switch t…" at bounding box center [350, 164] width 701 height 329
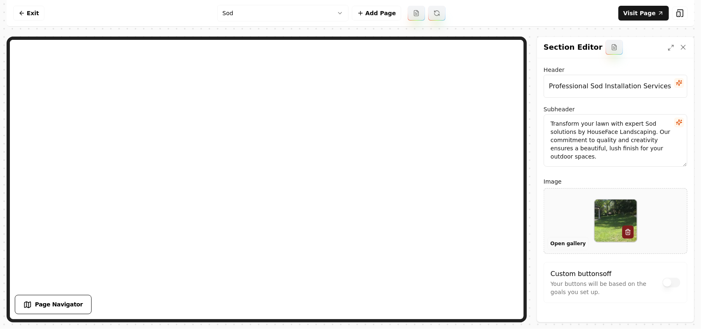
click at [566, 245] on button "Open gallery" at bounding box center [568, 243] width 41 height 13
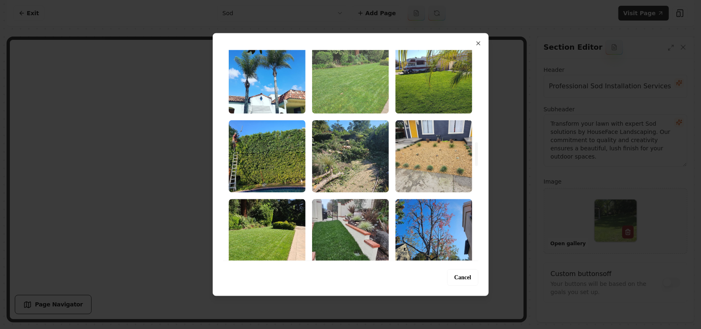
scroll to position [924, 0]
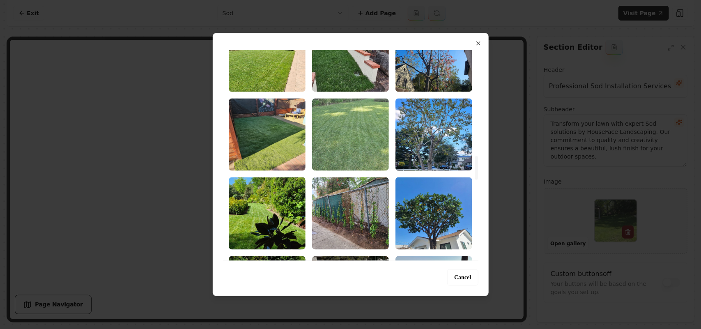
click at [327, 135] on img "Select image image_689a2b435c7cd75eb8dae7f4.jpeg" at bounding box center [350, 134] width 77 height 72
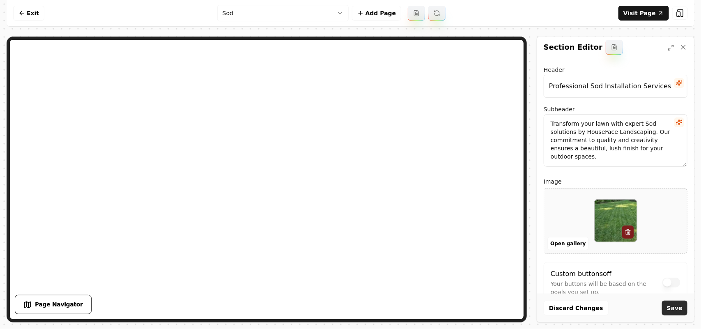
click at [680, 309] on button "Save" at bounding box center [674, 308] width 25 height 15
click at [269, 3] on nav "Exit Sod Add Page Visit Page" at bounding box center [351, 13] width 688 height 27
click at [268, 16] on html "Computer Required This feature is only available on a computer. Please switch t…" at bounding box center [350, 164] width 701 height 329
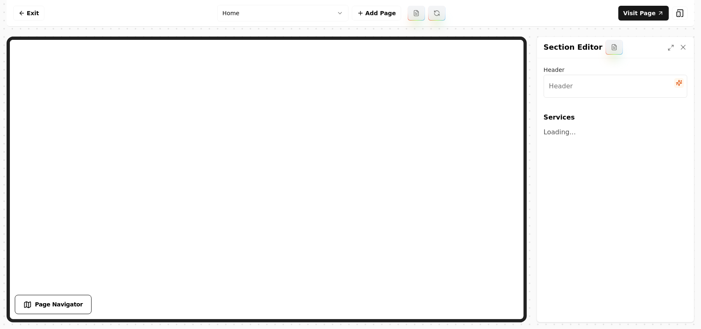
type input "Transform Your Outdoors with Expert Landscaping Services"
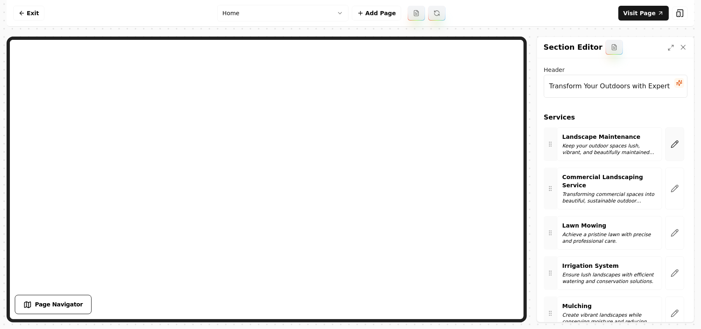
click at [666, 141] on button "button" at bounding box center [675, 144] width 19 height 34
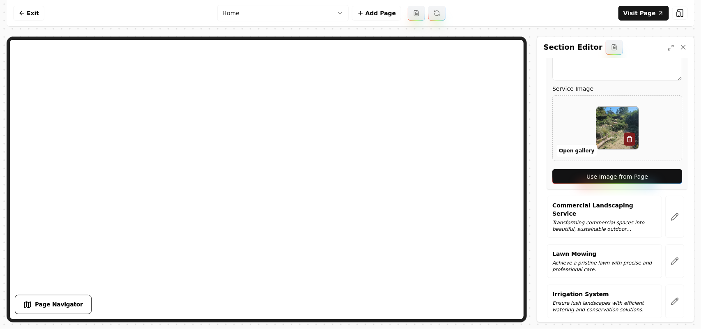
click at [658, 175] on button "Use Image from Page" at bounding box center [618, 176] width 130 height 15
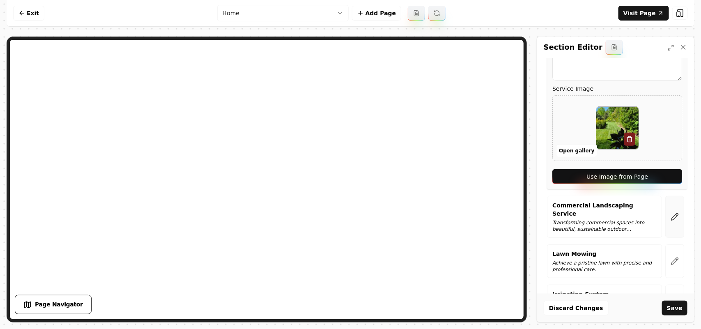
click at [666, 200] on button "button" at bounding box center [675, 217] width 19 height 42
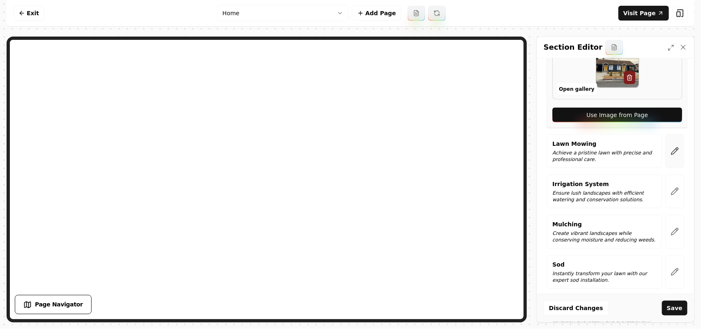
scroll to position [257, 0]
click at [662, 116] on button "Use Image from Page" at bounding box center [618, 114] width 130 height 15
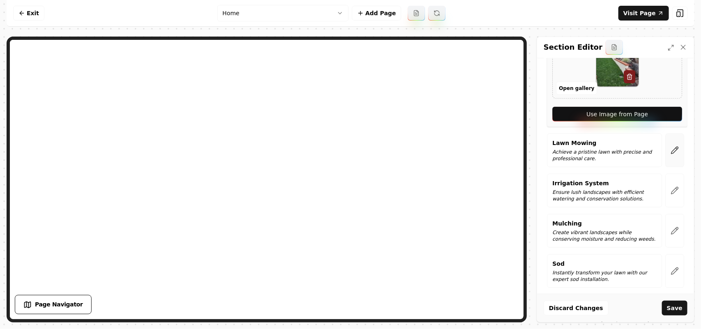
click at [671, 151] on icon "button" at bounding box center [675, 150] width 8 height 8
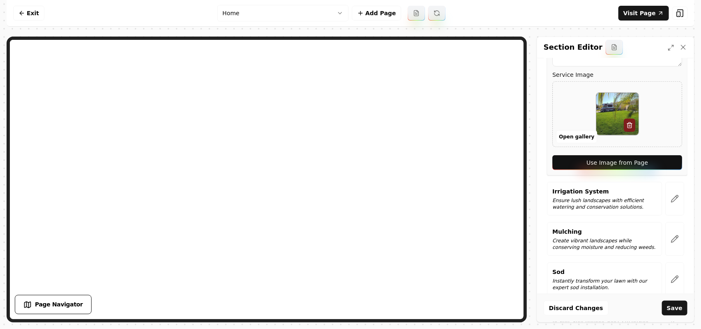
click at [665, 155] on button "Use Image from Page" at bounding box center [618, 162] width 130 height 15
click at [666, 184] on button "button" at bounding box center [675, 199] width 19 height 34
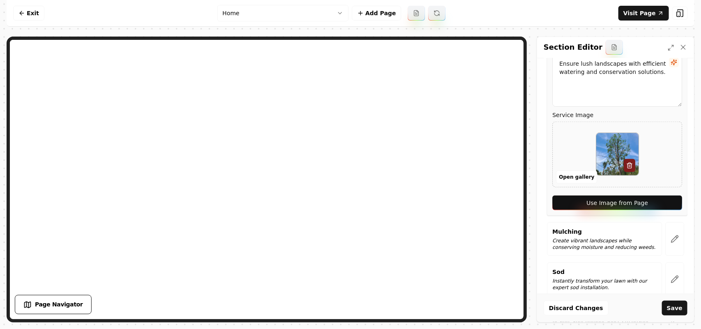
click at [663, 196] on button "Use Image from Page" at bounding box center [618, 203] width 130 height 15
click at [668, 226] on button "button" at bounding box center [675, 239] width 19 height 34
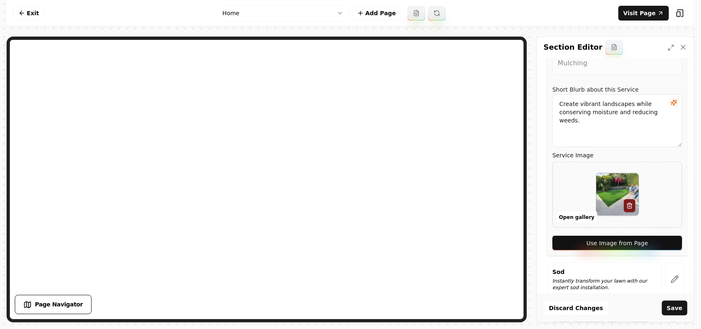
click at [668, 236] on button "Use Image from Page" at bounding box center [618, 243] width 130 height 15
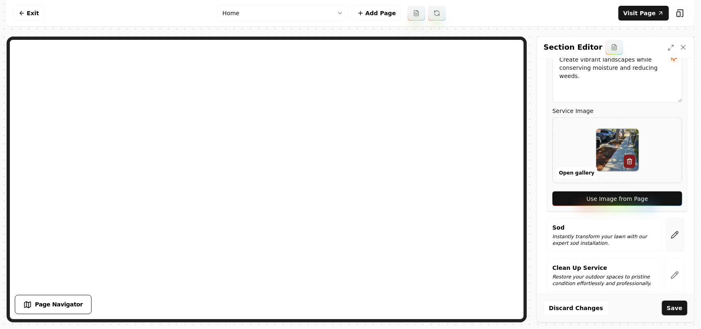
scroll to position [302, 0]
click at [671, 230] on icon "button" at bounding box center [675, 234] width 8 height 8
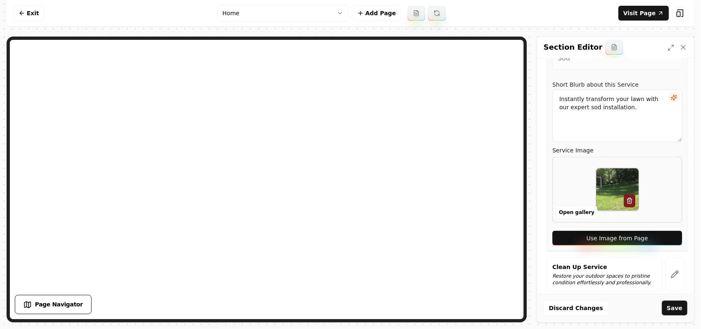
click at [668, 231] on button "Use Image from Page" at bounding box center [618, 238] width 130 height 15
click at [666, 272] on button "button" at bounding box center [675, 275] width 19 height 34
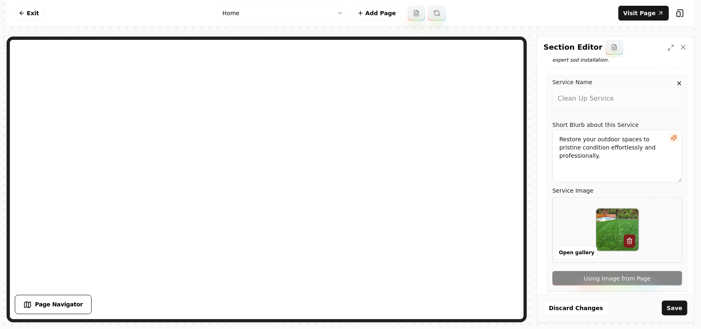
click at [666, 272] on div "Service Name Clean Up Service Short Blurb about this Service Restore your outdo…" at bounding box center [617, 183] width 141 height 216
click at [670, 300] on div "Discard Changes Save" at bounding box center [615, 308] width 157 height 28
click at [672, 304] on button "Save" at bounding box center [674, 308] width 25 height 15
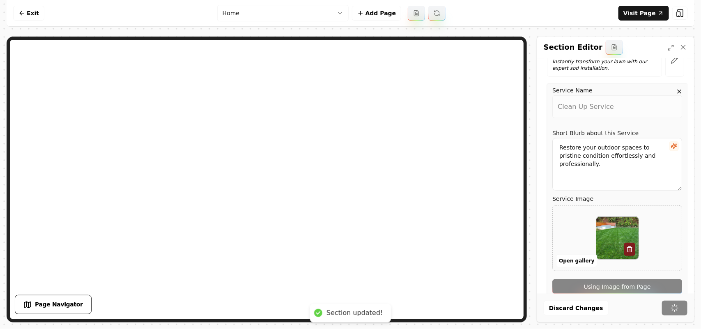
scroll to position [128, 0]
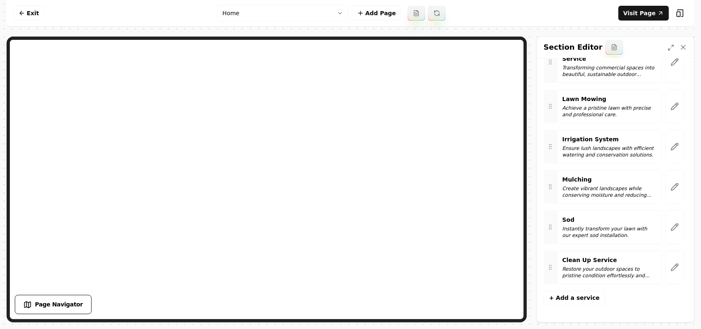
click at [278, 13] on html "Computer Required This feature is only available on a computer. Please switch t…" at bounding box center [350, 164] width 701 height 329
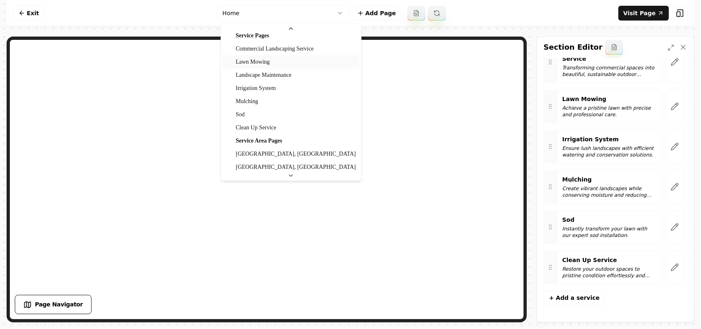
scroll to position [103, 0]
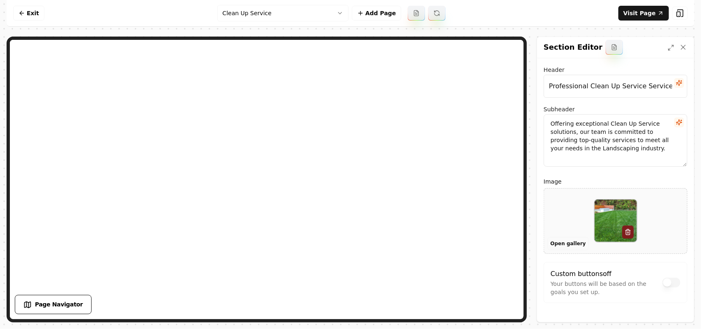
click at [565, 244] on button "Open gallery" at bounding box center [568, 243] width 41 height 13
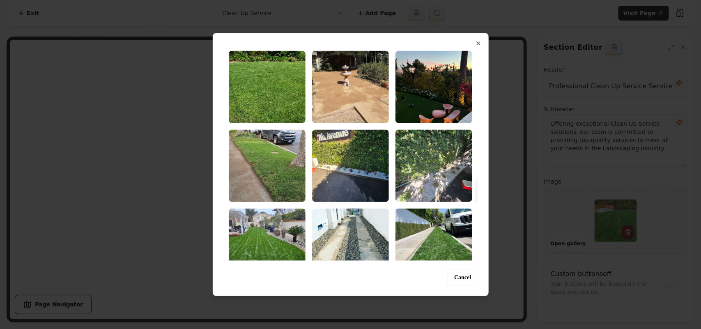
scroll to position [1232, 0]
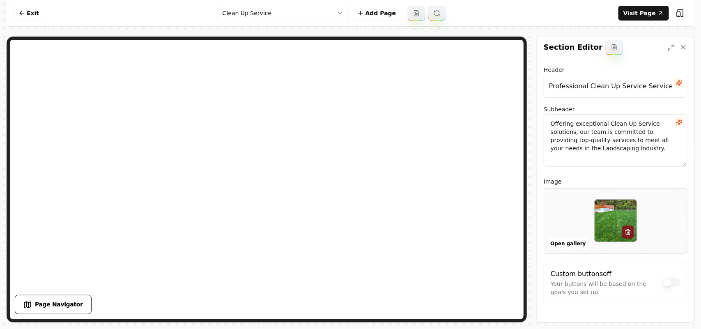
click at [257, 15] on html "Computer Required This feature is only available on a computer. Please switch t…" at bounding box center [350, 164] width 701 height 329
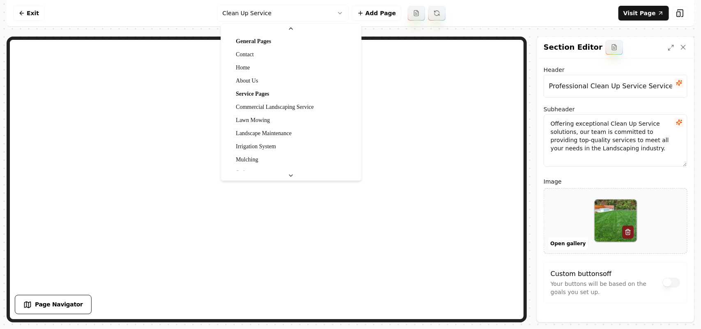
scroll to position [22, 0]
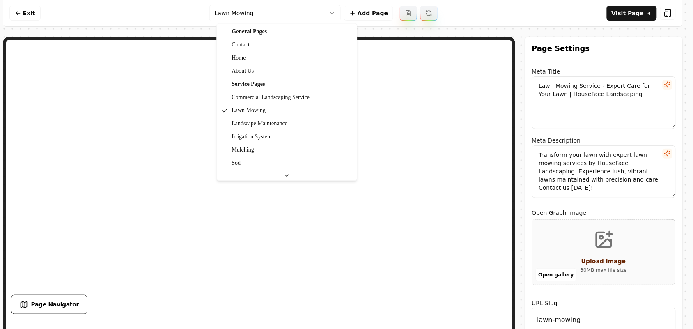
click at [279, 18] on html "Computer Required This feature is only available on a computer. Please switch t…" at bounding box center [346, 164] width 693 height 329
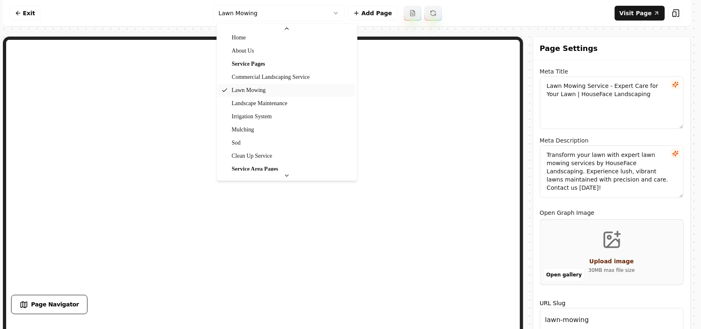
scroll to position [51, 0]
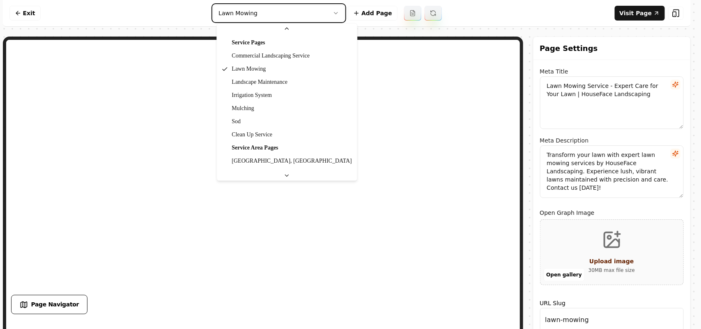
type textarea "Sod Installation Service | Expert Landscaping by HouseFace"
type textarea "Transform your outdoor space with Sod service from HouseFace Landscaping. Our e…"
type input "sod"
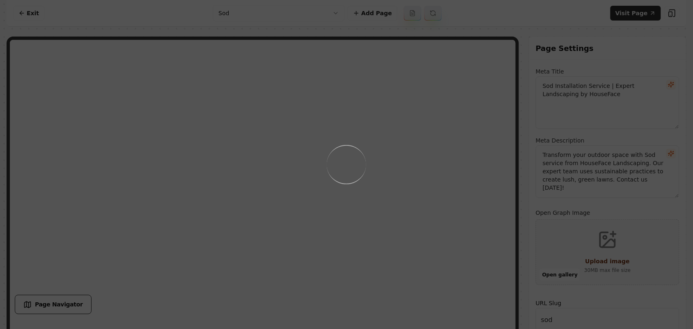
click at [455, 209] on div "Loading..." at bounding box center [346, 164] width 693 height 329
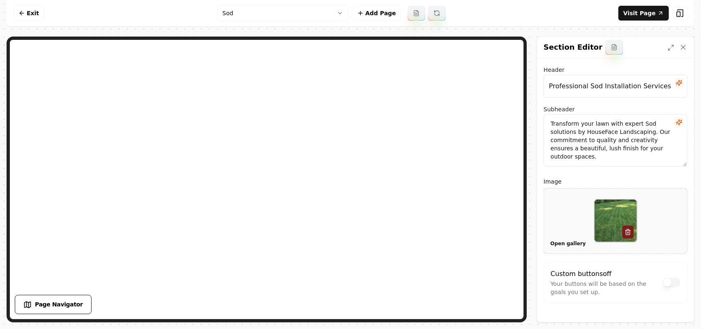
click at [564, 247] on button "Open gallery" at bounding box center [568, 243] width 41 height 13
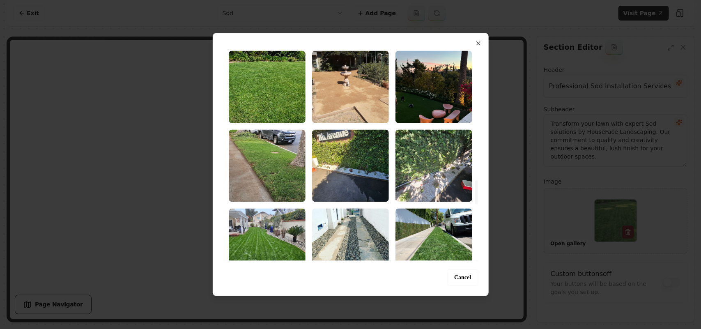
scroll to position [1232, 0]
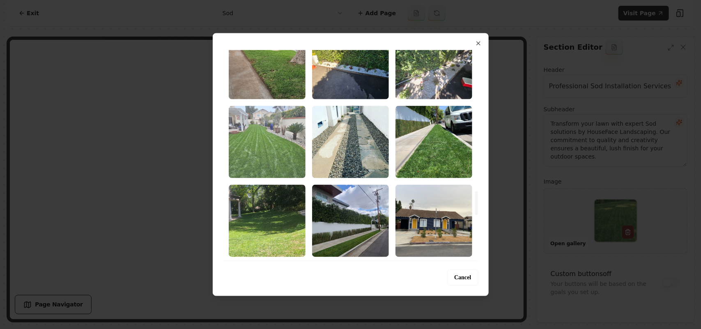
click at [267, 149] on img "Select image image_689a2b425c7cd75eb8dae5a6.jpeg" at bounding box center [267, 142] width 77 height 72
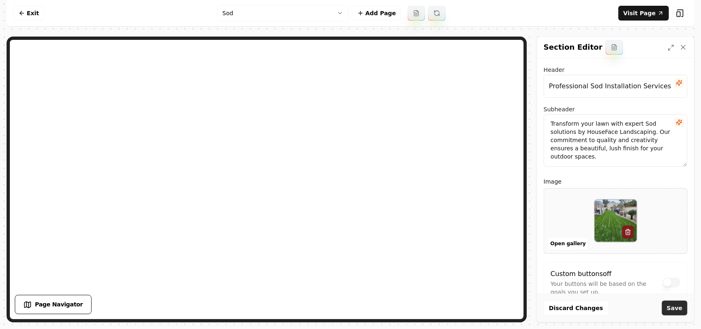
click at [670, 305] on button "Save" at bounding box center [674, 308] width 25 height 15
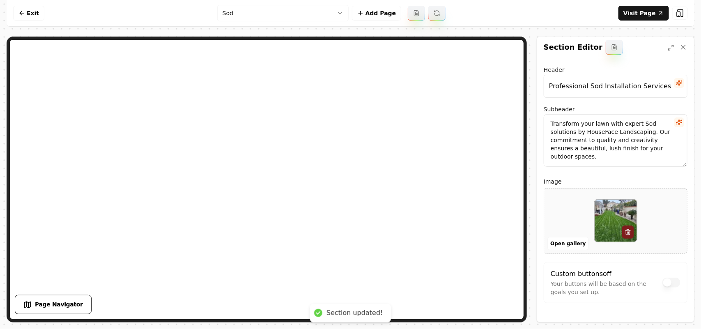
click at [273, 12] on html "Computer Required This feature is only available on a computer. Please switch t…" at bounding box center [350, 164] width 701 height 329
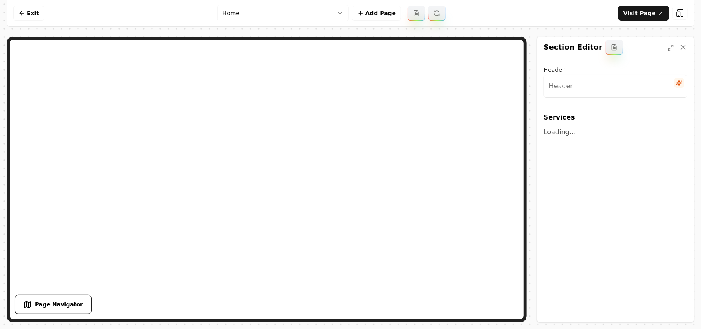
type input "Transform Your Outdoors with Expert Landscaping Services"
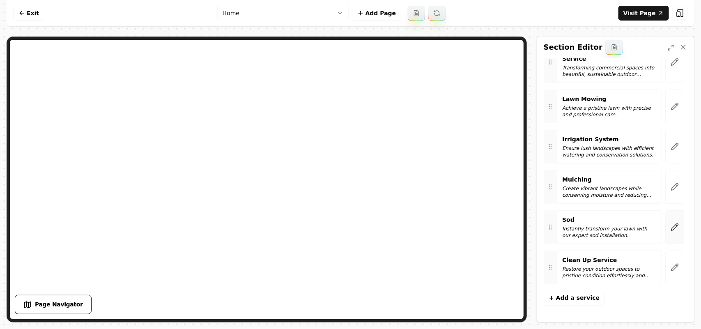
click at [666, 219] on button "button" at bounding box center [675, 227] width 19 height 34
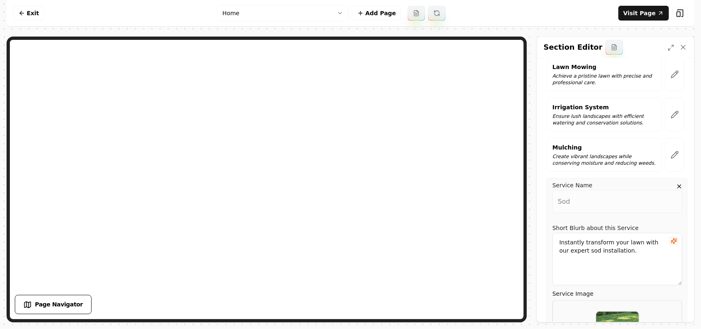
scroll to position [300, 0]
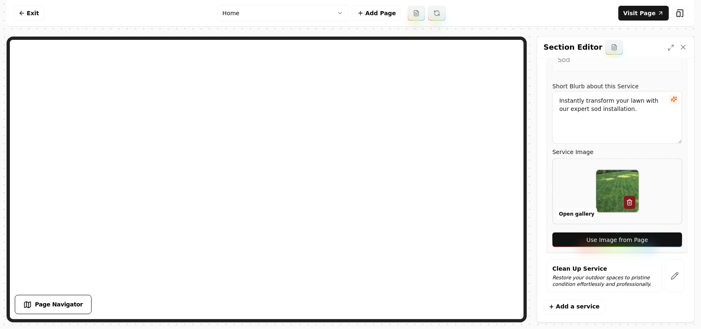
click at [655, 235] on button "Use Image from Page" at bounding box center [618, 240] width 130 height 15
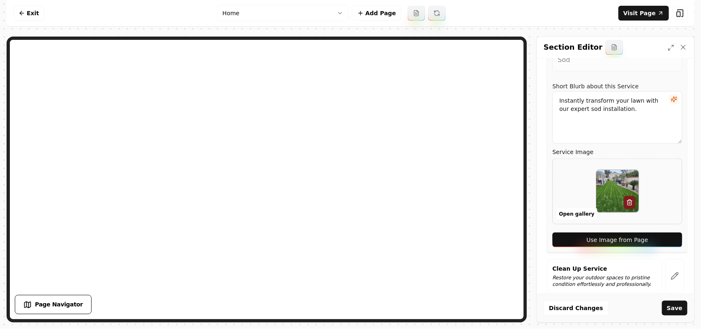
click at [670, 317] on div "Discard Changes Save" at bounding box center [615, 308] width 157 height 28
click at [673, 311] on button "Save" at bounding box center [674, 308] width 25 height 15
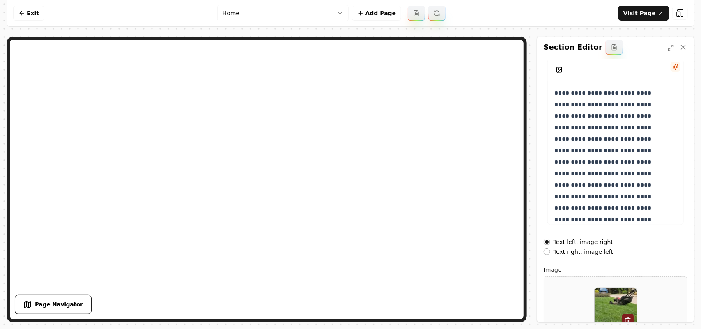
scroll to position [115, 0]
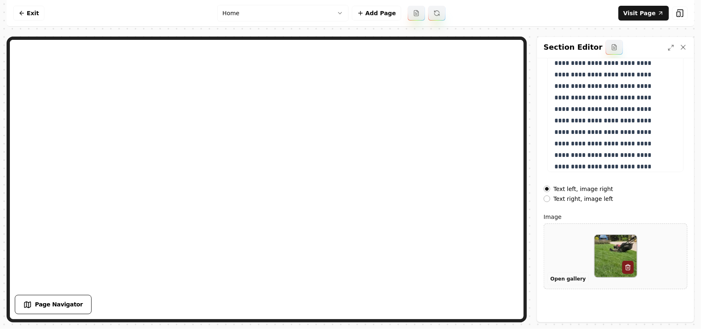
click at [558, 281] on button "Open gallery" at bounding box center [568, 278] width 41 height 13
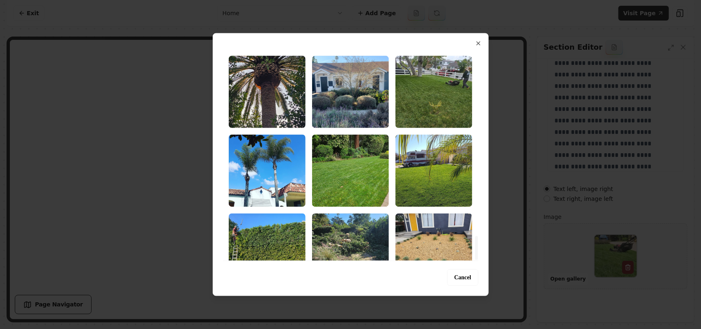
scroll to position [1626, 0]
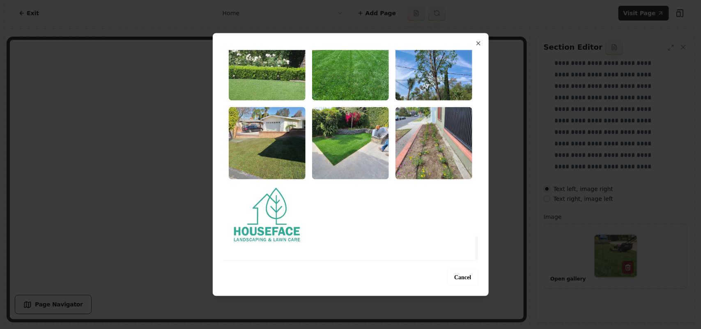
drag, startPoint x: 476, startPoint y: 57, endPoint x: 474, endPoint y: 268, distance: 211.2
click at [475, 260] on div at bounding box center [476, 248] width 3 height 24
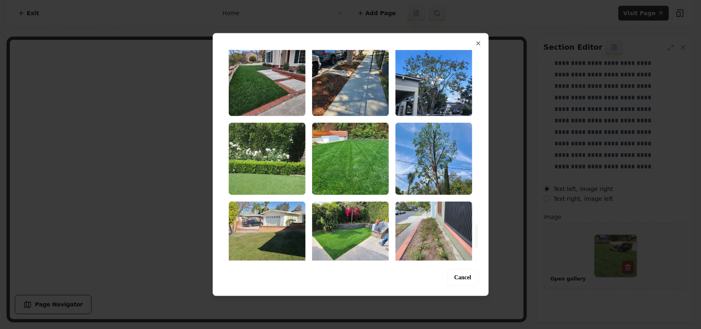
scroll to position [1523, 0]
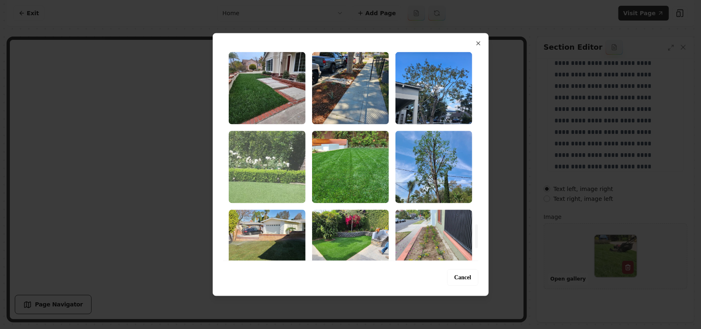
click at [272, 171] on img "Select image image_689a2b425c7cd75eb8dae3af.jpeg" at bounding box center [267, 167] width 77 height 72
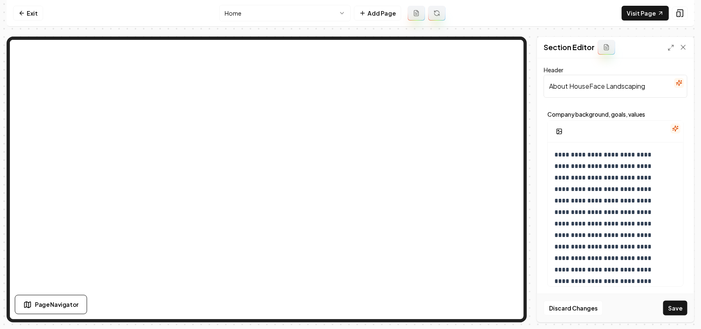
click at [679, 309] on button "Save" at bounding box center [675, 308] width 24 height 15
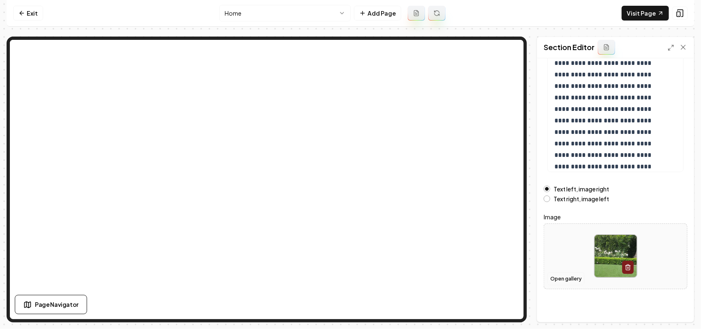
click at [573, 280] on button "Open gallery" at bounding box center [566, 278] width 37 height 13
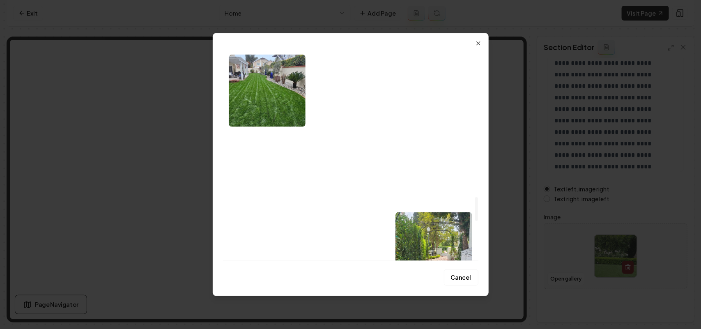
scroll to position [1335, 0]
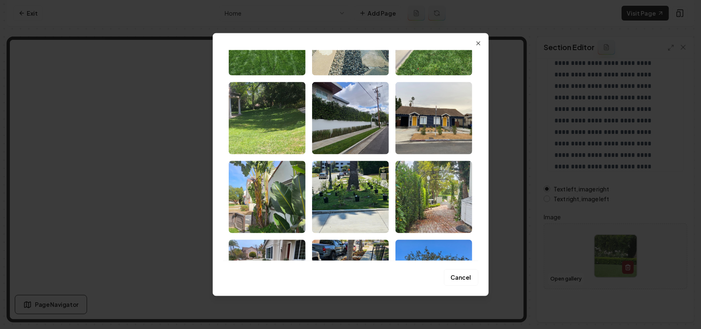
click at [440, 134] on img "Select image image_689a2b425c7cd75eb8dae50e.jpeg" at bounding box center [434, 118] width 77 height 72
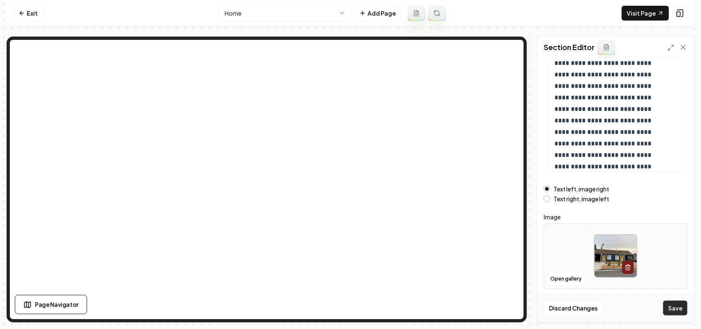
click at [674, 307] on button "Save" at bounding box center [675, 308] width 24 height 15
click at [591, 203] on form "**********" at bounding box center [616, 119] width 144 height 339
click at [590, 199] on label "Text right, image left" at bounding box center [581, 199] width 55 height 6
click at [551, 199] on button "Text right, image left" at bounding box center [547, 199] width 7 height 7
click at [675, 311] on button "Save" at bounding box center [675, 308] width 24 height 15
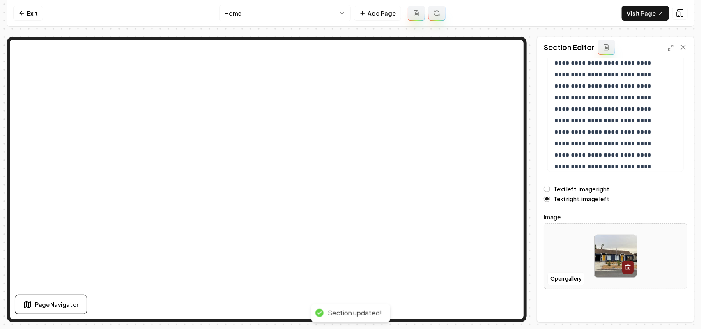
click at [570, 190] on label "Text left, image right" at bounding box center [581, 189] width 55 height 6
click at [551, 190] on button "Text left, image right" at bounding box center [547, 189] width 7 height 7
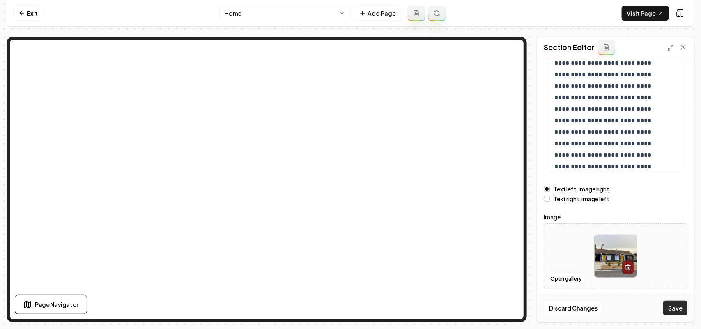
click at [673, 309] on button "Save" at bounding box center [675, 308] width 24 height 15
click at [581, 280] on button "Open gallery" at bounding box center [566, 278] width 37 height 13
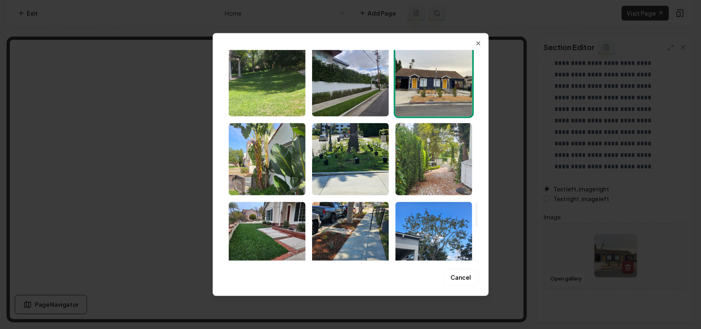
scroll to position [1387, 0]
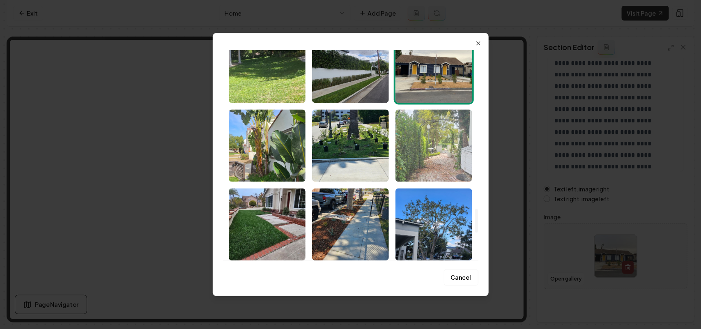
click at [456, 151] on img "Select image image_689a2b425c7cd75eb8dae4c6.jpeg" at bounding box center [434, 145] width 77 height 72
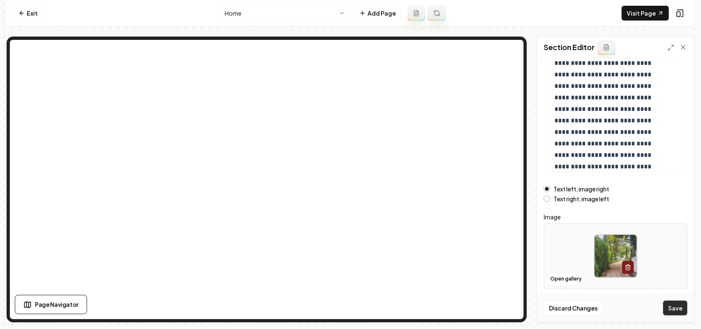
click at [683, 303] on button "Save" at bounding box center [675, 308] width 24 height 15
click at [572, 204] on form "**********" at bounding box center [616, 119] width 144 height 339
click at [574, 200] on label "Text right, image left" at bounding box center [581, 199] width 55 height 6
click at [551, 200] on button "Text right, image left" at bounding box center [547, 199] width 7 height 7
click at [674, 313] on button "Save" at bounding box center [675, 308] width 24 height 15
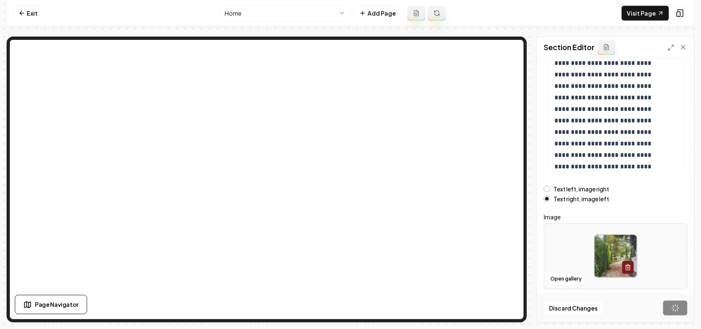
click at [672, 309] on div "Discard Changes Save" at bounding box center [615, 308] width 157 height 28
click at [281, 21] on nav "Exit Home Add Page Visit Page" at bounding box center [351, 13] width 688 height 27
click at [282, 16] on html "**********" at bounding box center [350, 164] width 701 height 329
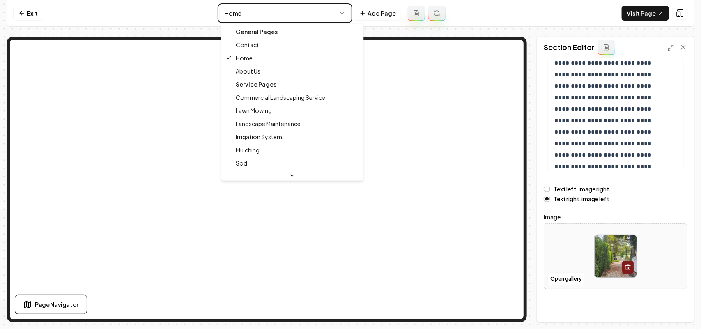
click at [287, 12] on html "**********" at bounding box center [350, 164] width 701 height 329
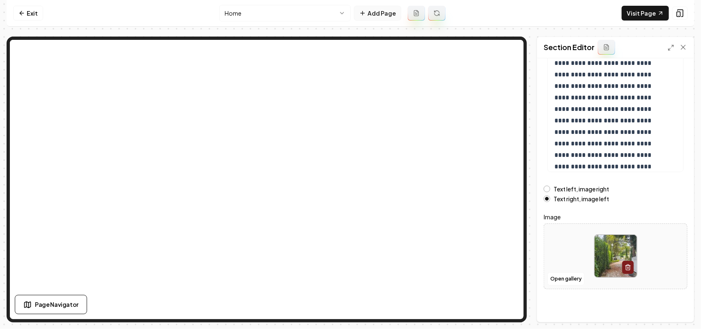
click at [396, 13] on button "Add Page" at bounding box center [377, 13] width 47 height 15
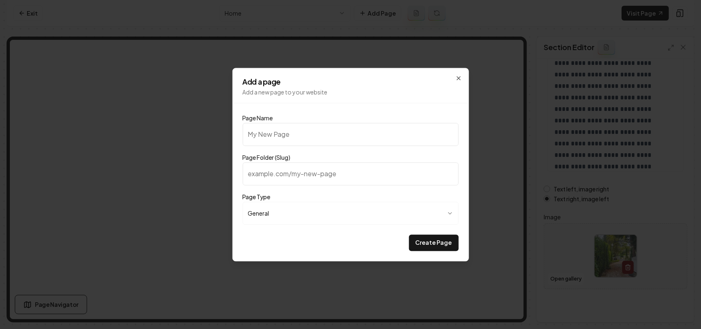
type input "G"
type input "g"
type input "Ga"
type input "ga"
type input "Gal"
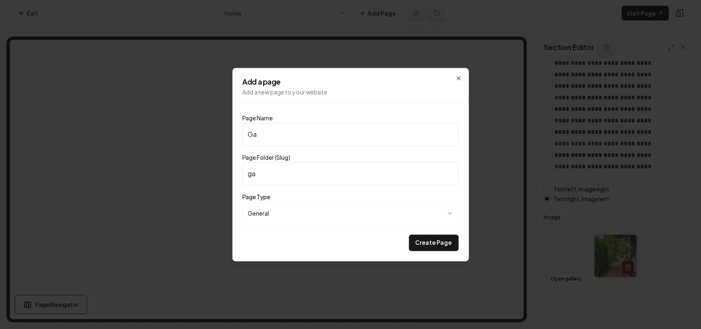
type input "gal"
type input "Gall"
type input "gall"
type input "Galll"
type input "galll"
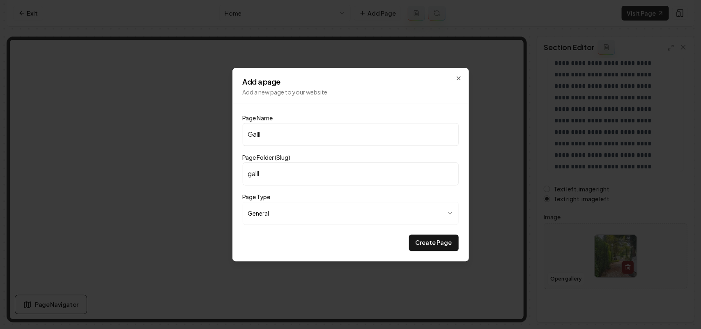
type input "Gallle"
type input "gallle"
type input "Galll"
type input "galll"
type input "Gall"
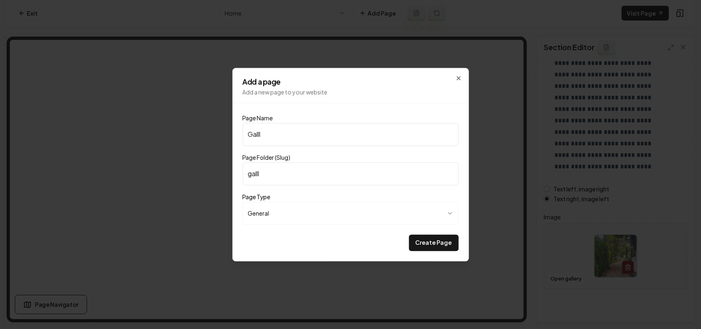
type input "gall"
type input "Galle"
type input "galle"
type input "Galler"
type input "galler"
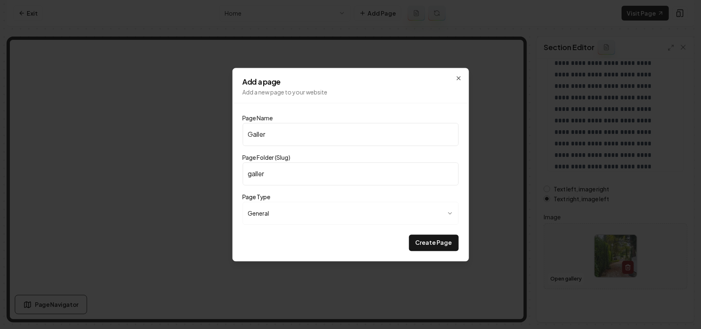
type input "Gallery"
type input "gallery"
type input "Gallery"
click at [453, 236] on button "Create Page" at bounding box center [434, 243] width 50 height 16
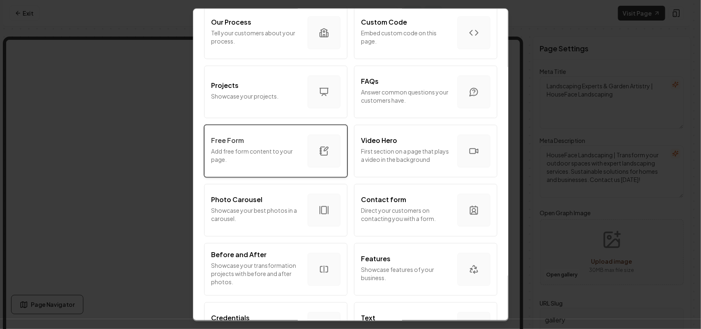
scroll to position [411, 0]
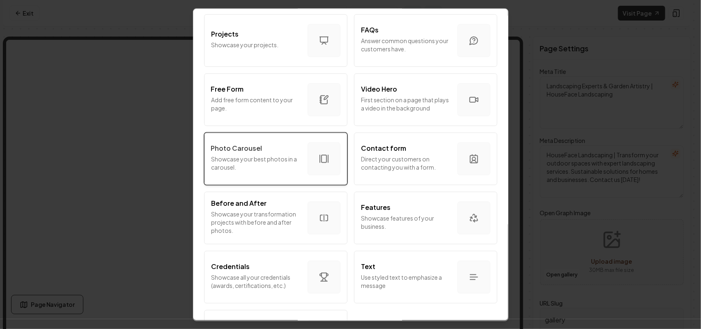
click at [264, 163] on p "Showcase your best photos in a carousel." at bounding box center [256, 162] width 90 height 16
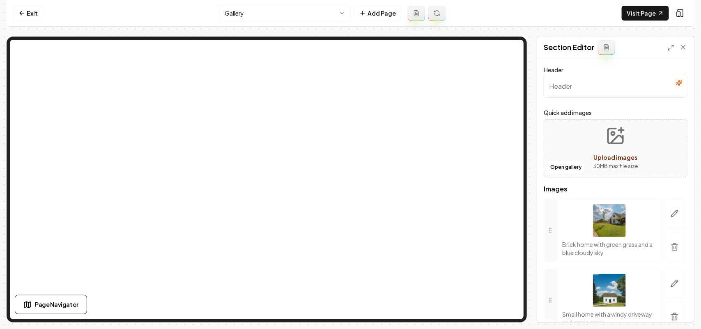
click at [676, 82] on icon "button" at bounding box center [679, 83] width 7 height 7
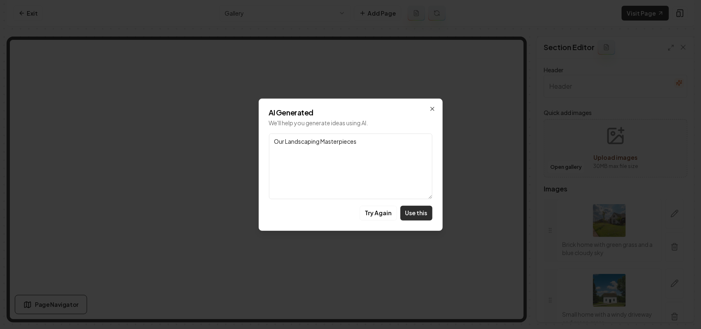
click at [428, 214] on button "Use this" at bounding box center [417, 213] width 32 height 15
type input "Our Landscaping Masterpieces"
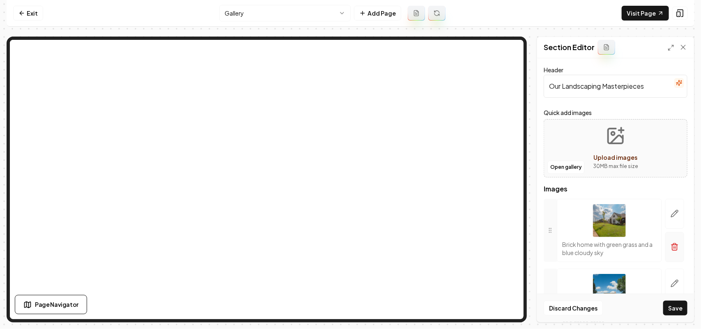
click at [671, 245] on icon "button" at bounding box center [675, 247] width 8 height 8
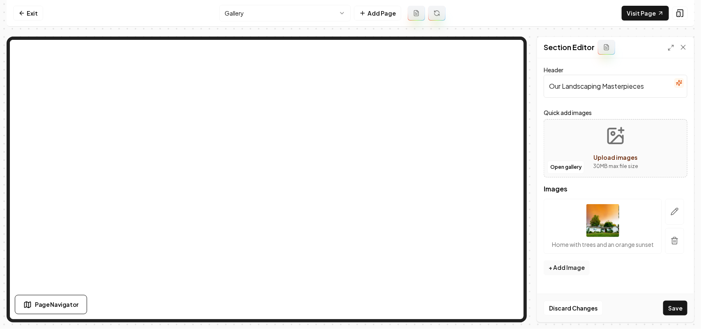
click at [668, 245] on button "button" at bounding box center [675, 241] width 19 height 26
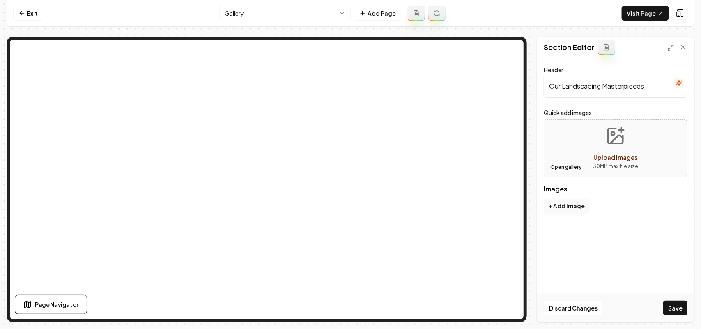
click at [572, 173] on button "Open gallery" at bounding box center [566, 167] width 37 height 13
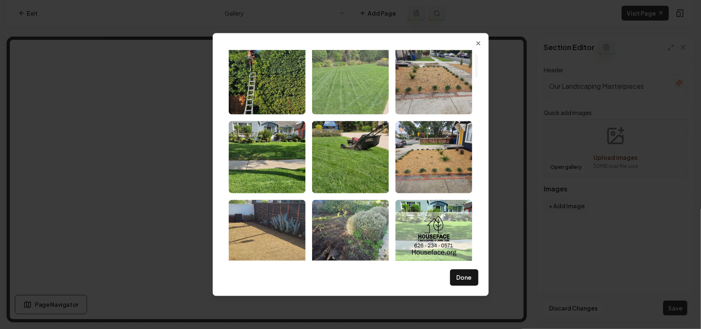
scroll to position [51, 0]
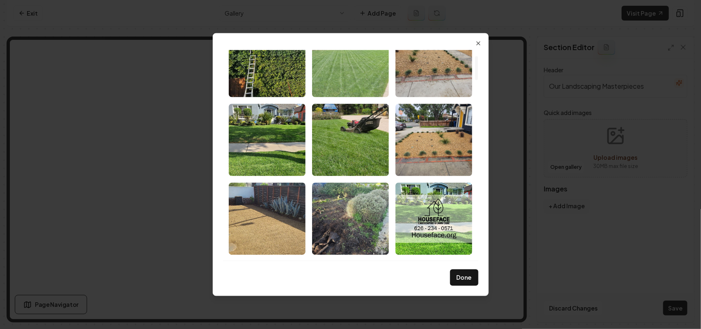
click at [346, 69] on img "Select image image_689a2d055c7cd75eb8e4ef09.jpeg" at bounding box center [350, 61] width 77 height 72
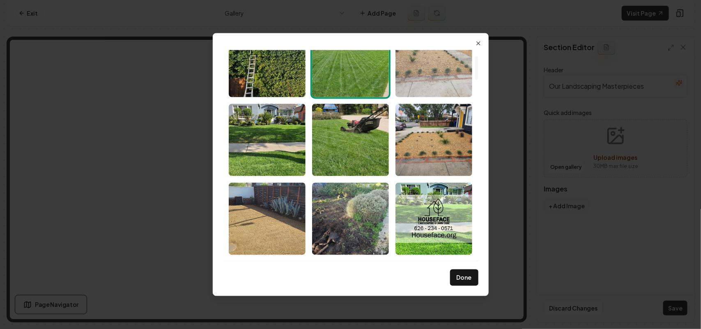
click at [451, 74] on img "Select image image_689a2d035c7cd75eb8e4dd74.jpeg" at bounding box center [434, 61] width 77 height 72
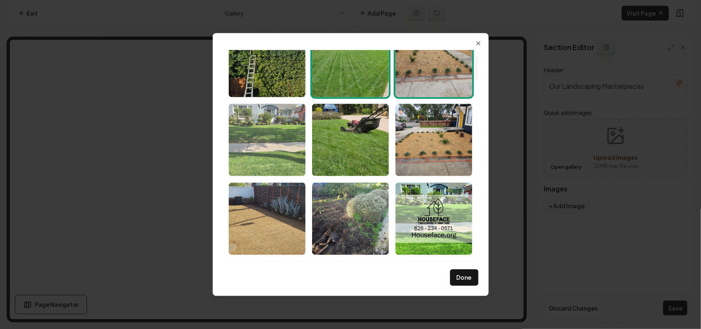
click at [279, 148] on img "Select image image_689a2d025c7cd75eb8e4dc53.jpeg" at bounding box center [267, 140] width 77 height 72
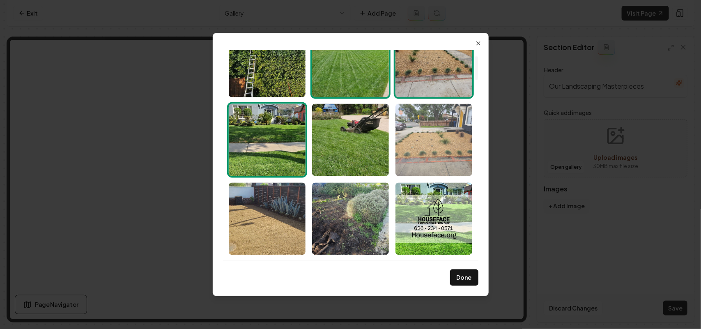
click at [451, 156] on img "Select image image_689a2d025c7cd75eb8e4da42.jpeg" at bounding box center [434, 140] width 77 height 72
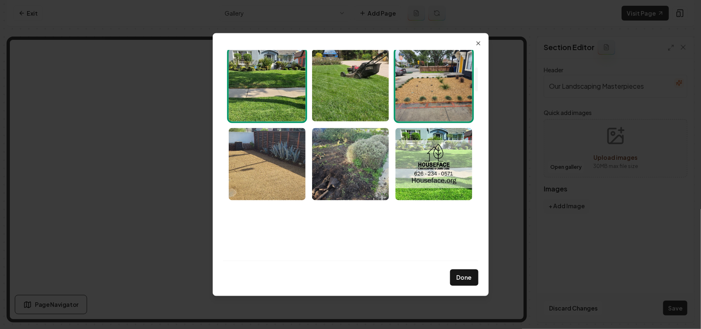
scroll to position [154, 0]
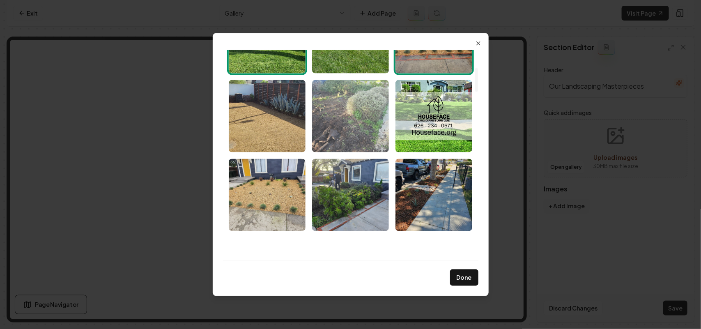
click at [348, 136] on img "Select image image_689a2d025c7cd75eb8e4d987.jpeg" at bounding box center [350, 116] width 77 height 72
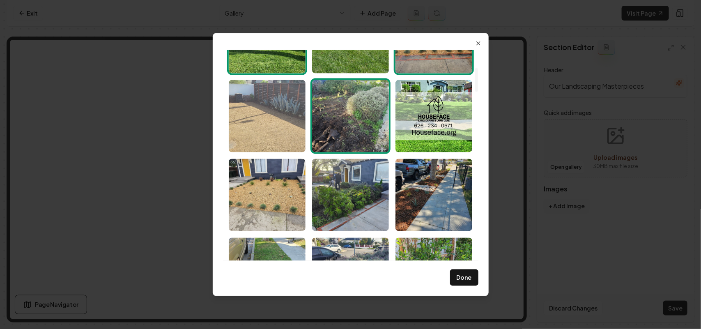
click at [284, 122] on img "Select image image_689a2d025c7cd75eb8e4d991.jpeg" at bounding box center [267, 116] width 77 height 72
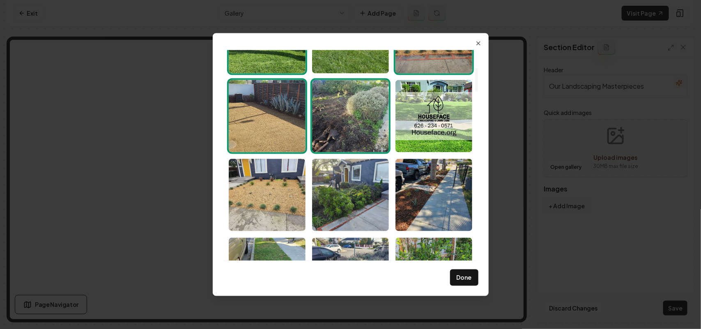
click at [351, 122] on img "Select image image_689a2d025c7cd75eb8e4d987.jpeg" at bounding box center [350, 116] width 77 height 72
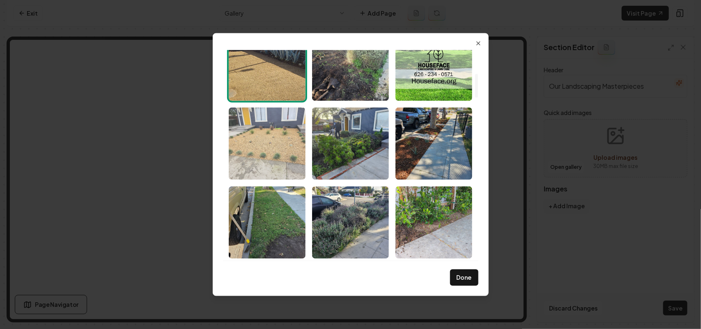
click at [272, 148] on img "Select image image_689a2d025c7cd75eb8e4d933.jpeg" at bounding box center [267, 143] width 77 height 72
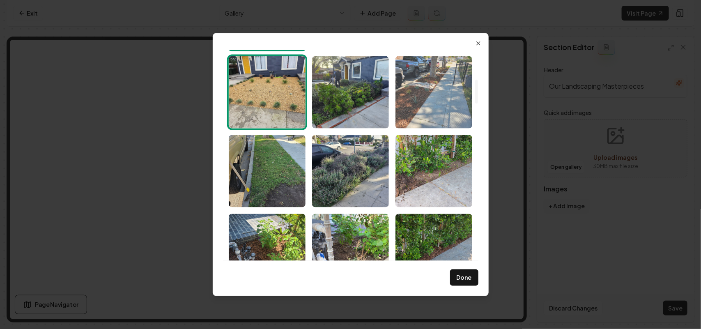
click at [465, 103] on img "Select image image_689a2d005c7cd75eb8e4d4ee.jpeg" at bounding box center [434, 92] width 77 height 72
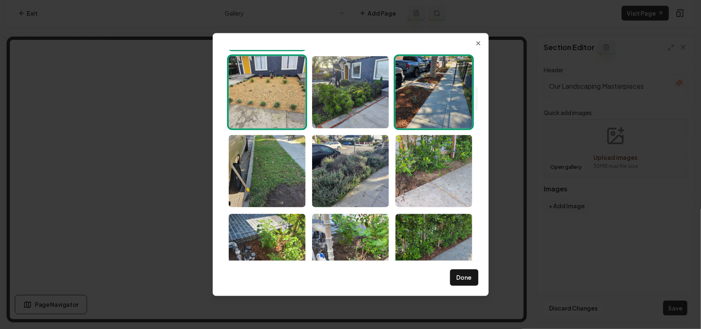
scroll to position [411, 0]
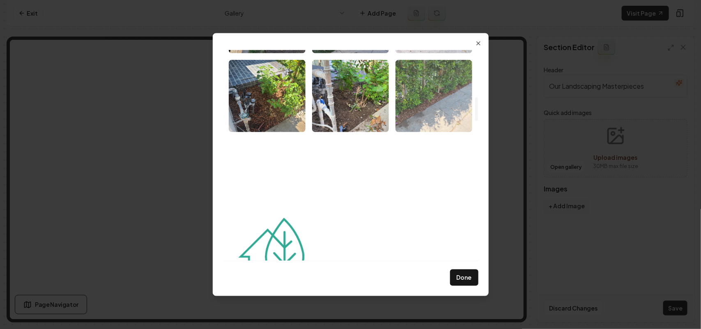
click at [430, 99] on img "Select image image_689a2cff5c7cd75eb8e4d1d4.jpeg" at bounding box center [434, 96] width 77 height 72
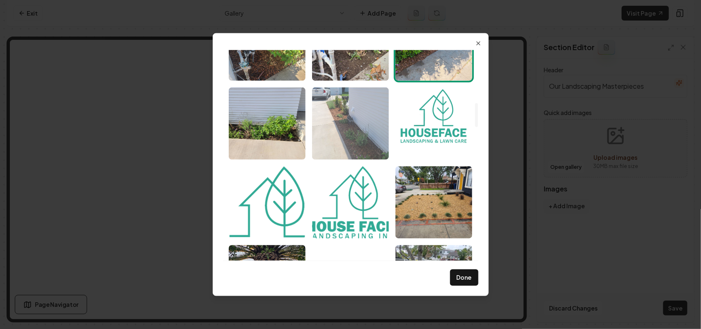
click at [359, 144] on img "Select image image_689a2cff5c7cd75eb8e4d0ea.jpeg" at bounding box center [350, 123] width 77 height 72
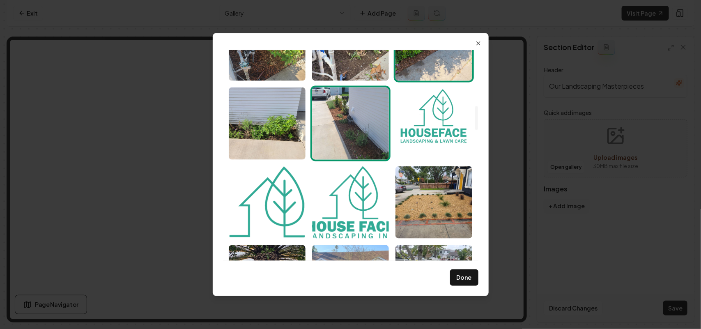
scroll to position [565, 0]
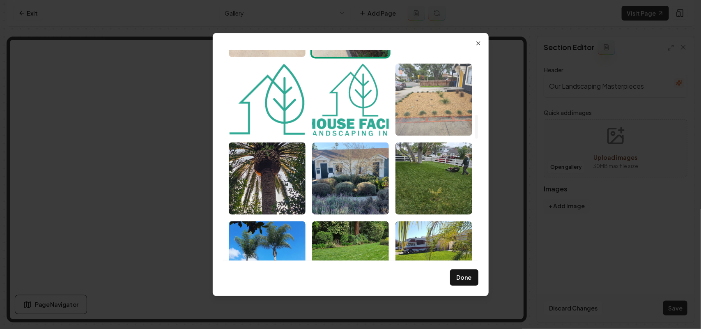
click at [431, 95] on img "Select image image_689a2b445c7cd75eb8daf1a2.jpeg" at bounding box center [434, 99] width 77 height 72
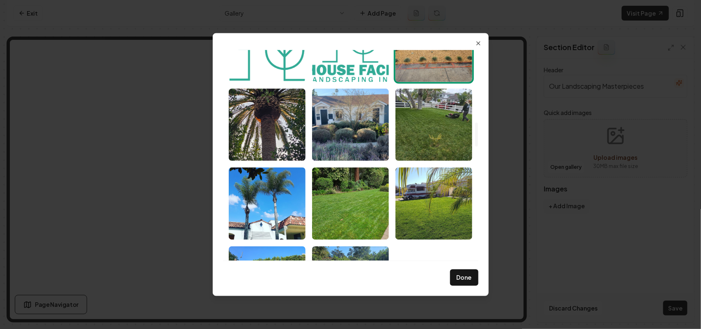
scroll to position [668, 0]
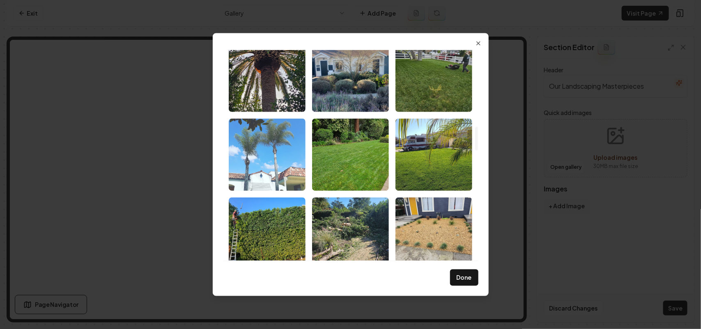
click at [261, 155] on img "Select image image_689a2b445c7cd75eb8daee01.jpeg" at bounding box center [267, 154] width 77 height 72
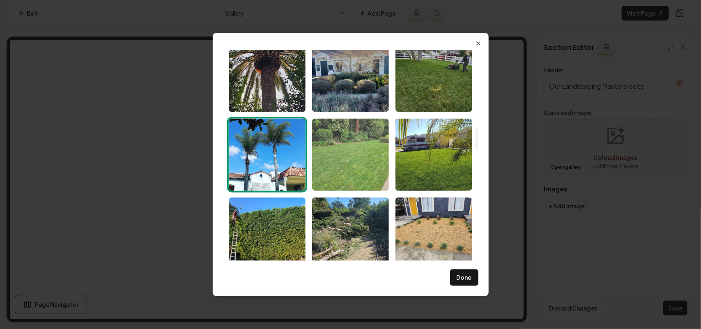
click at [318, 154] on img "Select image image_689a2b445c7cd75eb8daee07.jpeg" at bounding box center [350, 154] width 77 height 72
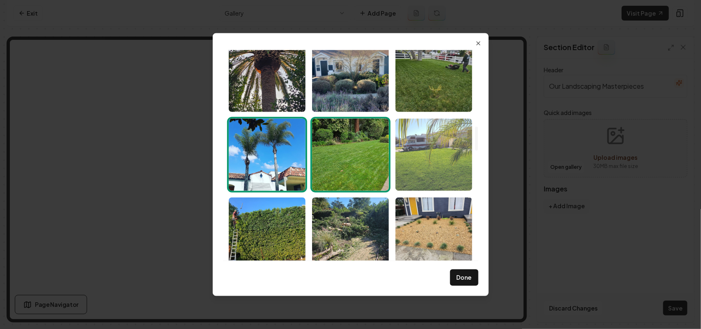
click at [446, 156] on img "Select image image_689a2b435c7cd75eb8daec6d.jpeg" at bounding box center [434, 154] width 77 height 72
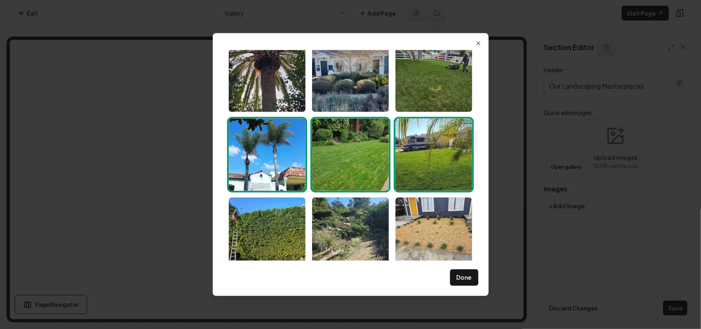
scroll to position [770, 0]
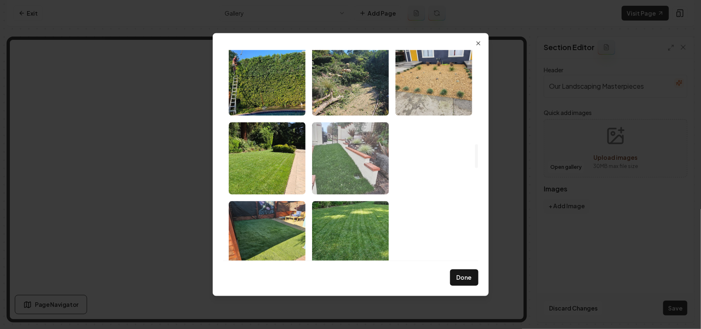
click at [343, 164] on img "Select image image_689a2b435c7cd75eb8dae991.jpeg" at bounding box center [350, 158] width 77 height 72
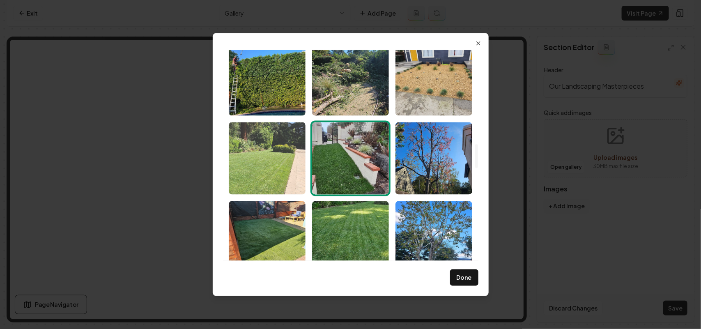
click at [272, 161] on img "Select image image_689a2b435c7cd75eb8dae9b1.jpeg" at bounding box center [267, 158] width 77 height 72
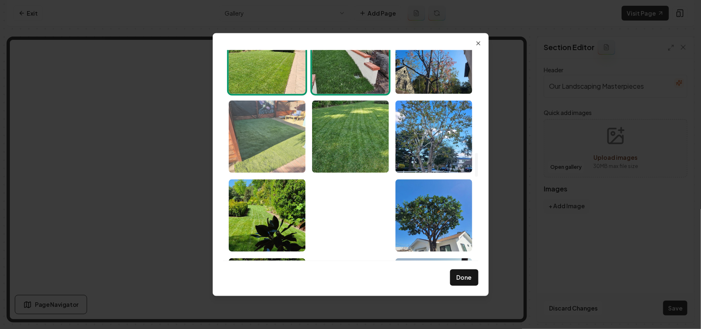
scroll to position [924, 0]
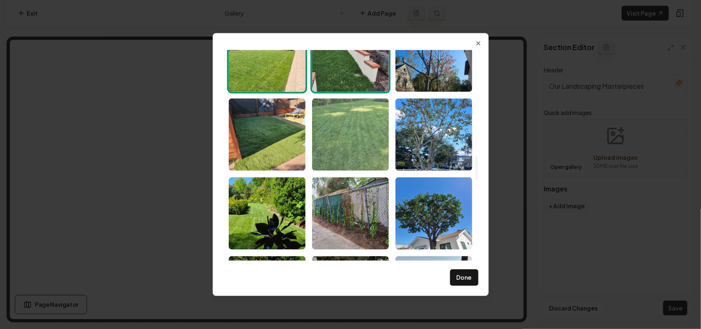
click at [344, 147] on img "Select image image_689a2b435c7cd75eb8dae7f4.jpeg" at bounding box center [350, 134] width 77 height 72
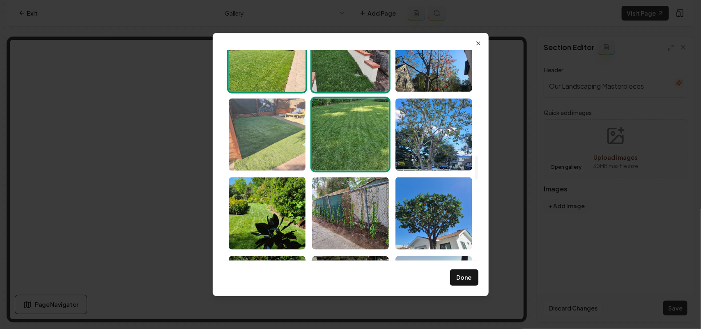
click at [288, 138] on img "Select image image_689a2b435c7cd75eb8dae959.jpeg" at bounding box center [267, 134] width 77 height 72
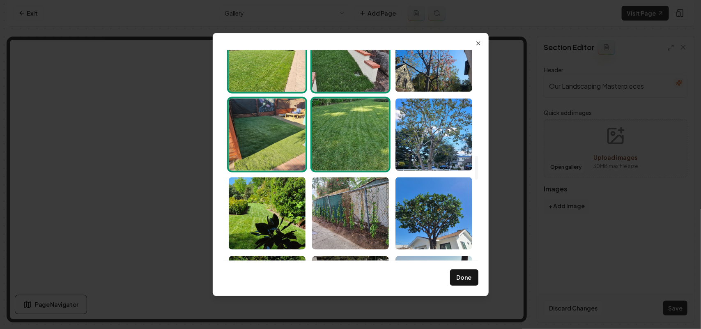
scroll to position [1027, 0]
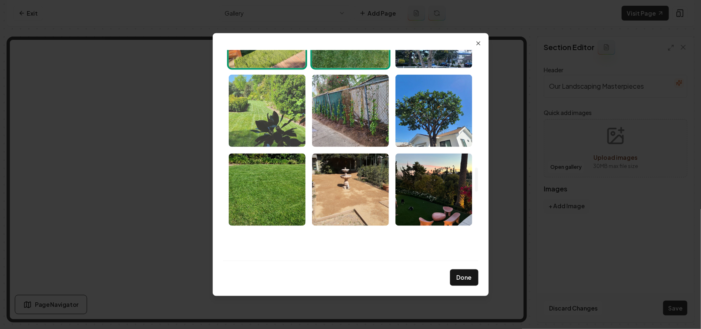
click at [290, 132] on img "Select image image_689a2b435c7cd75eb8dae80c.jpeg" at bounding box center [267, 110] width 77 height 72
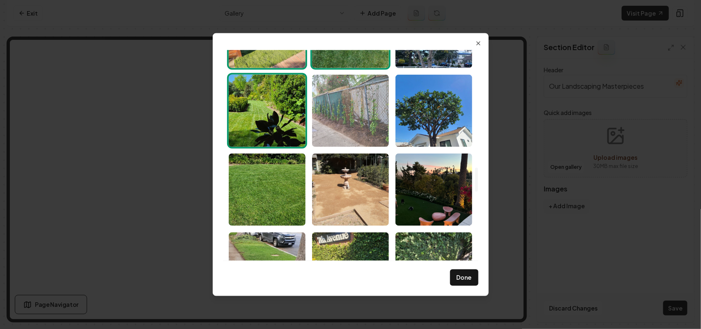
click at [360, 132] on img "Select image image_689a2b435c7cd75eb8dae847.jpeg" at bounding box center [350, 110] width 77 height 72
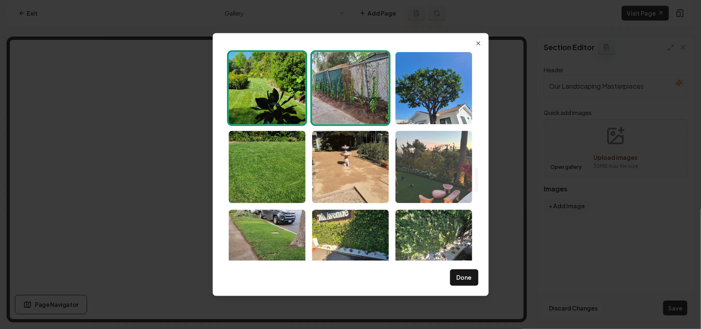
scroll to position [1078, 0]
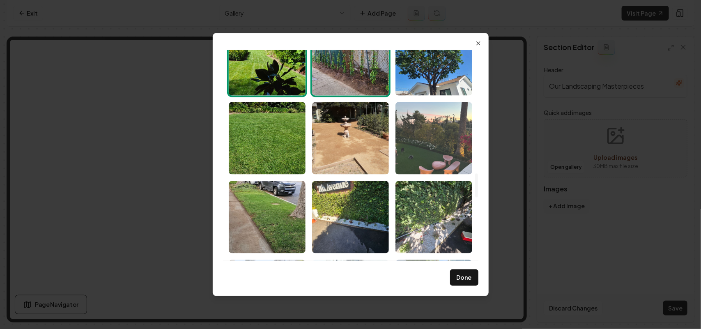
click at [419, 122] on img "Select image image_689a2b425c7cd75eb8dae6ad.jpeg" at bounding box center [434, 138] width 77 height 72
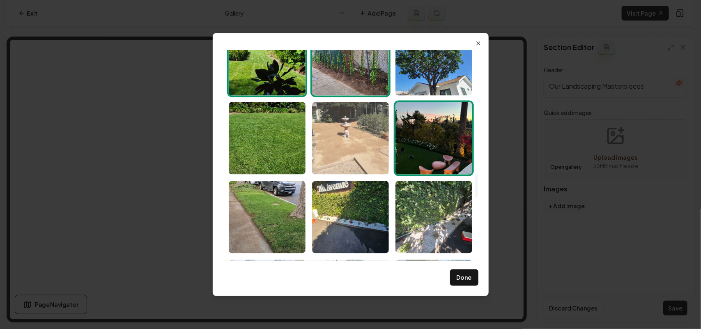
drag, startPoint x: 359, startPoint y: 136, endPoint x: 272, endPoint y: 134, distance: 87.1
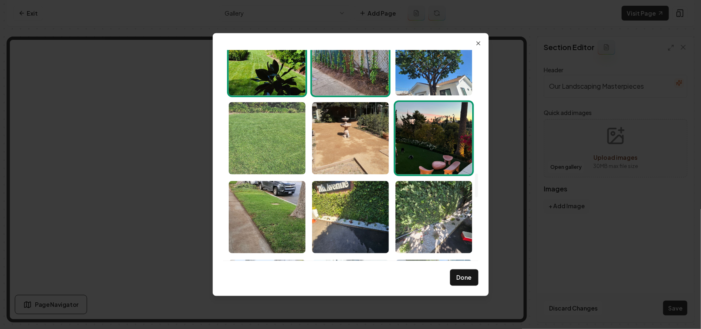
click at [359, 136] on img "Select image image_689a2b425c7cd75eb8dae5db.jpeg" at bounding box center [350, 138] width 77 height 72
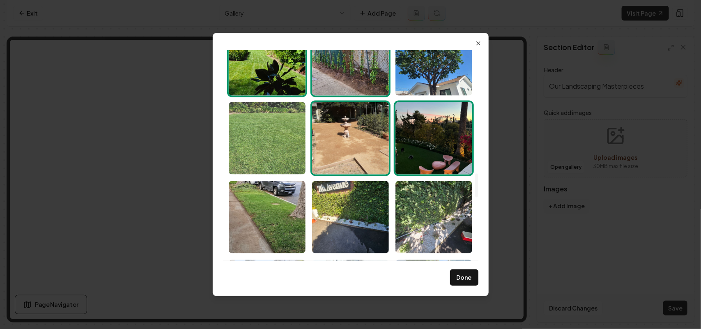
click at [269, 134] on img "Select image image_689a2b425c7cd75eb8dae70b.jpeg" at bounding box center [267, 138] width 77 height 72
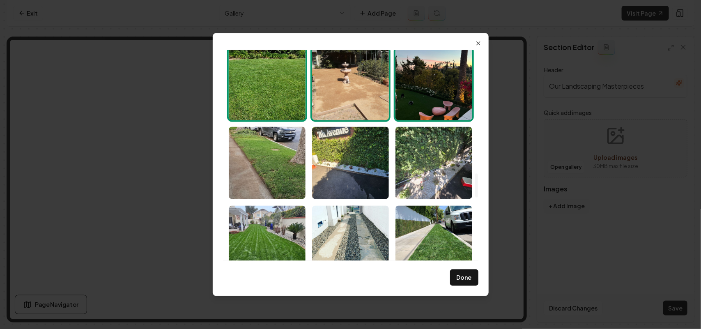
scroll to position [1181, 0]
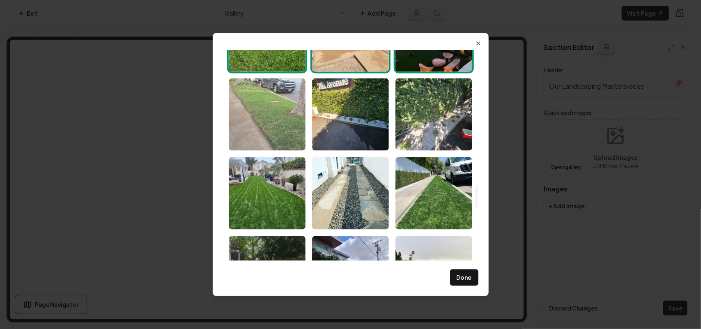
click at [238, 116] on img "Select image image_689a2b425c7cd75eb8dae666.jpeg" at bounding box center [267, 114] width 77 height 72
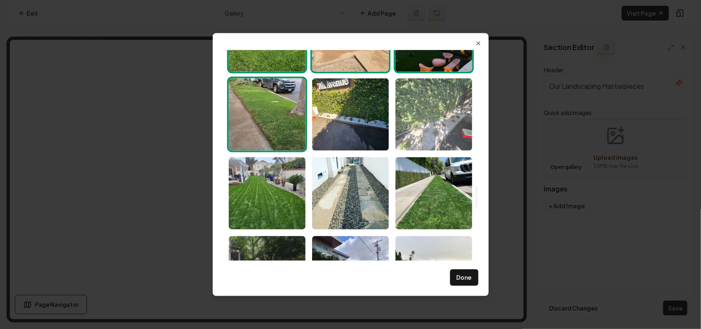
click at [433, 116] on img "Select image image_689a2b425c7cd75eb8dae5b5.jpeg" at bounding box center [434, 114] width 77 height 72
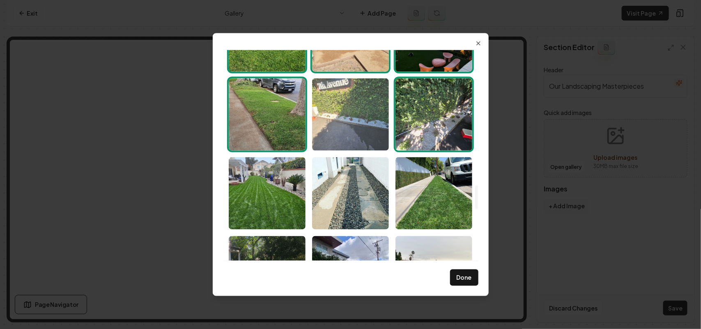
click at [355, 114] on img "Select image image_689a2b425c7cd75eb8dae6ca.jpeg" at bounding box center [350, 114] width 77 height 72
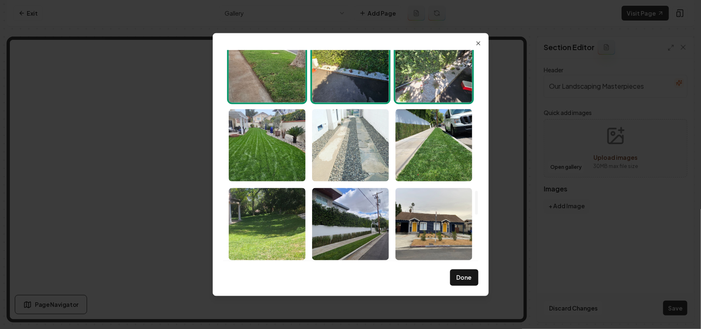
scroll to position [1284, 0]
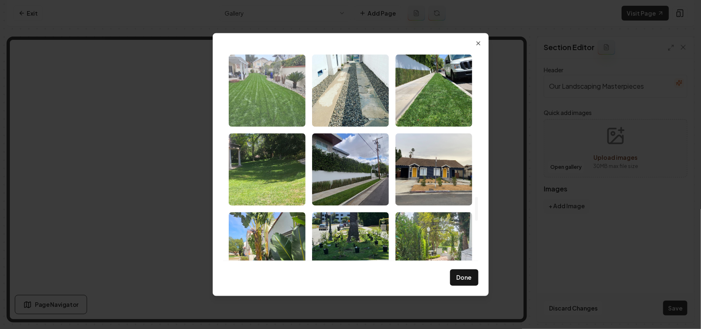
click at [262, 111] on img "Select image image_689a2b425c7cd75eb8dae5a6.jpeg" at bounding box center [267, 90] width 77 height 72
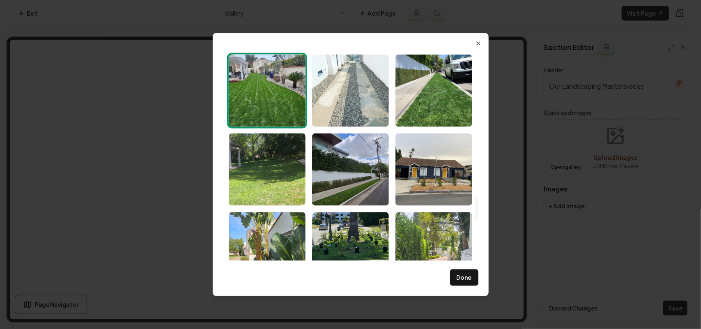
click at [370, 107] on img "Select image image_689a2b425c7cd75eb8dae701.jpeg" at bounding box center [350, 90] width 77 height 72
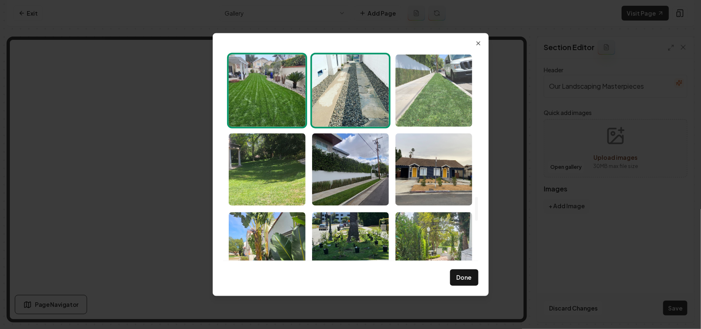
click at [448, 94] on img "Select image image_689a2b425c7cd75eb8dae37c.jpeg" at bounding box center [434, 90] width 77 height 72
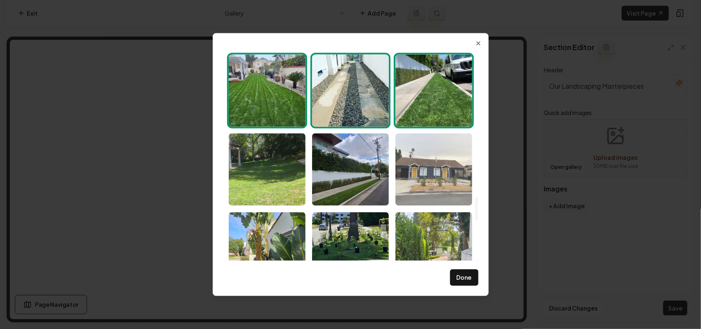
click at [439, 165] on img "Select image image_689a2b425c7cd75eb8dae50e.jpeg" at bounding box center [434, 169] width 77 height 72
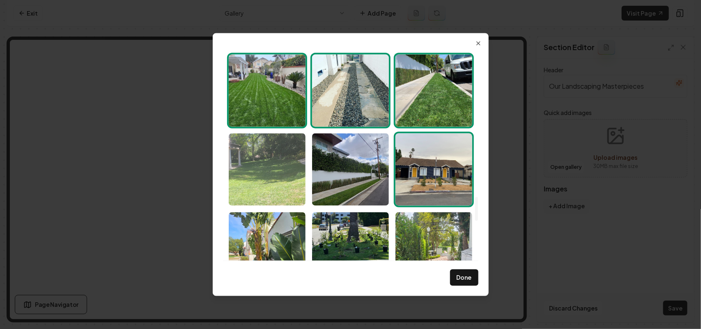
drag, startPoint x: 356, startPoint y: 169, endPoint x: 241, endPoint y: 159, distance: 115.9
click at [356, 169] on img "Select image image_689a2b425c7cd75eb8dae555.jpeg" at bounding box center [350, 169] width 77 height 72
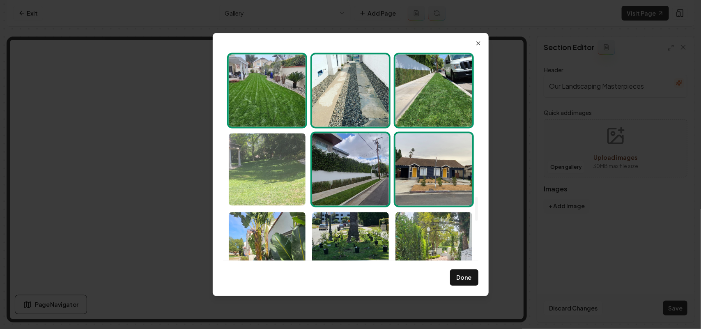
click at [246, 161] on img "Select image image_689a2b425c7cd75eb8dae561.jpeg" at bounding box center [267, 169] width 77 height 72
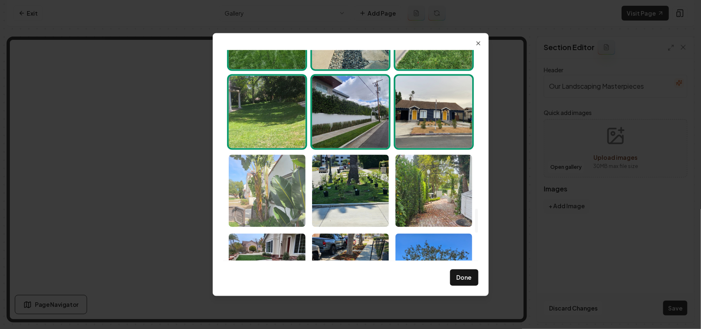
scroll to position [1387, 0]
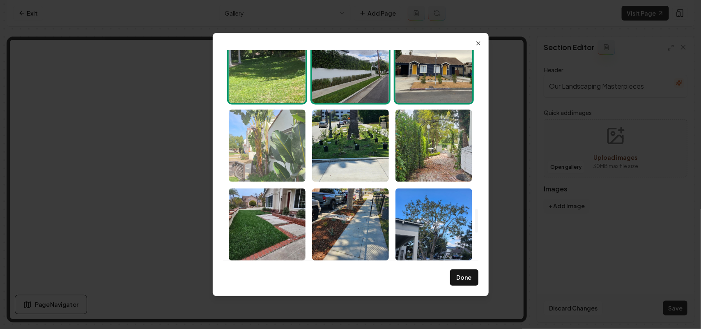
click at [263, 145] on img "Select image image_689a2b425c7cd75eb8dae529.jpeg" at bounding box center [267, 145] width 77 height 72
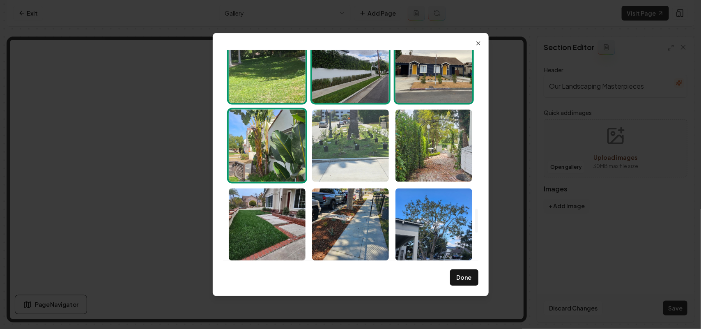
click at [346, 147] on img "Select image image_689a2b425c7cd75eb8dae656.jpeg" at bounding box center [350, 145] width 77 height 72
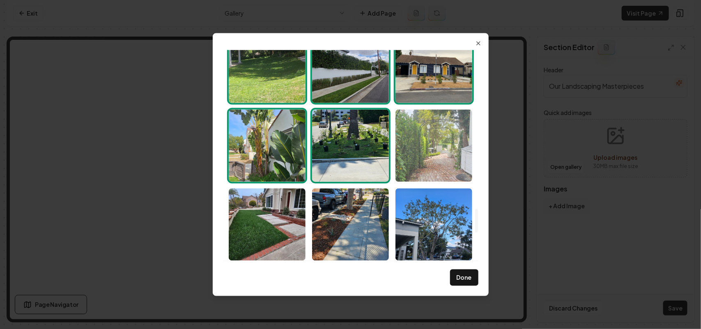
click at [426, 148] on img "Select image image_689a2b425c7cd75eb8dae4c6.jpeg" at bounding box center [434, 145] width 77 height 72
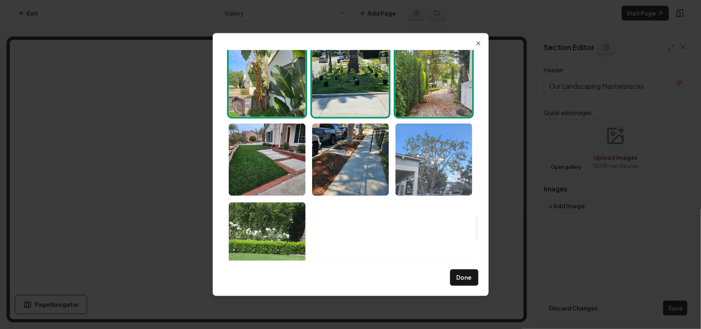
scroll to position [1489, 0]
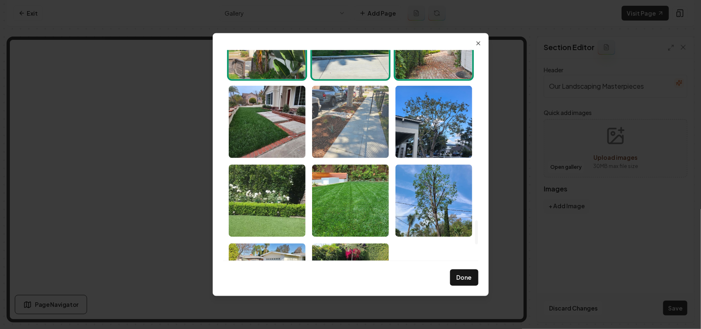
click at [350, 134] on img "Select image image_689a2b425c7cd75eb8dae517.jpeg" at bounding box center [350, 121] width 77 height 72
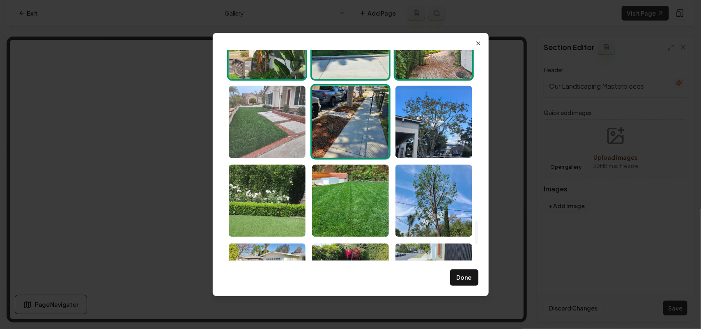
click at [268, 129] on img "Select image image_689a2b425c7cd75eb8dae4a4.jpeg" at bounding box center [267, 121] width 77 height 72
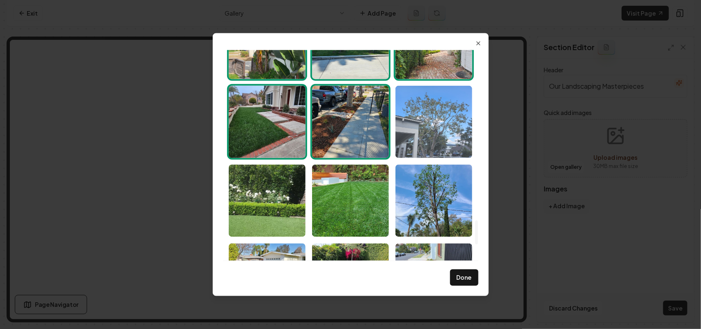
click at [469, 130] on img "Select image image_689a2b425c7cd75eb8dae491.jpeg" at bounding box center [434, 121] width 77 height 72
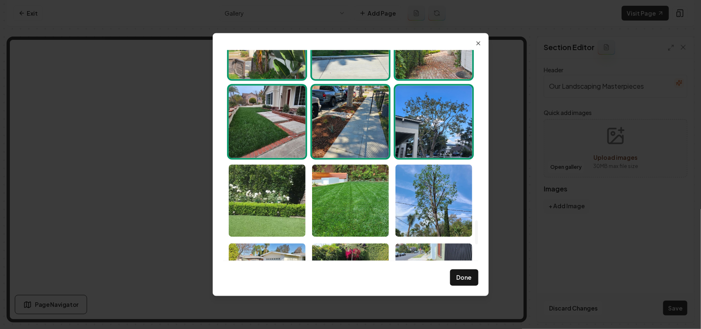
scroll to position [1592, 0]
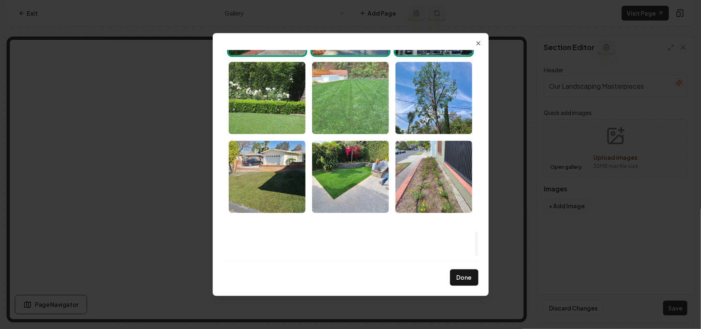
click at [354, 103] on img "Select image image_689a2b425c7cd75eb8dae3bf.jpeg" at bounding box center [350, 98] width 77 height 72
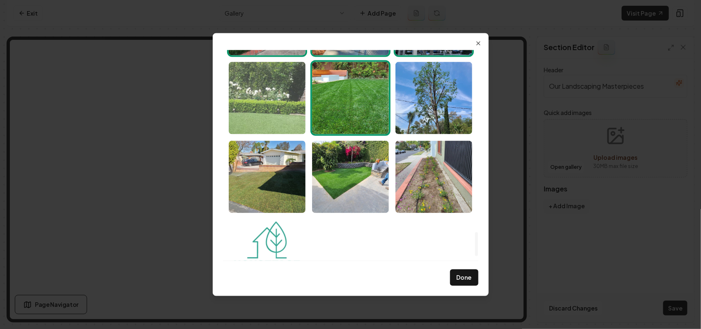
click at [276, 97] on img "Select image image_689a2b425c7cd75eb8dae3af.jpeg" at bounding box center [267, 98] width 77 height 72
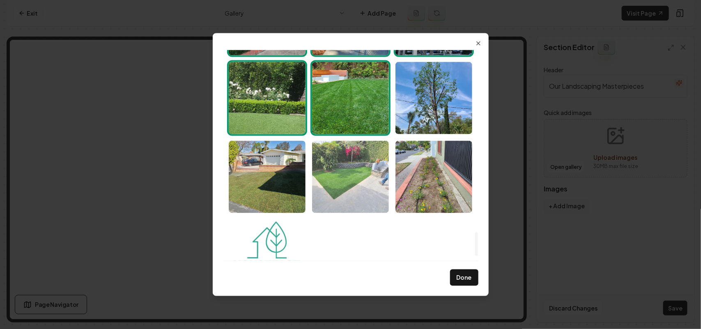
drag, startPoint x: 276, startPoint y: 149, endPoint x: 373, endPoint y: 168, distance: 99.1
click at [276, 150] on img "Select image image_689a2b425c7cd75eb8dae309.jpeg" at bounding box center [267, 177] width 77 height 72
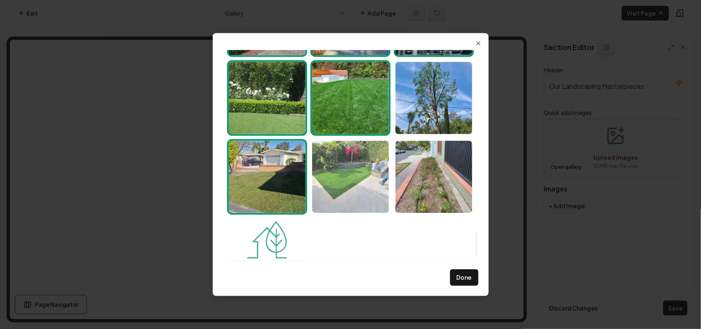
click at [373, 168] on img "Select image image_689a2b425c7cd75eb8dae264.jpeg" at bounding box center [350, 177] width 77 height 72
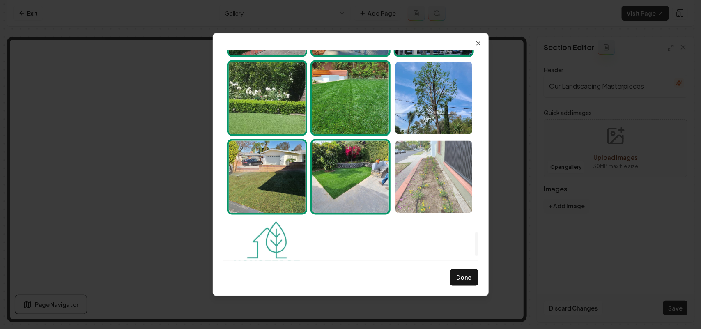
click at [418, 173] on img "Select image image_689a2b425c7cd75eb8dae23c.jpeg" at bounding box center [434, 177] width 77 height 72
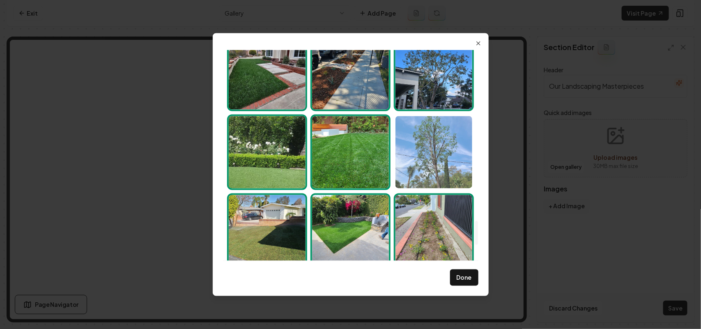
scroll to position [1489, 0]
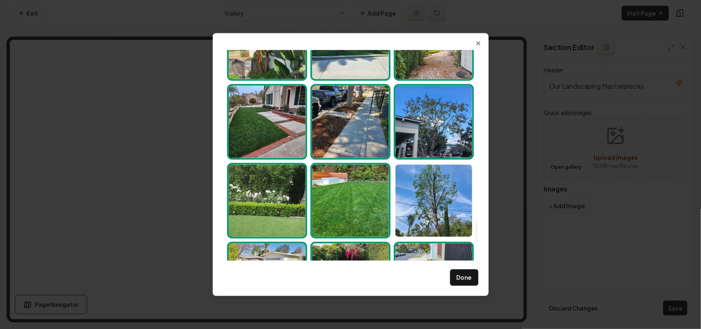
click at [442, 140] on img "Select image image_689a2b425c7cd75eb8dae491.jpeg" at bounding box center [434, 121] width 77 height 72
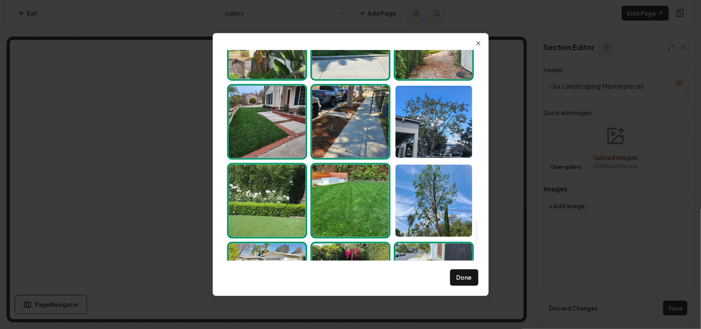
click at [462, 276] on button "Done" at bounding box center [464, 277] width 28 height 16
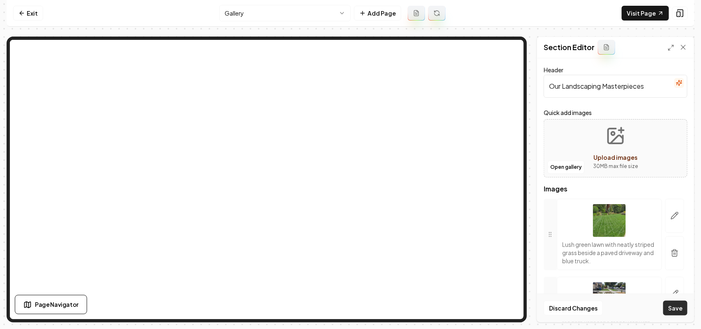
click at [681, 311] on button "Save" at bounding box center [675, 308] width 24 height 15
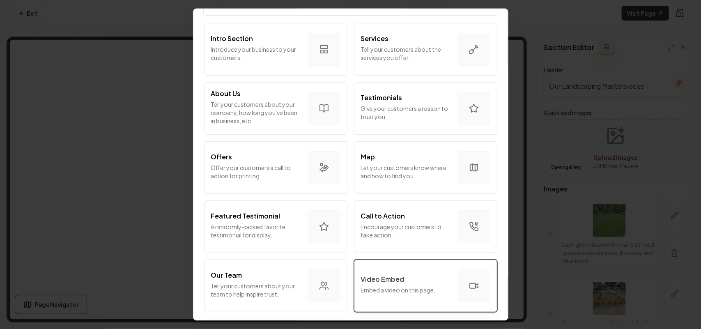
scroll to position [103, 0]
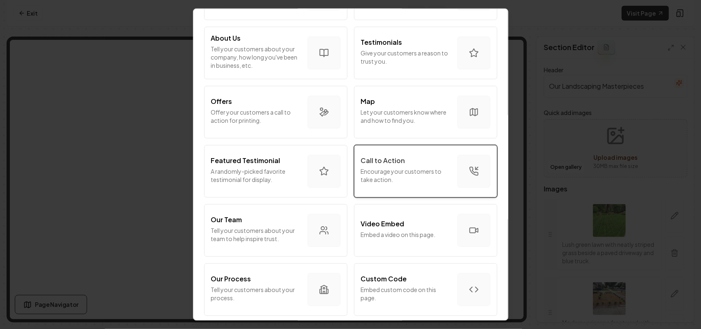
click at [405, 171] on p "Encourage your customers to take action." at bounding box center [406, 175] width 90 height 16
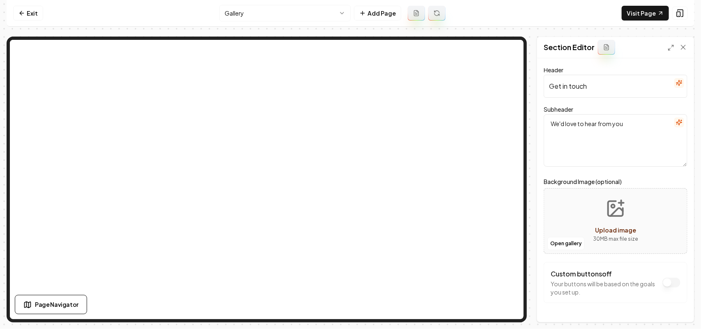
click at [676, 121] on icon "button" at bounding box center [679, 122] width 7 height 7
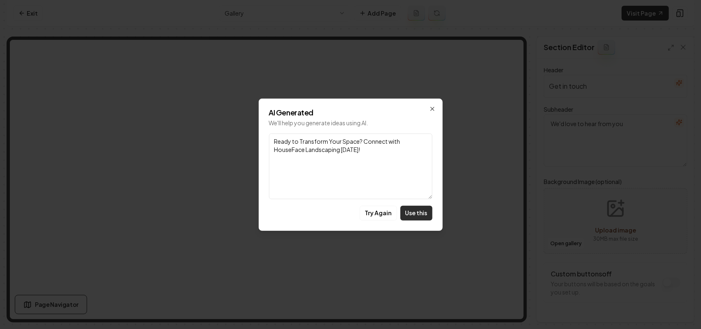
click at [417, 212] on button "Use this" at bounding box center [417, 213] width 32 height 15
type textarea "Ready to Transform Your Space? Connect with HouseFace Landscaping Today!"
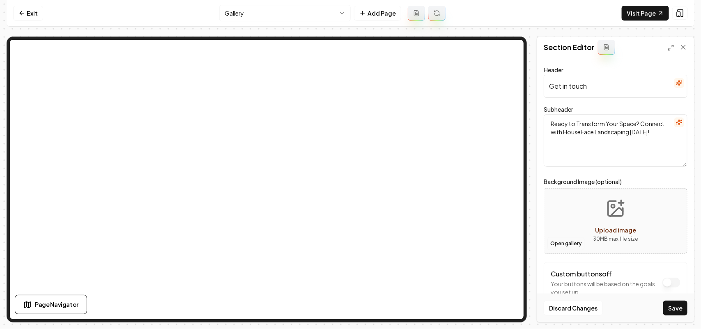
click at [568, 243] on button "Open gallery" at bounding box center [566, 243] width 37 height 13
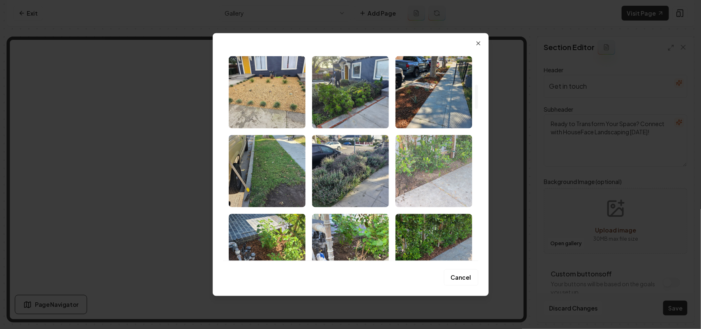
scroll to position [411, 0]
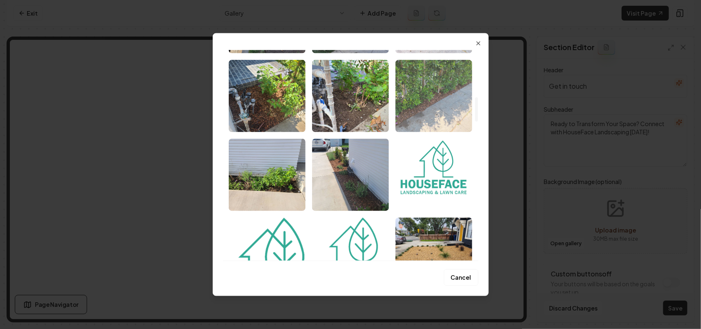
click at [426, 90] on img "Select image image_689a2cff5c7cd75eb8e4d1d4.jpeg" at bounding box center [434, 96] width 77 height 72
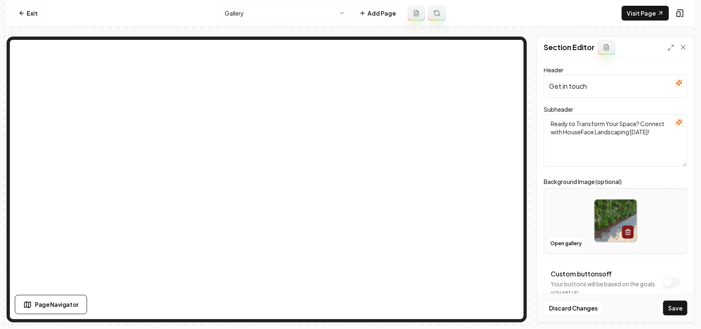
click at [676, 85] on icon "button" at bounding box center [679, 83] width 7 height 7
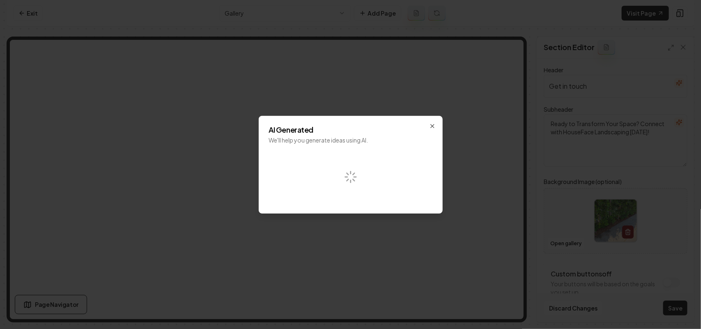
click at [434, 120] on div "AI Generated We'll help you generate ideas using AI. Close" at bounding box center [351, 165] width 184 height 98
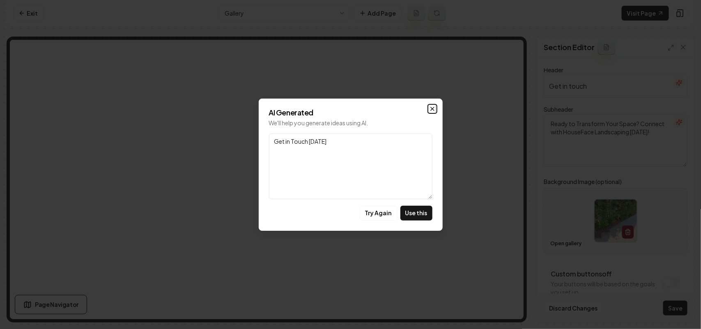
click at [435, 110] on icon "button" at bounding box center [432, 109] width 7 height 7
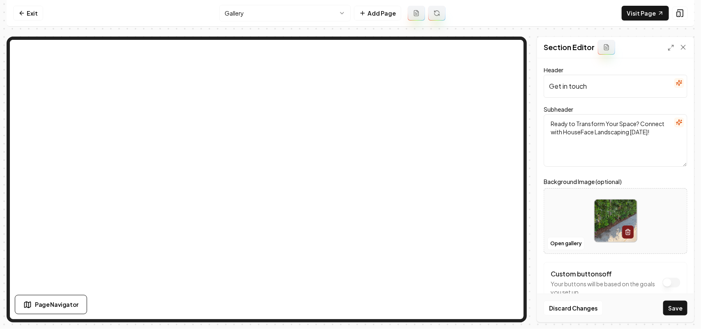
drag, startPoint x: 639, startPoint y: 124, endPoint x: 518, endPoint y: 127, distance: 120.8
click at [483, 87] on div "Page Settings Section Editor Header Get in touch Subheader Ready to Transform Y…" at bounding box center [351, 180] width 688 height 286
click at [588, 88] on input "Get in touch" at bounding box center [616, 86] width 144 height 23
drag, startPoint x: 573, startPoint y: 94, endPoint x: 513, endPoint y: 94, distance: 60.4
click at [403, 55] on div "Page Settings Section Editor Header Get in touch Subheader Ready to Transform Y…" at bounding box center [351, 180] width 688 height 286
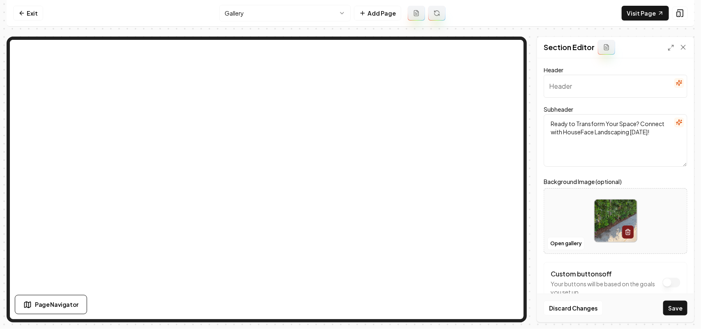
drag, startPoint x: 560, startPoint y: 124, endPoint x: 521, endPoint y: 124, distance: 39.0
click at [411, 85] on div "Page Settings Section Editor Header Subheader Ready to Transform Your Space? Co…" at bounding box center [351, 180] width 688 height 286
type textarea "Connect with HouseFace Landscaping Today!"
click at [543, 83] on div "Header Subheader Connect with HouseFace Landscaping Today! Background Image (op…" at bounding box center [615, 190] width 157 height 264
click at [557, 81] on input "Header" at bounding box center [616, 86] width 144 height 23
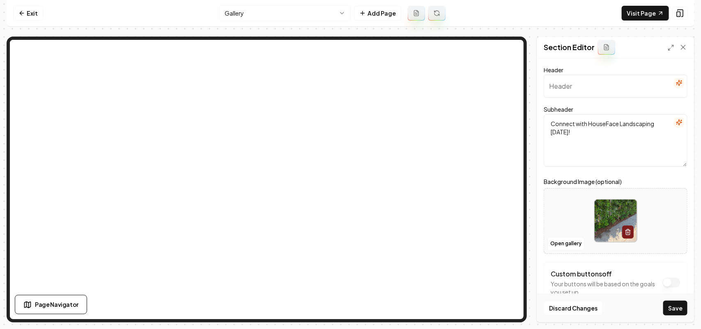
paste input "Ready to Transform Your Space?"
type input "Ready to Transform Your Space?"
click at [664, 304] on button "Save" at bounding box center [675, 308] width 24 height 15
click at [32, 14] on link "Exit" at bounding box center [28, 13] width 30 height 15
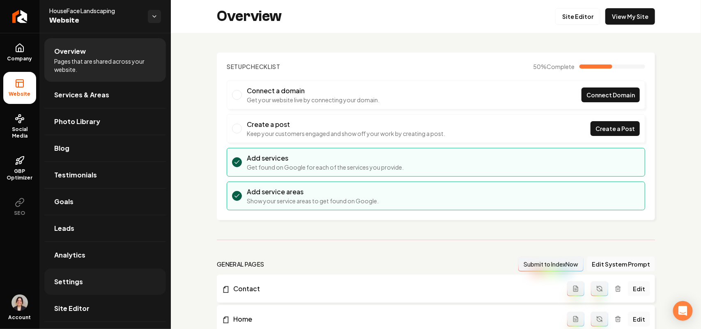
click at [92, 288] on link "Settings" at bounding box center [105, 282] width 122 height 26
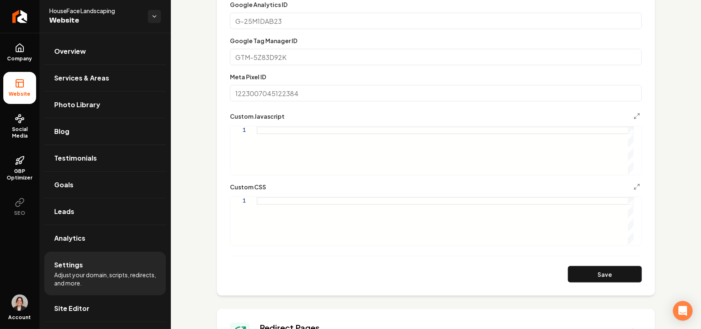
scroll to position [359, 0]
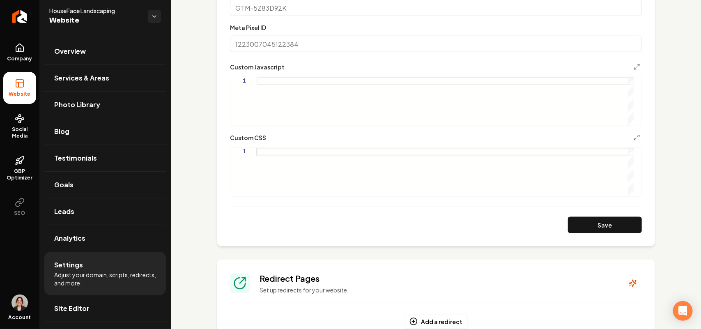
click at [307, 158] on div "Main content area" at bounding box center [445, 172] width 377 height 48
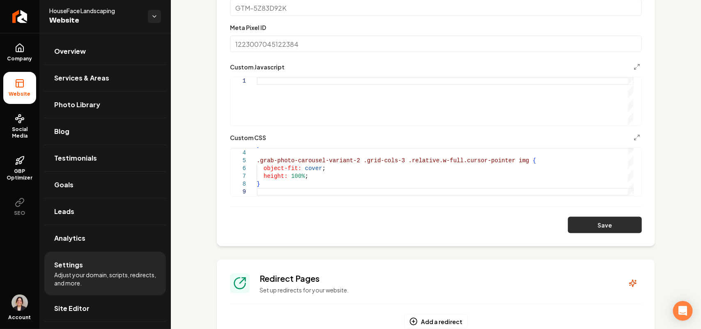
click at [578, 224] on button "Save" at bounding box center [605, 225] width 74 height 16
type textarea "**********"
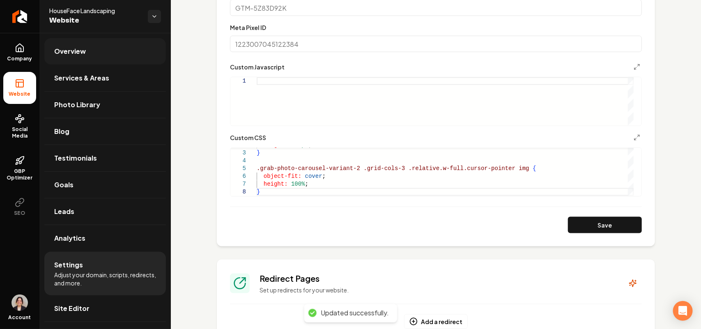
click at [105, 52] on link "Overview" at bounding box center [105, 51] width 122 height 26
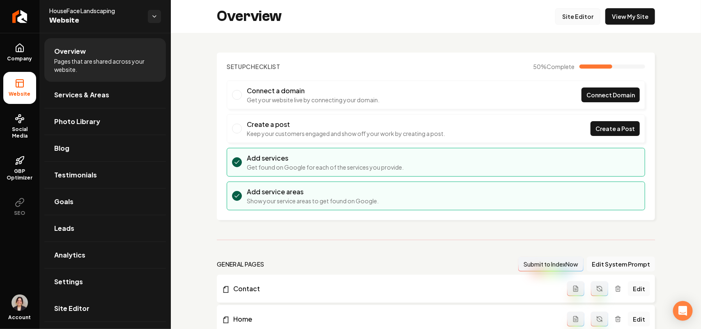
click at [574, 22] on link "Site Editor" at bounding box center [577, 16] width 45 height 16
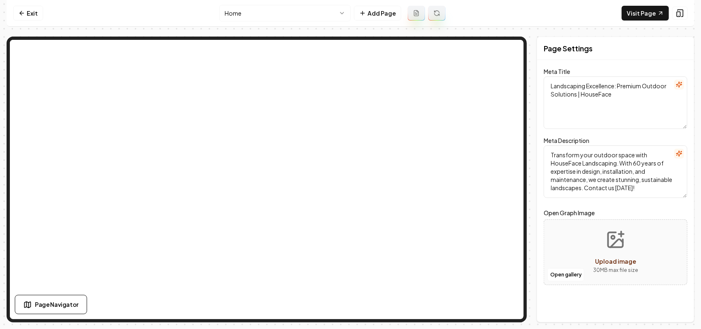
click at [281, 9] on html "Computer Required This feature is only available on a computer. Please switch t…" at bounding box center [350, 164] width 701 height 329
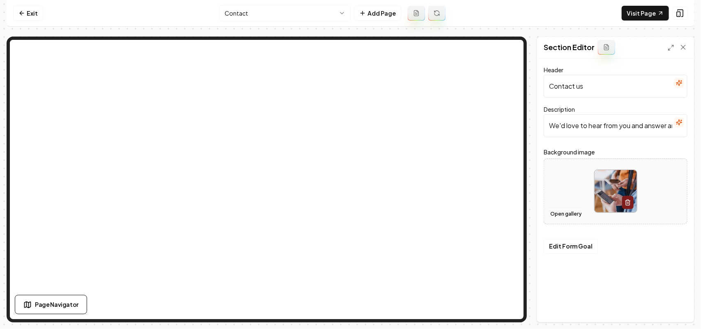
click at [572, 214] on button "Open gallery" at bounding box center [566, 213] width 37 height 13
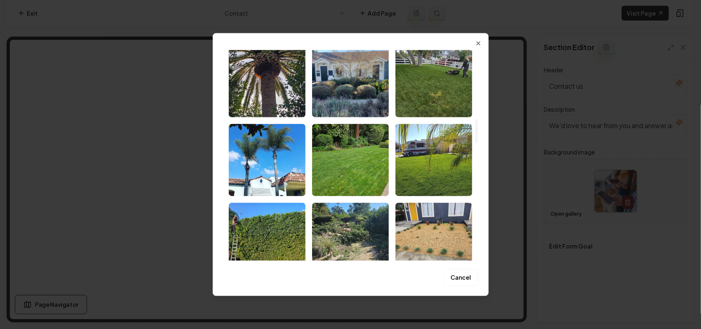
scroll to position [668, 0]
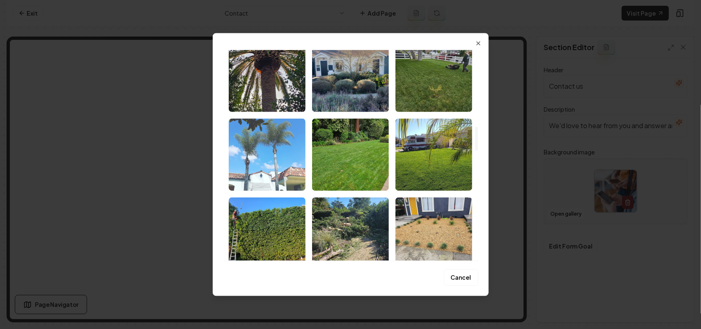
click at [245, 139] on img "Select image image_689a2b445c7cd75eb8daee01.jpeg" at bounding box center [267, 154] width 77 height 72
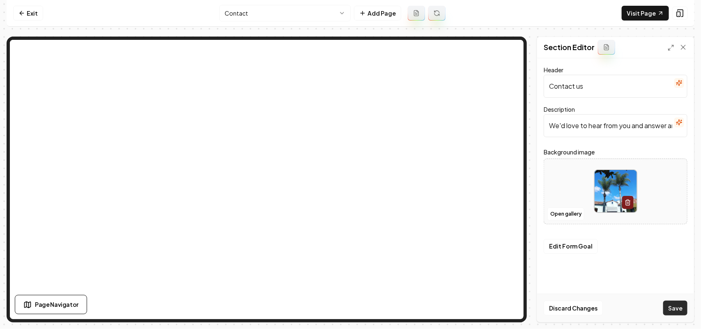
click at [670, 313] on button "Save" at bounding box center [675, 308] width 24 height 15
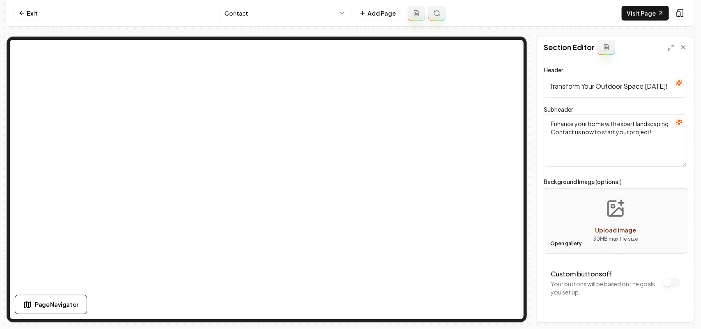
click at [569, 242] on button "Open gallery" at bounding box center [566, 243] width 37 height 13
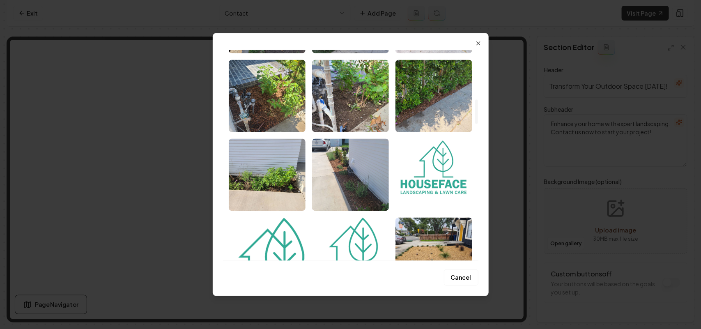
scroll to position [770, 0]
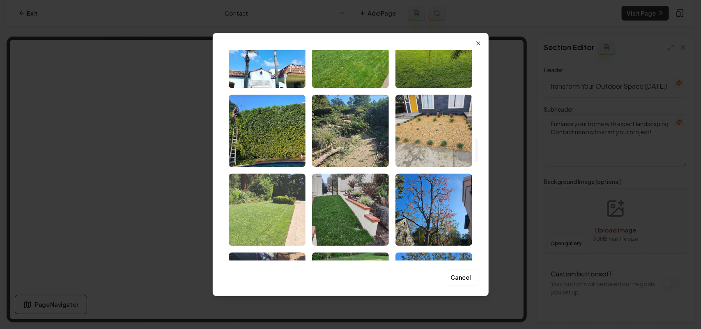
click at [263, 213] on img "Select image image_689a2b435c7cd75eb8dae9b1.jpeg" at bounding box center [267, 209] width 77 height 72
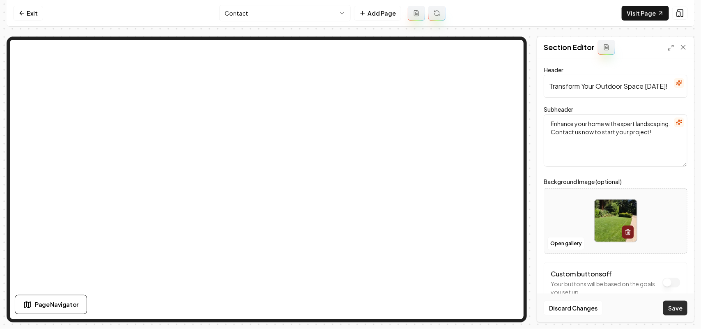
click at [675, 304] on button "Save" at bounding box center [675, 308] width 24 height 15
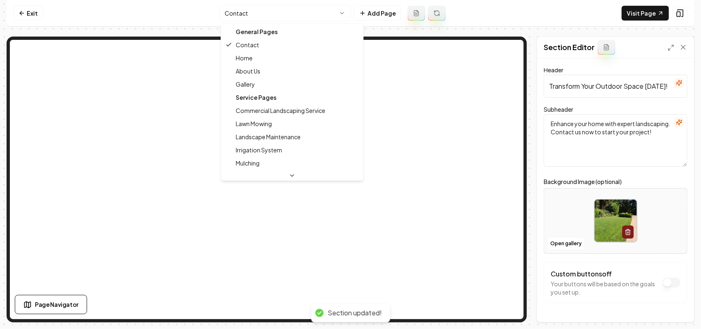
click at [277, 14] on html "Computer Required This feature is only available on a computer. Please switch t…" at bounding box center [350, 164] width 701 height 329
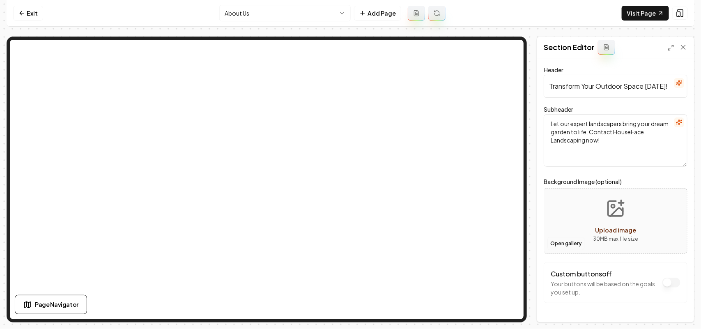
click at [558, 242] on button "Open gallery" at bounding box center [566, 243] width 37 height 13
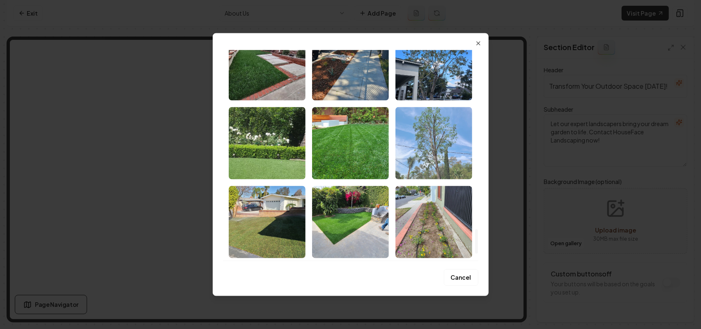
scroll to position [1626, 0]
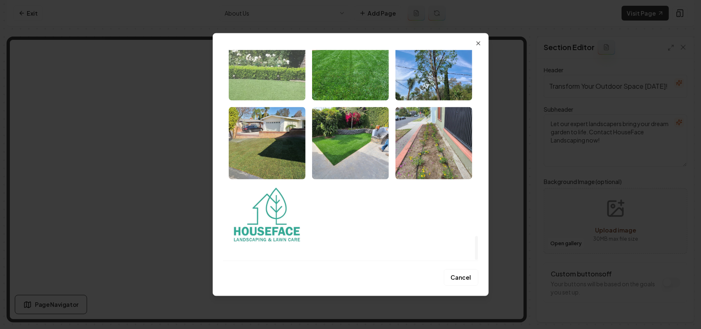
click at [271, 75] on img "Select image image_689a2b425c7cd75eb8dae3af.jpeg" at bounding box center [267, 64] width 77 height 72
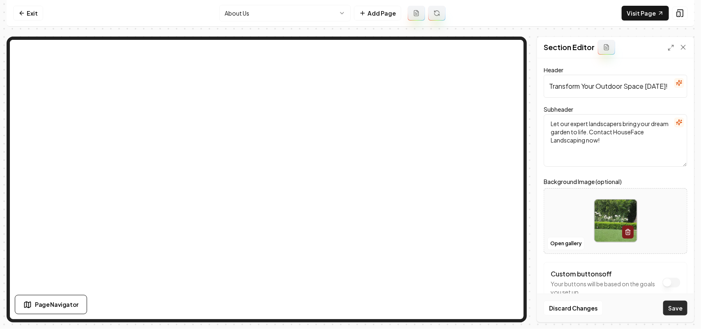
click at [683, 307] on button "Save" at bounding box center [675, 308] width 24 height 15
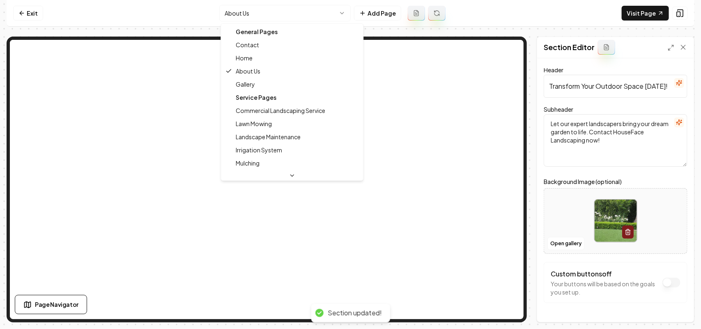
click at [286, 9] on html "Computer Required This feature is only available on a computer. Please switch t…" at bounding box center [350, 164] width 701 height 329
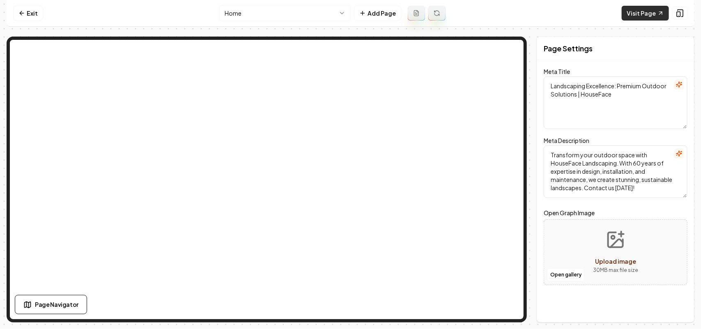
click at [638, 14] on link "Visit Page" at bounding box center [645, 13] width 47 height 15
